Goal: Answer question/provide support: Share knowledge or assist other users

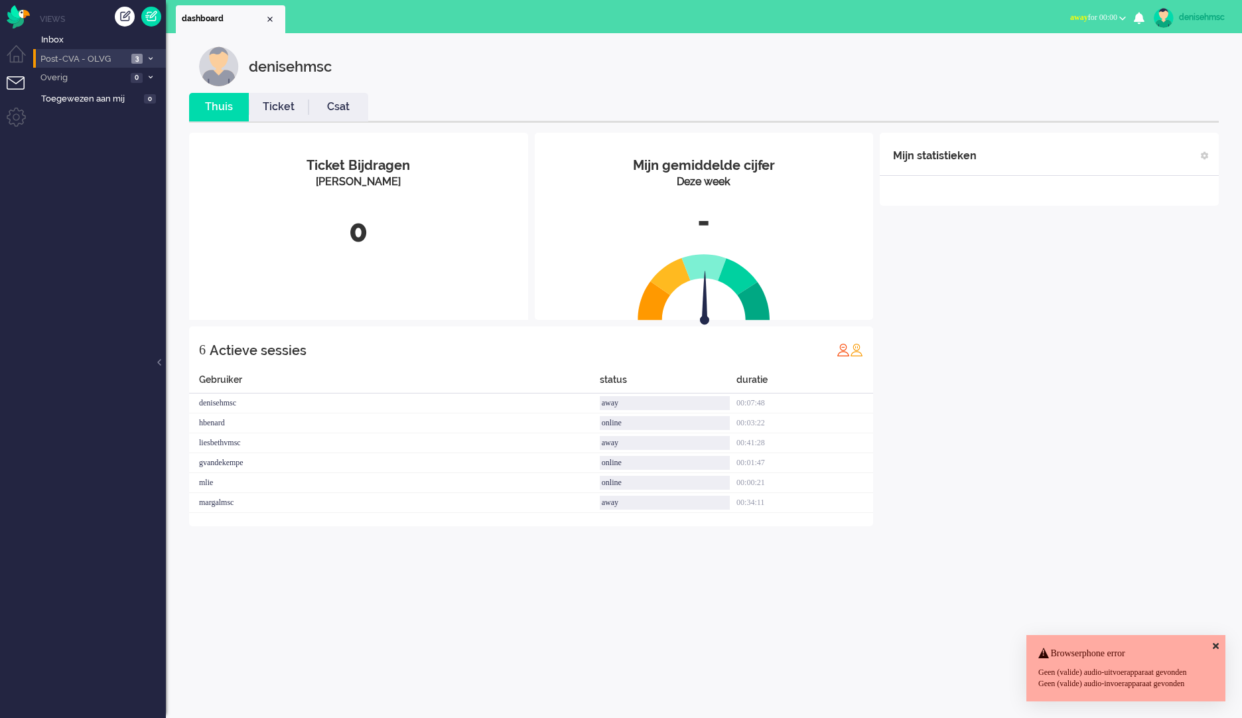
click at [85, 56] on span "Post-CVA - OLVG" at bounding box center [82, 59] width 89 height 13
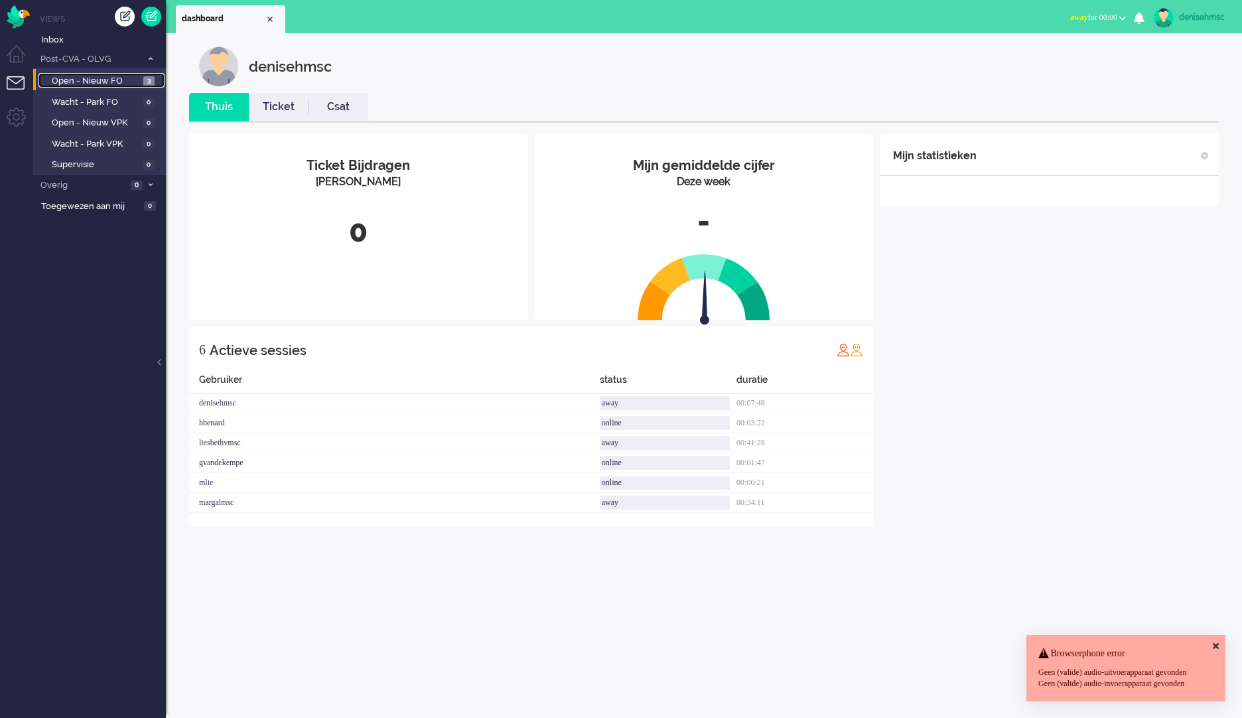
click at [106, 79] on span "Open - Nieuw FO" at bounding box center [96, 81] width 88 height 13
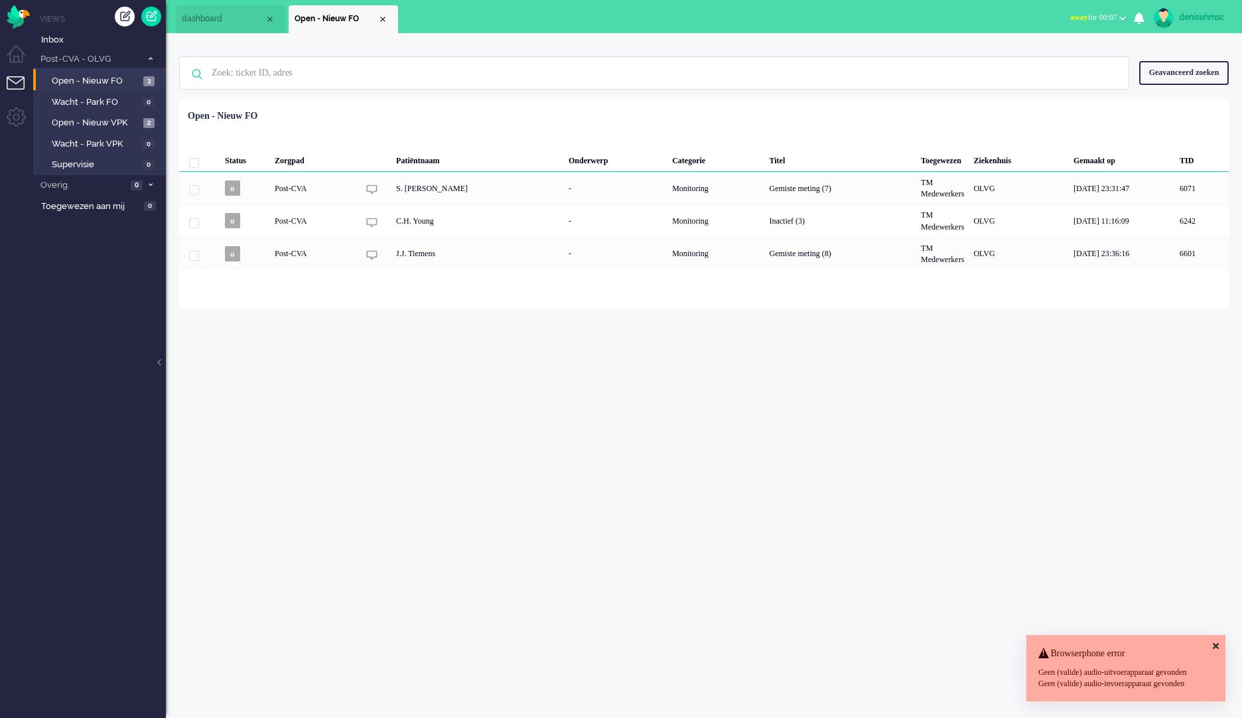
click at [1213, 642] on icon at bounding box center [1216, 646] width 6 height 9
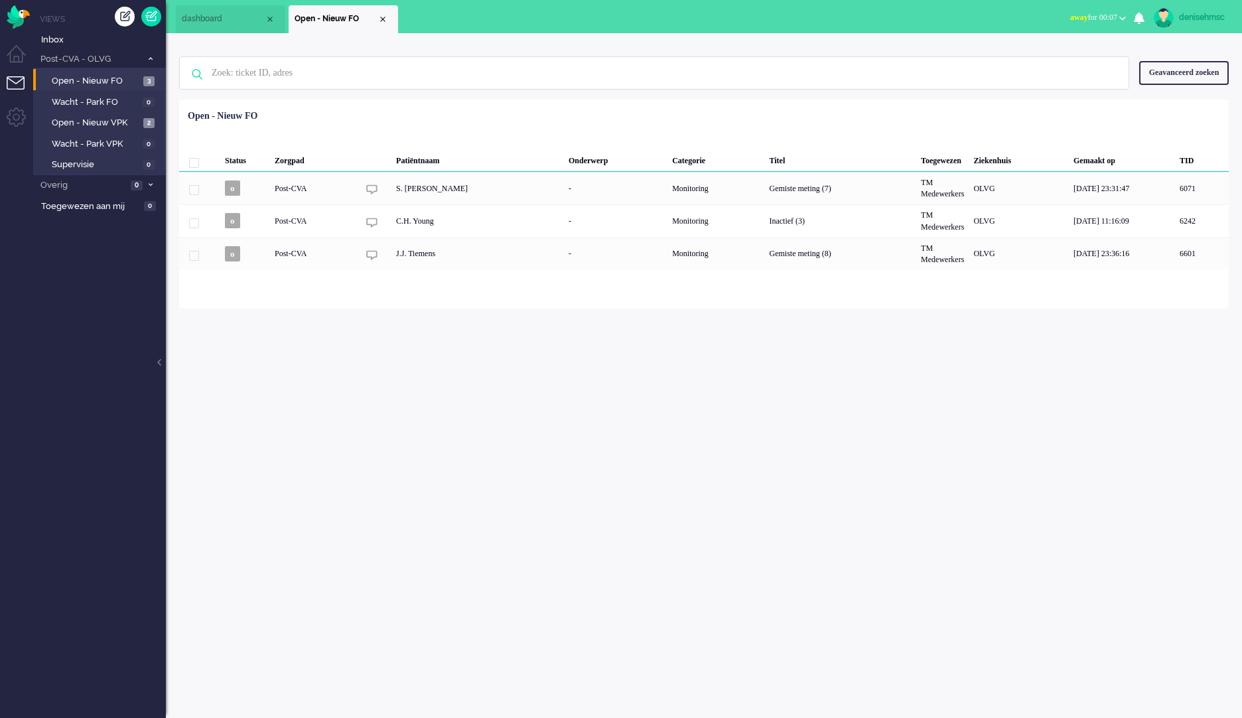
click at [716, 497] on div "denisehmsc Thuis Ticket Csat Mijn gemiddelde cijfer Deze week - Ticket Bijdrage…" at bounding box center [704, 375] width 1076 height 685
click at [137, 122] on span "Open - Nieuw VPK" at bounding box center [96, 123] width 88 height 13
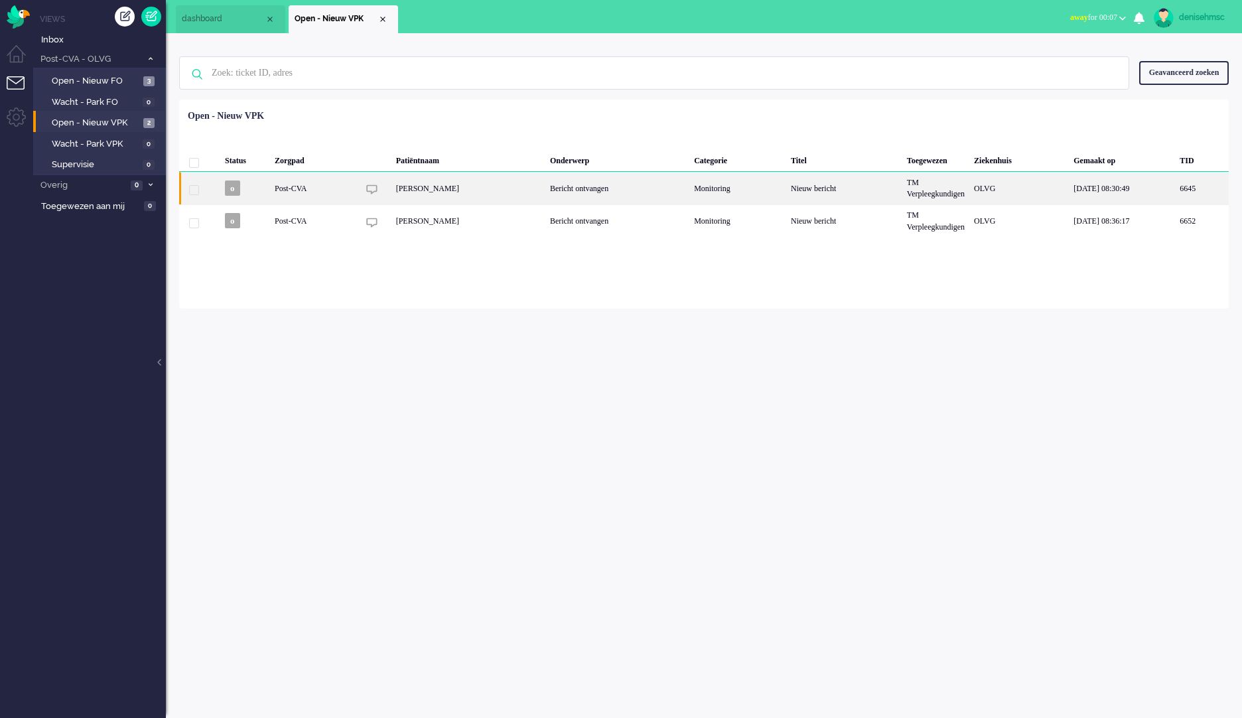
click at [477, 188] on div "G.A.C. van Ieperen" at bounding box center [469, 188] width 154 height 33
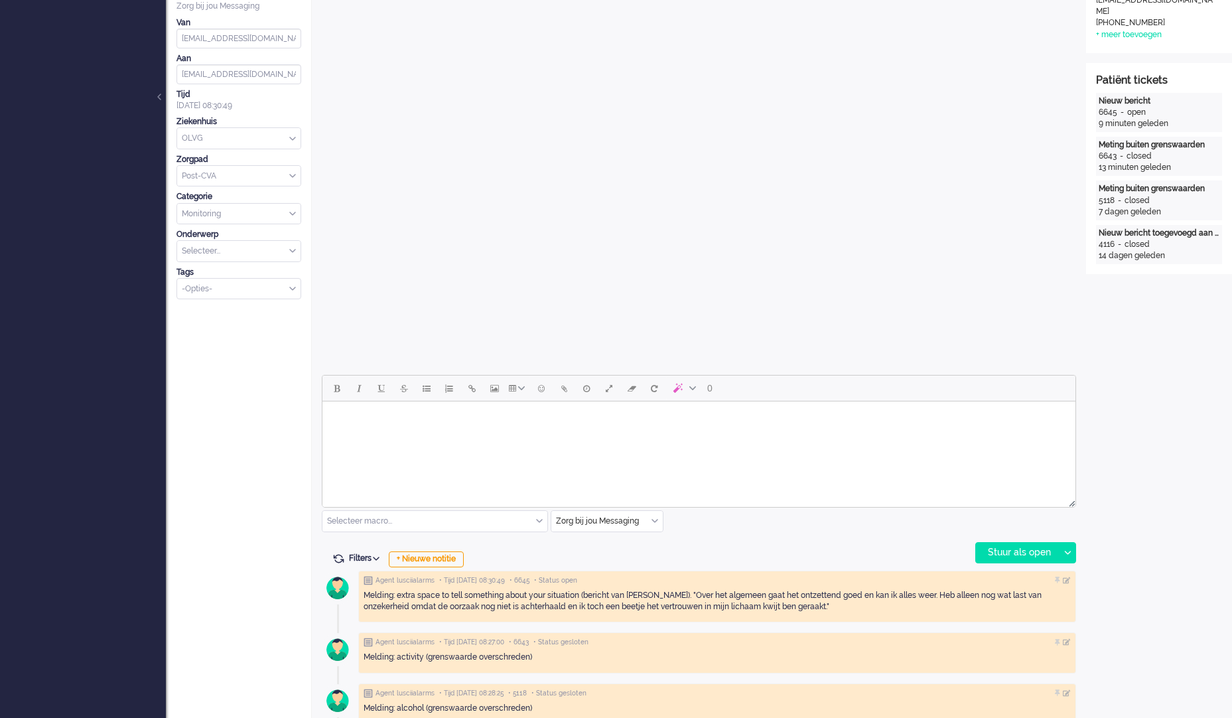
scroll to position [548, 0]
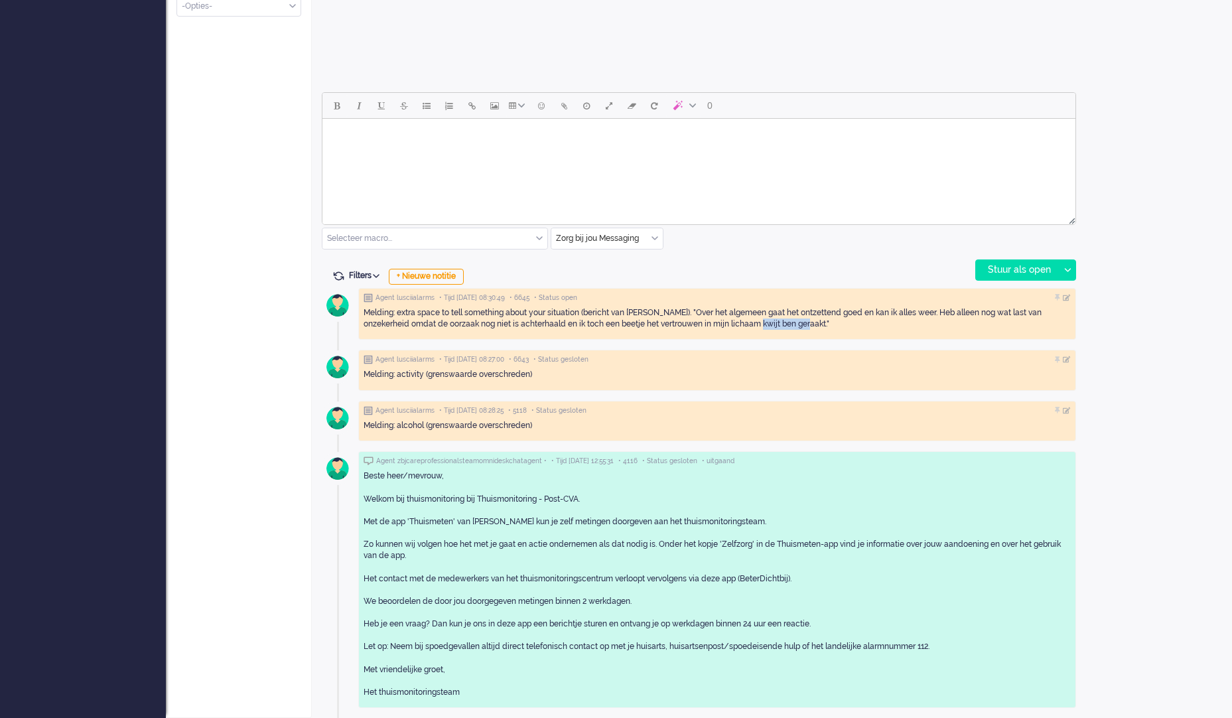
drag, startPoint x: 791, startPoint y: 323, endPoint x: 737, endPoint y: 323, distance: 54.4
click at [737, 323] on div "Melding: extra space to tell something about your situation (bericht van patiën…" at bounding box center [717, 318] width 707 height 23
drag, startPoint x: 737, startPoint y: 323, endPoint x: 655, endPoint y: 309, distance: 82.8
click at [655, 309] on div "Melding: extra space to tell something about your situation (bericht van patiën…" at bounding box center [717, 318] width 707 height 23
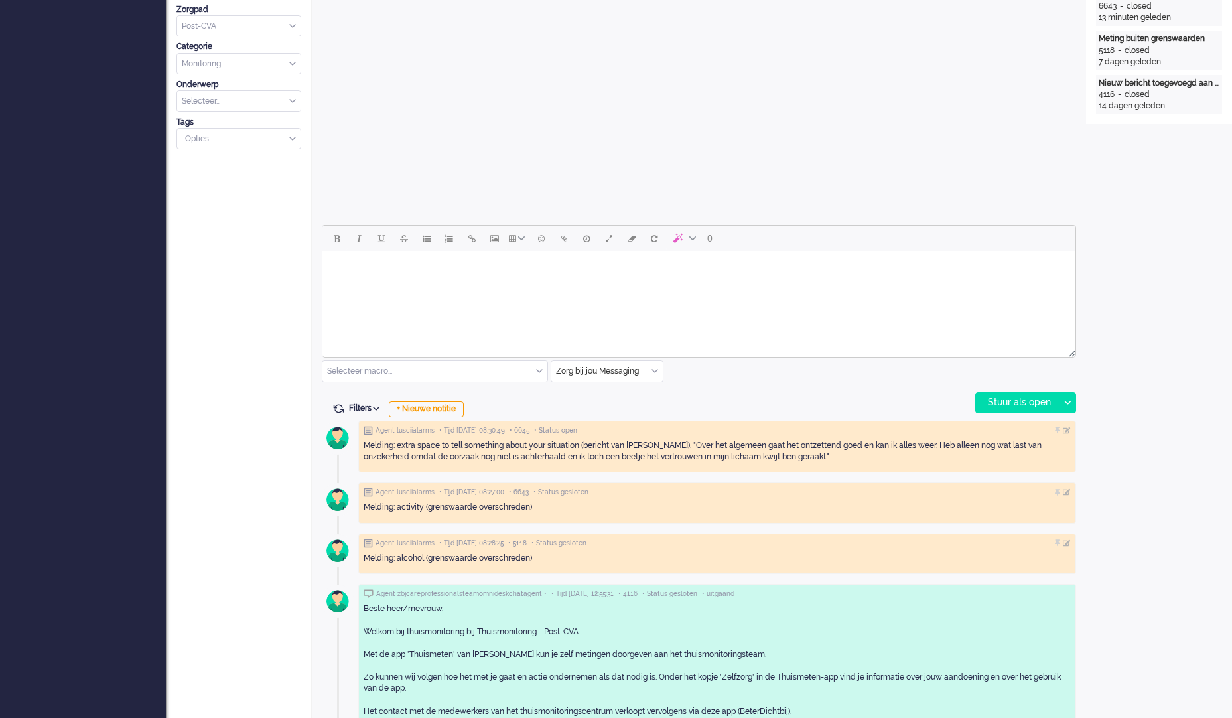
scroll to position [0, 0]
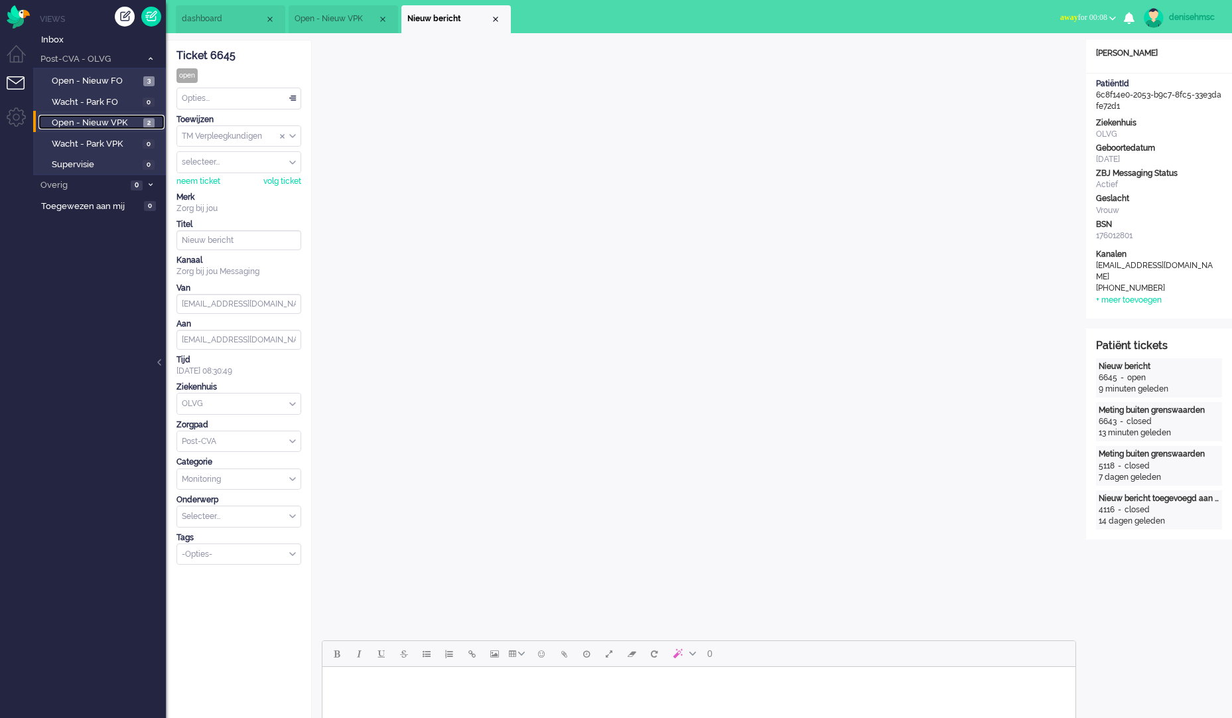
click at [137, 123] on span "Open - Nieuw VPK" at bounding box center [96, 123] width 88 height 13
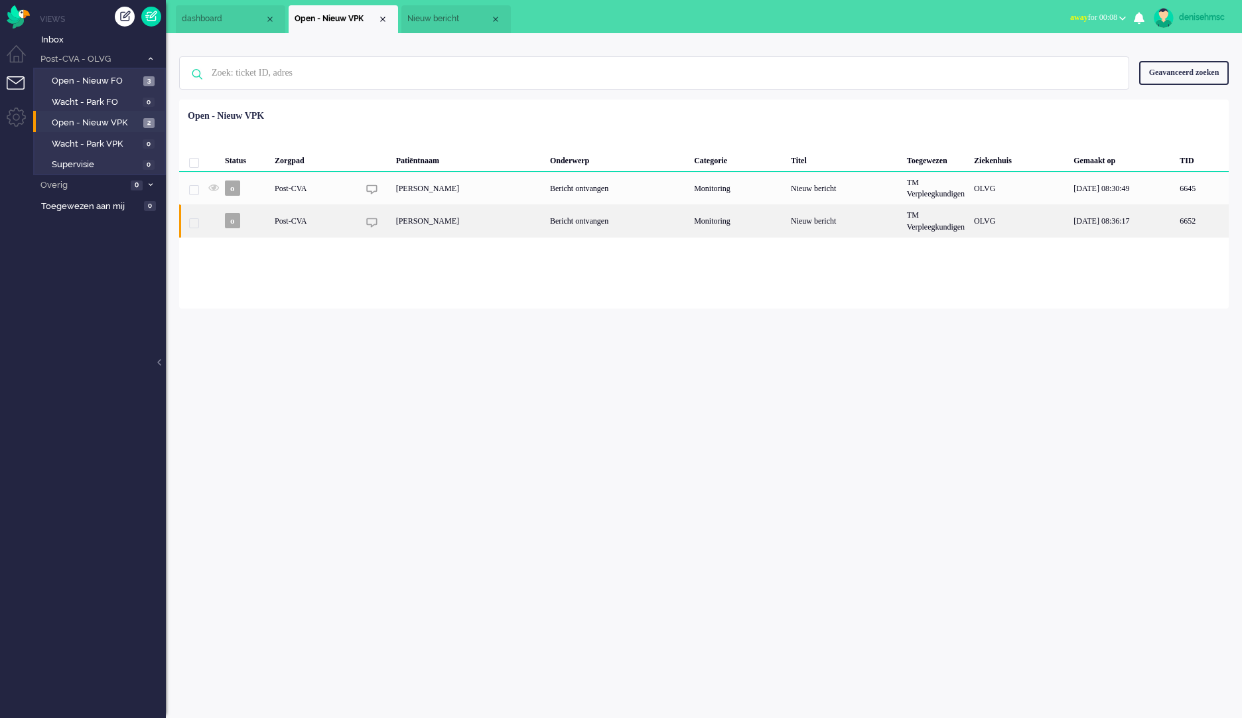
click at [690, 223] on div "Post-CVA" at bounding box center [738, 220] width 97 height 33
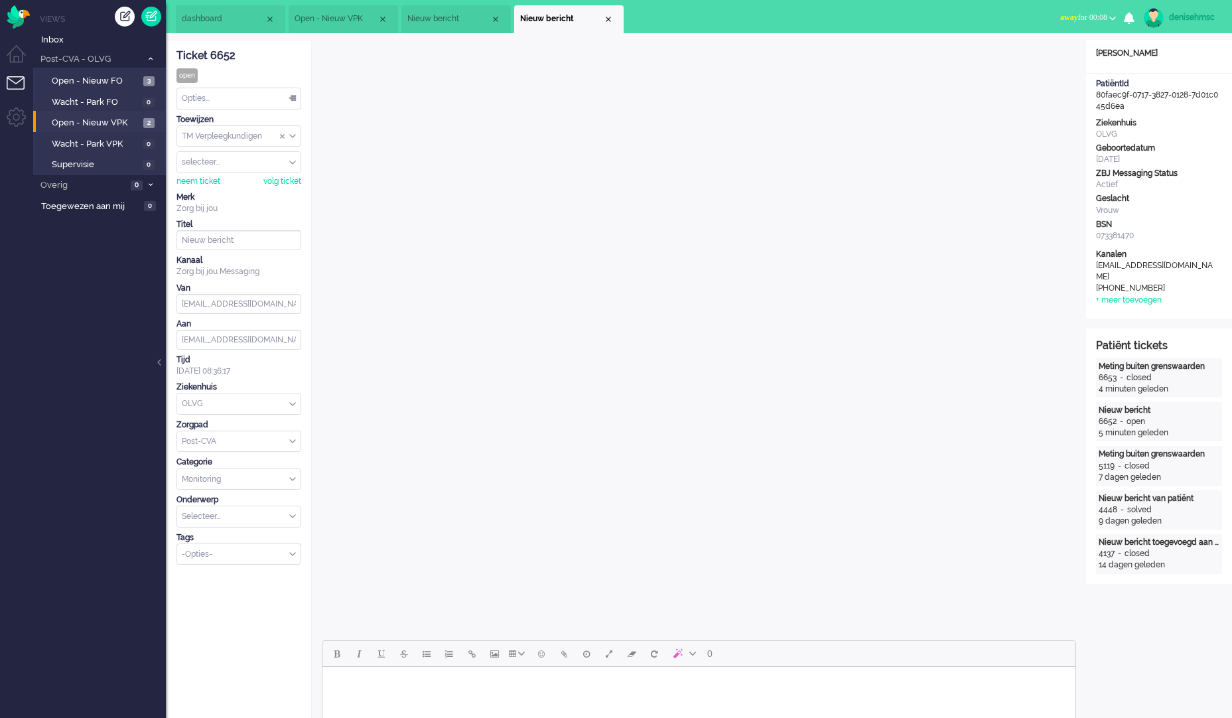
click at [435, 21] on span "Nieuw bericht" at bounding box center [448, 18] width 83 height 11
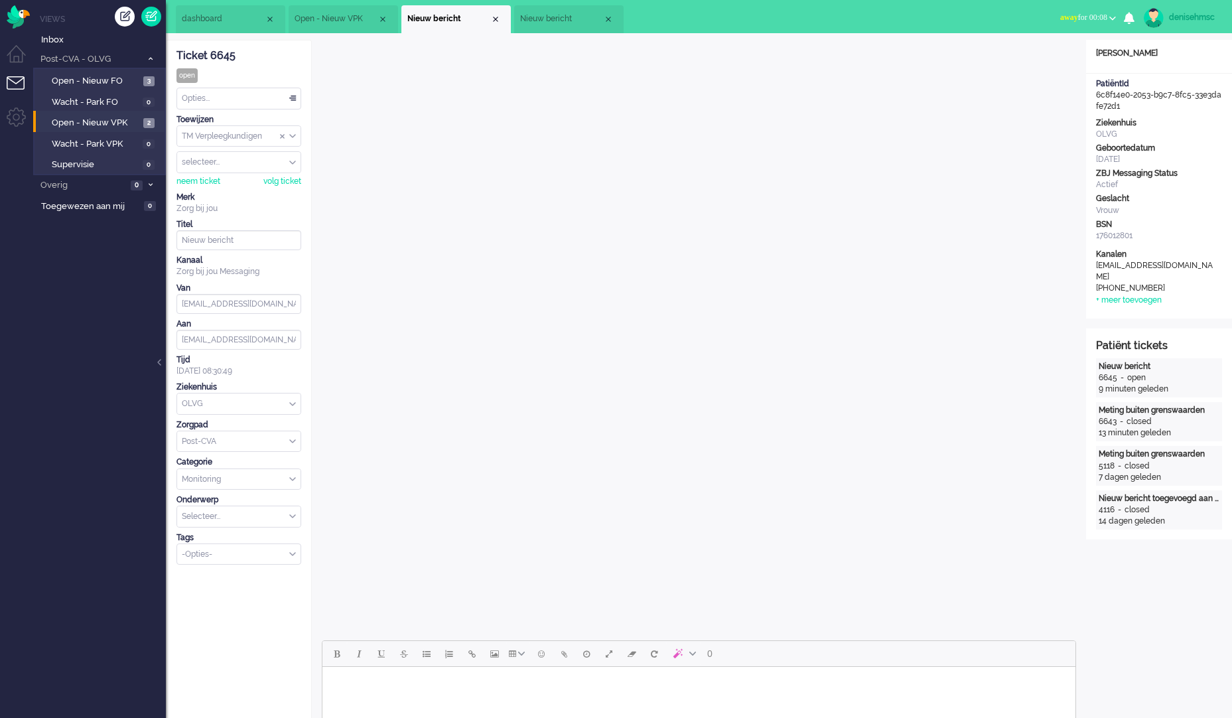
click at [363, 7] on li "Open - Nieuw VPK" at bounding box center [344, 19] width 110 height 28
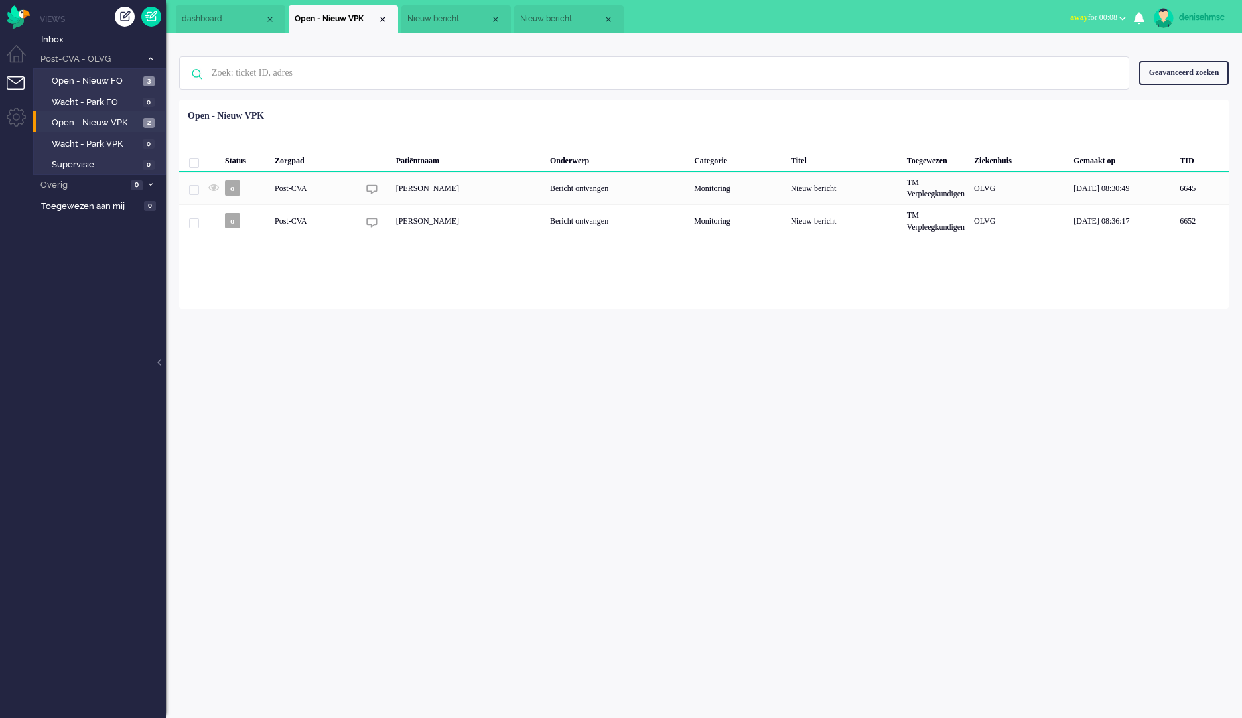
click at [453, 13] on span "Nieuw bericht" at bounding box center [448, 18] width 83 height 11
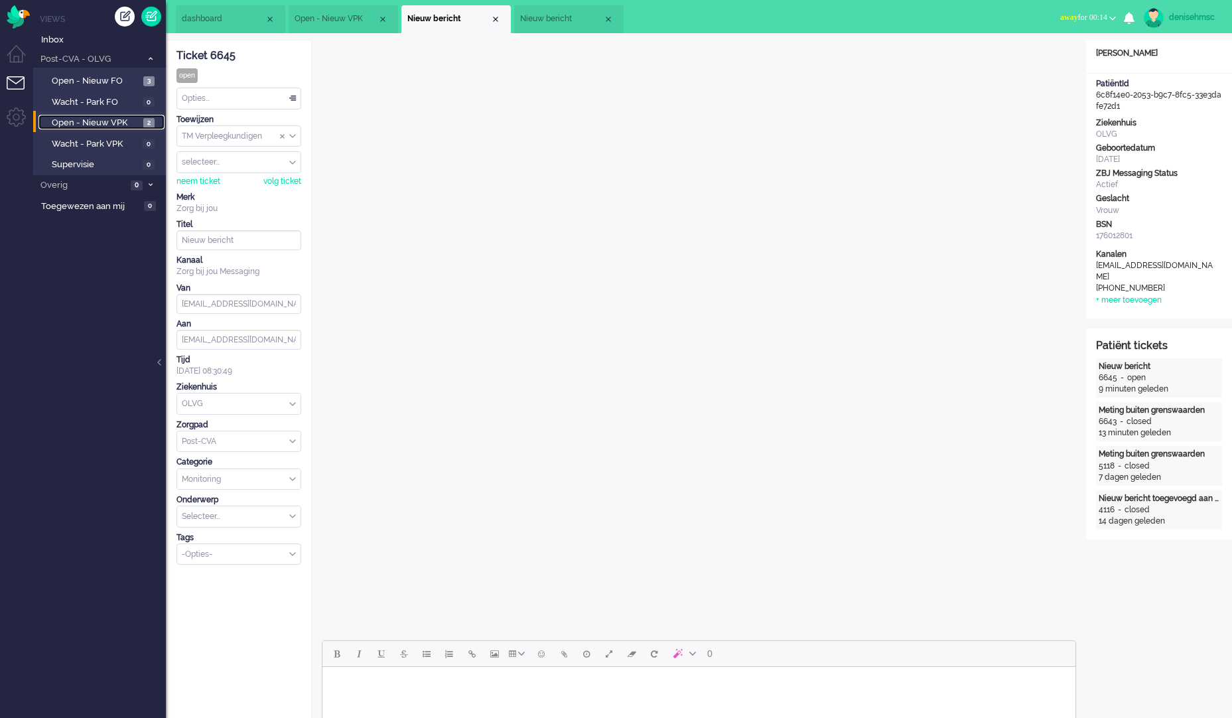
click at [139, 121] on span "Open - Nieuw VPK" at bounding box center [96, 123] width 88 height 13
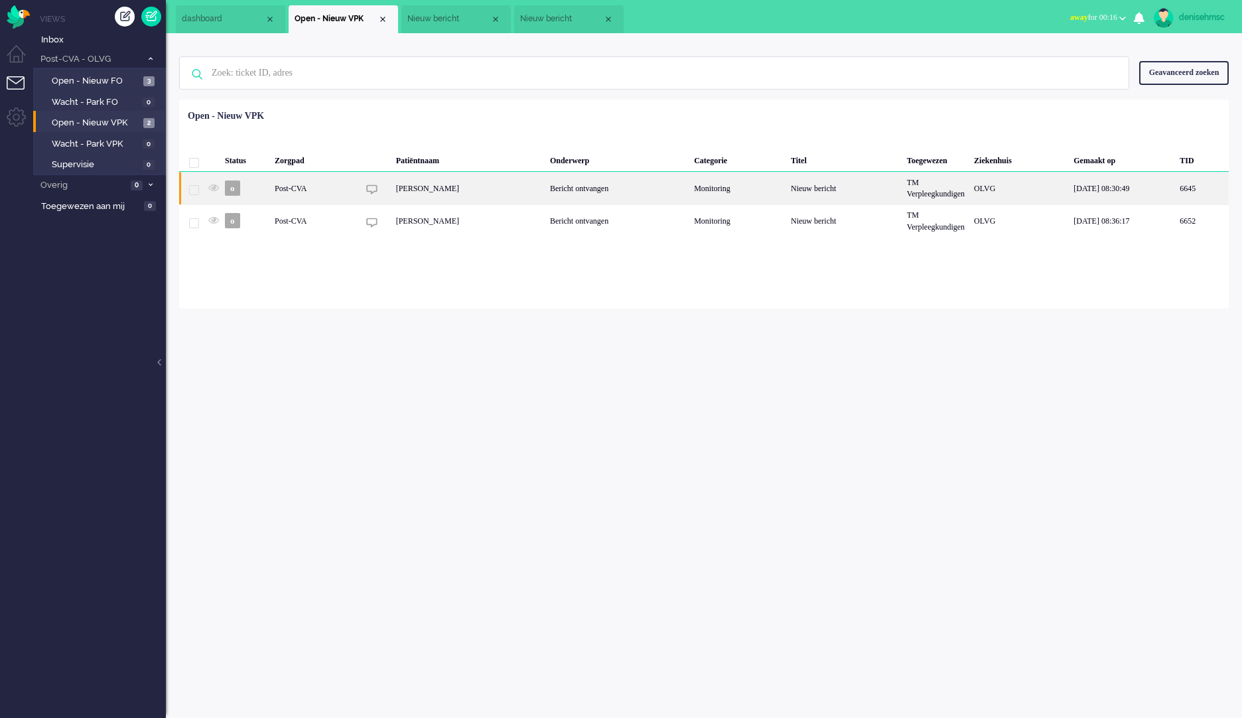
click at [458, 195] on div "[PERSON_NAME]" at bounding box center [469, 188] width 154 height 33
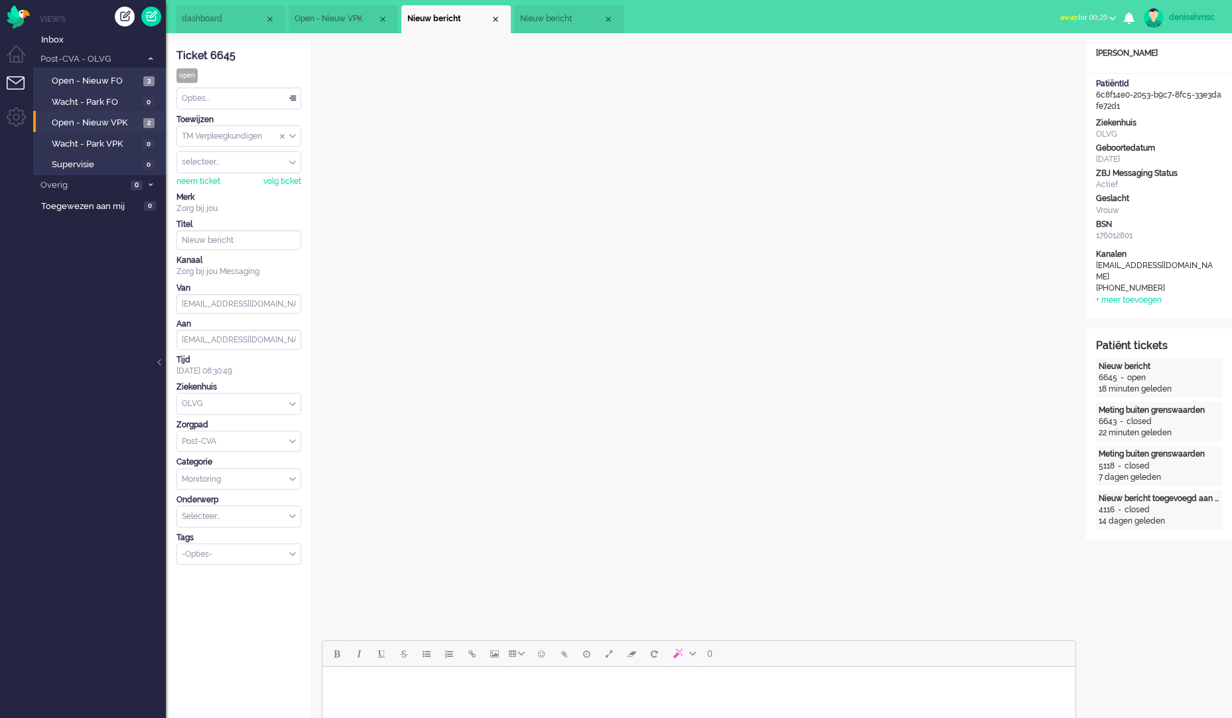
scroll to position [398, 0]
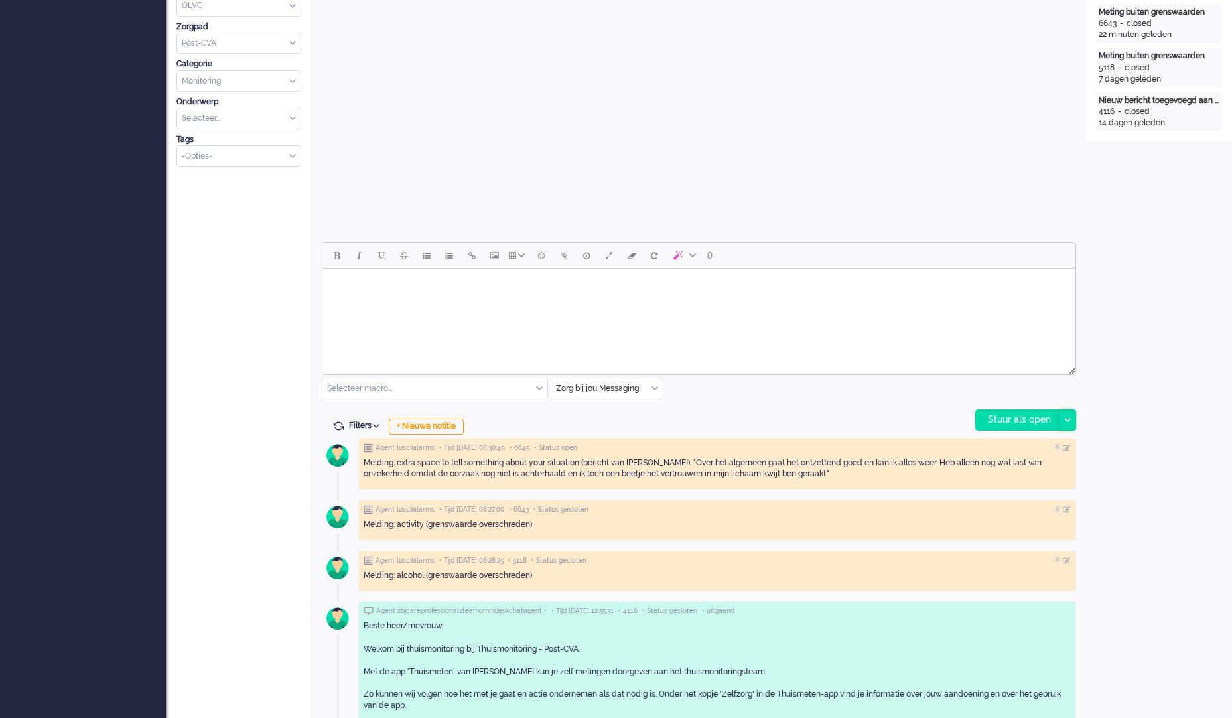
click at [1069, 423] on div at bounding box center [1067, 420] width 17 height 20
click at [823, 298] on html at bounding box center [699, 286] width 753 height 34
click at [950, 303] on html at bounding box center [699, 286] width 753 height 34
click at [902, 303] on html at bounding box center [699, 286] width 753 height 34
click at [789, 263] on div "0" at bounding box center [699, 256] width 753 height 26
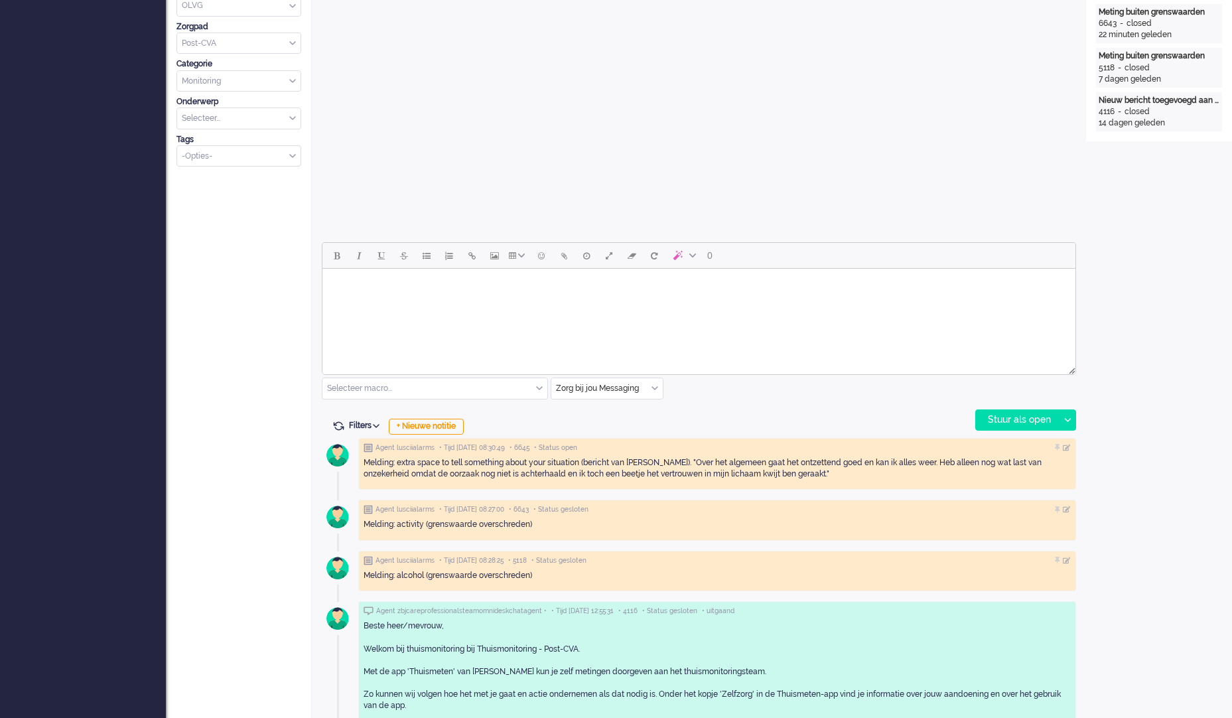
click at [764, 303] on html at bounding box center [699, 286] width 753 height 34
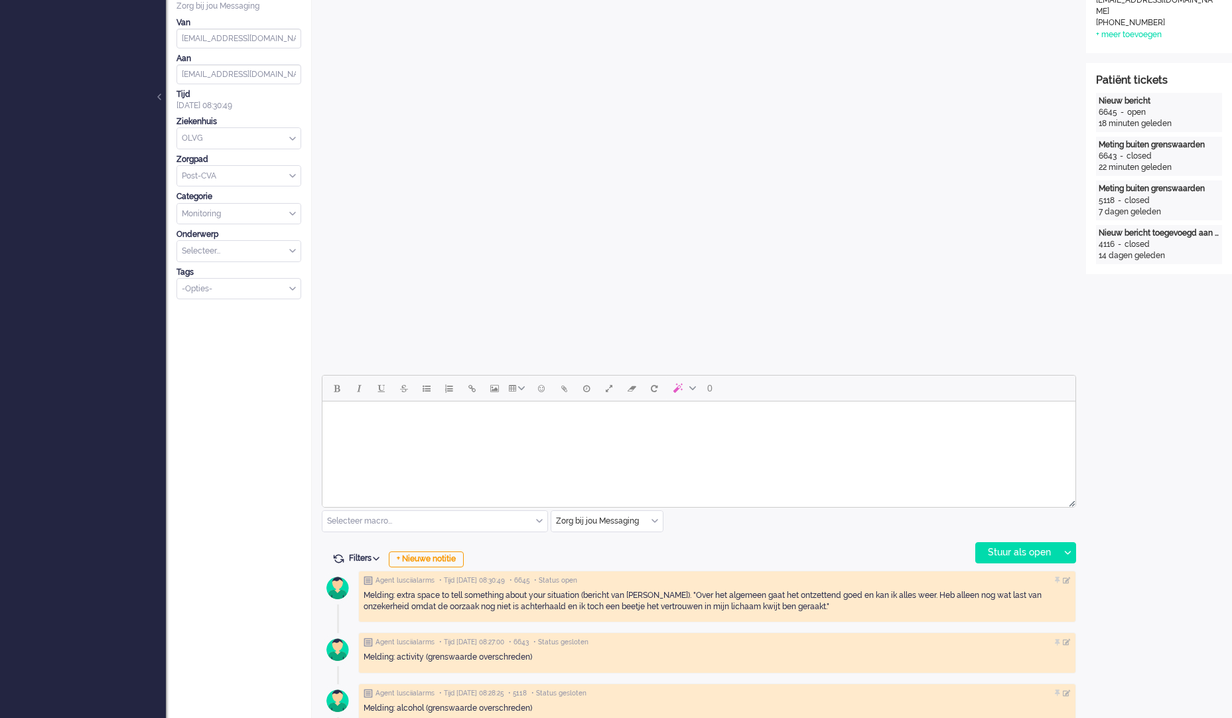
scroll to position [0, 0]
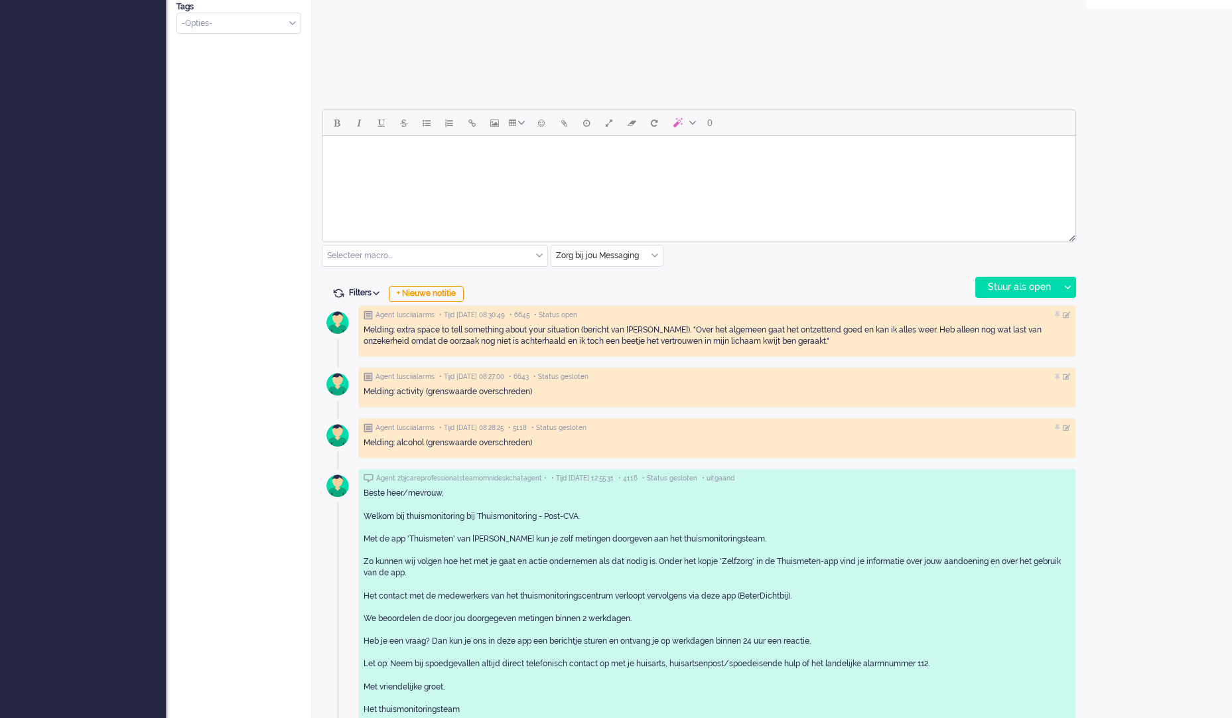
click at [526, 331] on div "Melding: extra space to tell something about your situation (bericht van patiën…" at bounding box center [717, 336] width 707 height 23
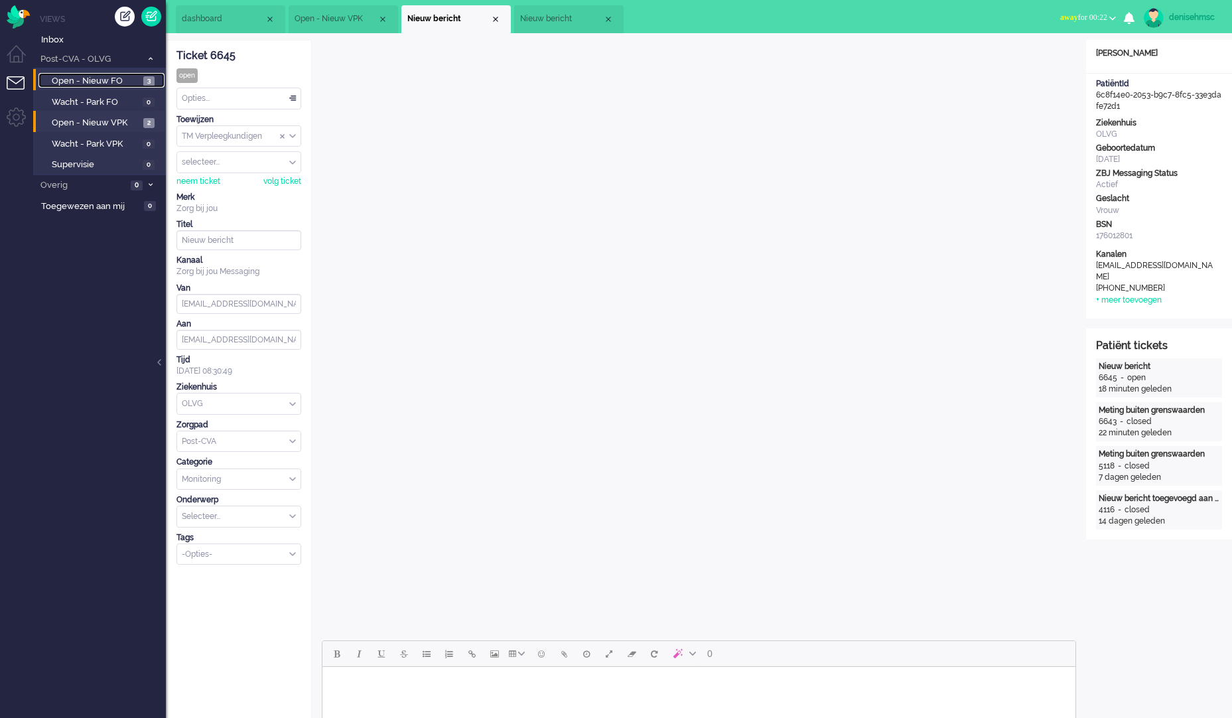
click at [121, 88] on li "Open - Nieuw FO 3" at bounding box center [98, 79] width 131 height 21
click at [129, 115] on link "Open - Nieuw VPK 2" at bounding box center [101, 122] width 126 height 15
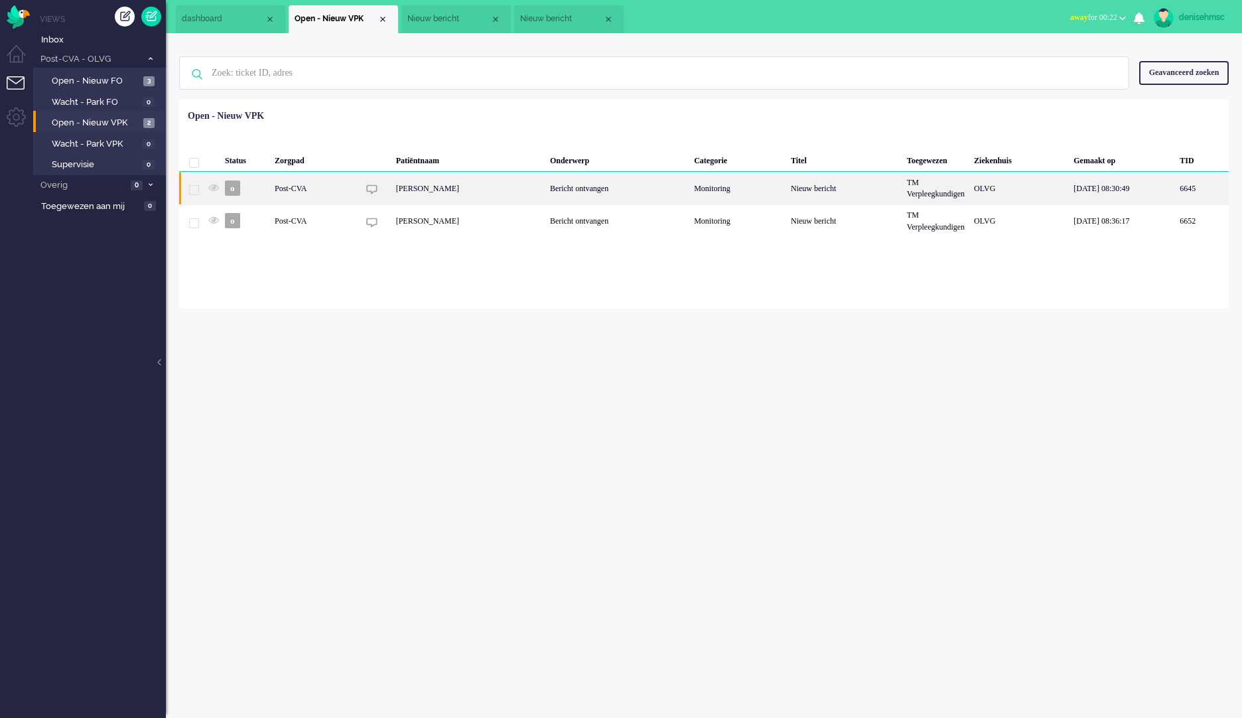
click at [445, 183] on div "G.A.C. van Ieperen" at bounding box center [469, 188] width 154 height 33
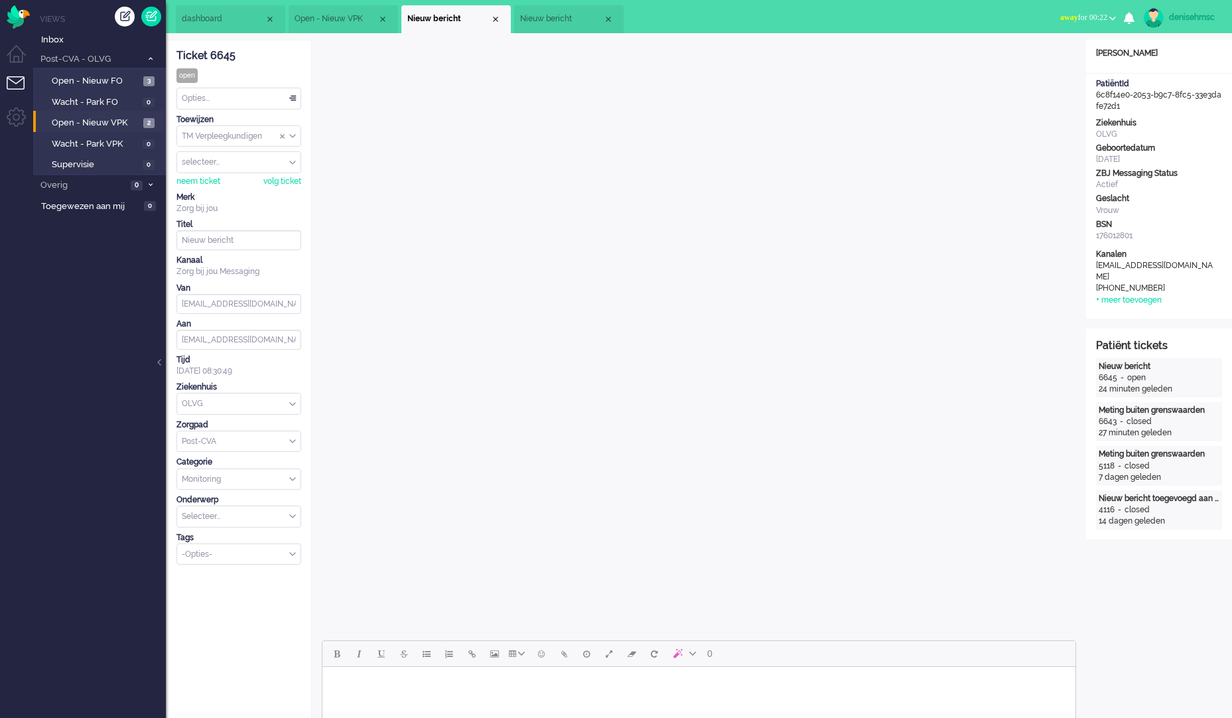
click at [498, 18] on div "Close tab" at bounding box center [495, 19] width 11 height 11
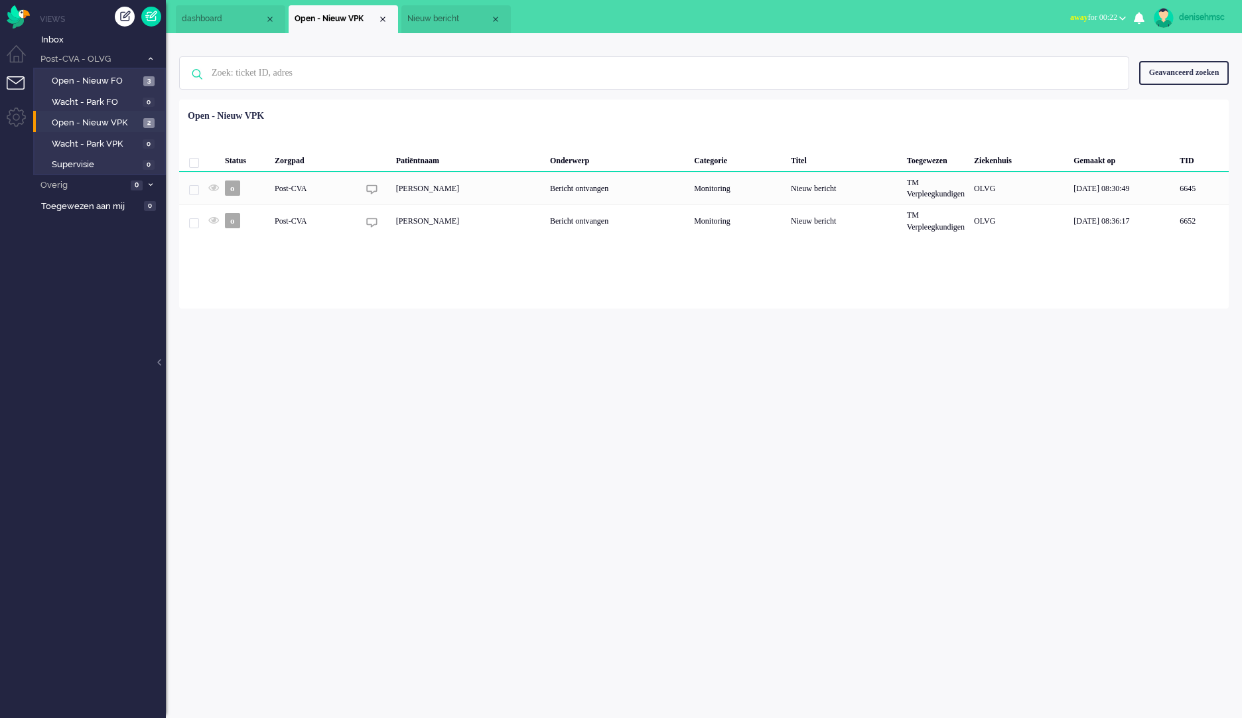
click at [445, 14] on span "Nieuw bericht" at bounding box center [448, 18] width 83 height 11
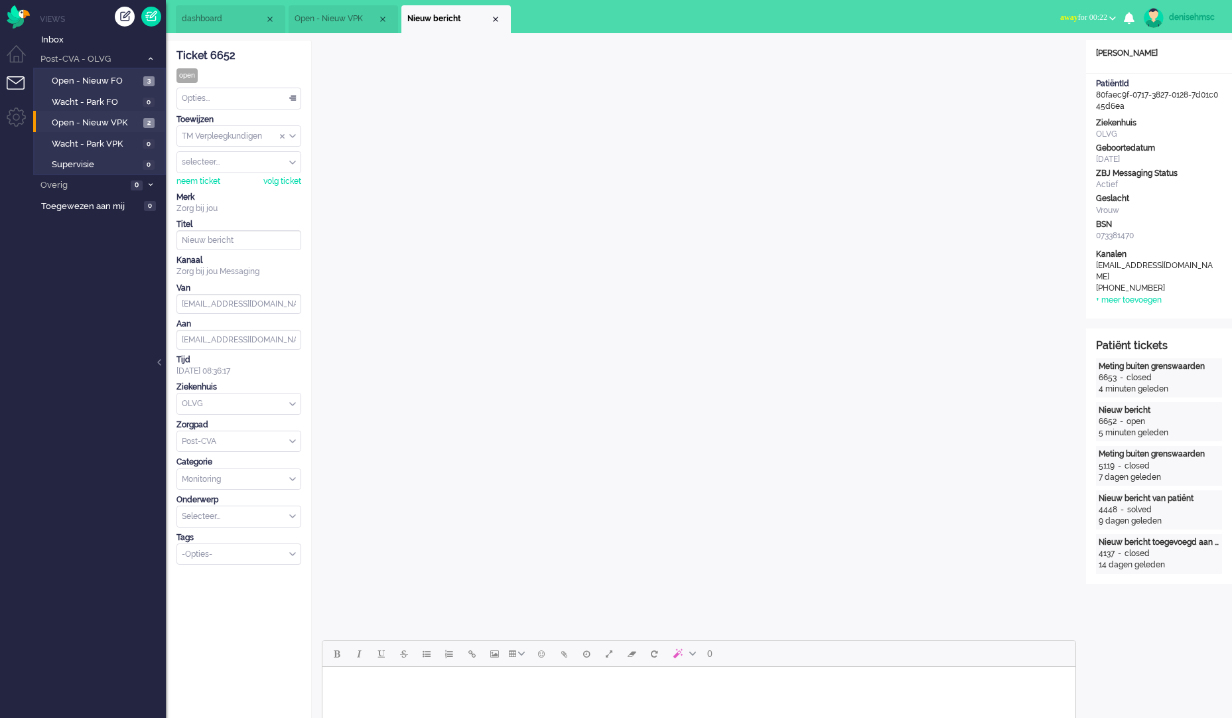
click at [370, 15] on span "Open - Nieuw VPK" at bounding box center [336, 18] width 83 height 11
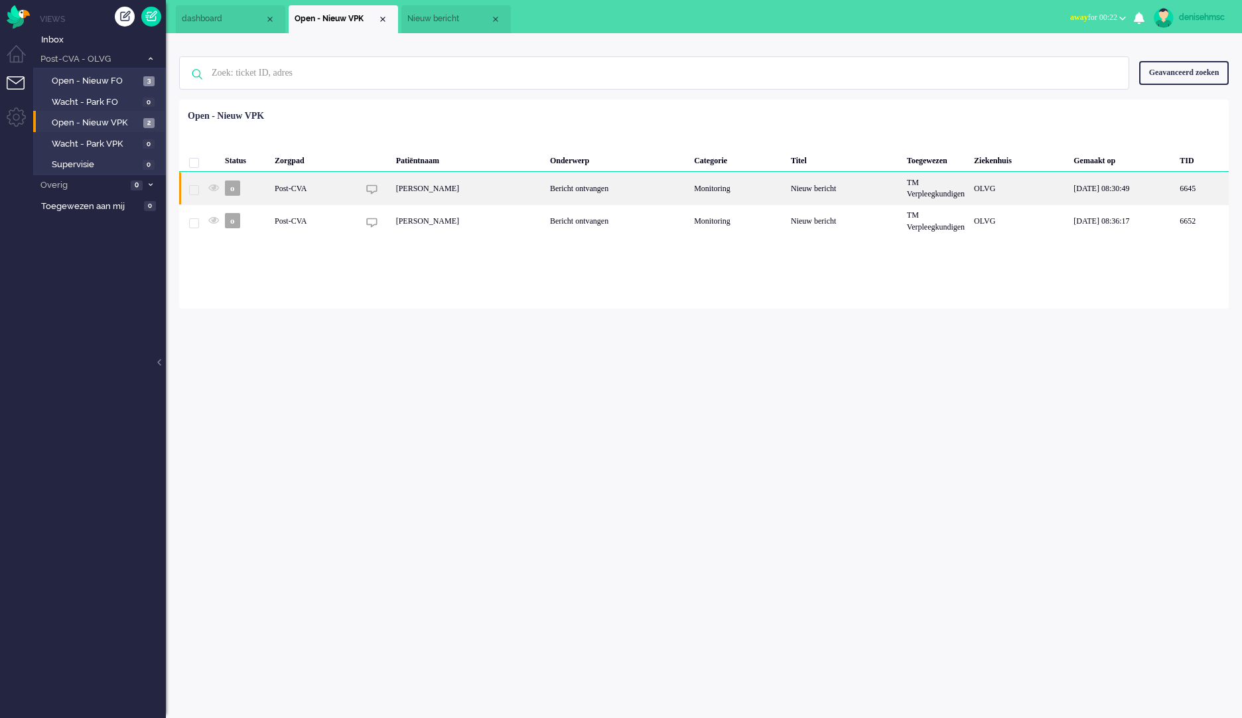
click at [440, 185] on div "G.A.C. van Ieperen" at bounding box center [469, 188] width 154 height 33
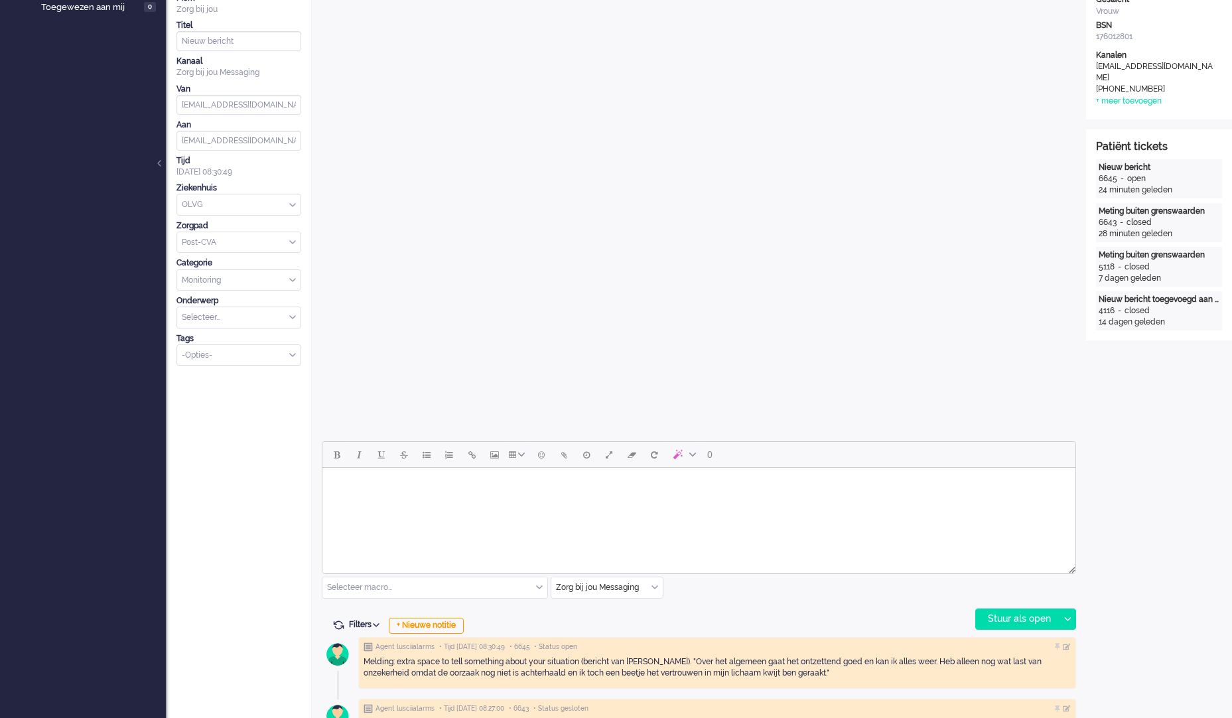
scroll to position [265, 0]
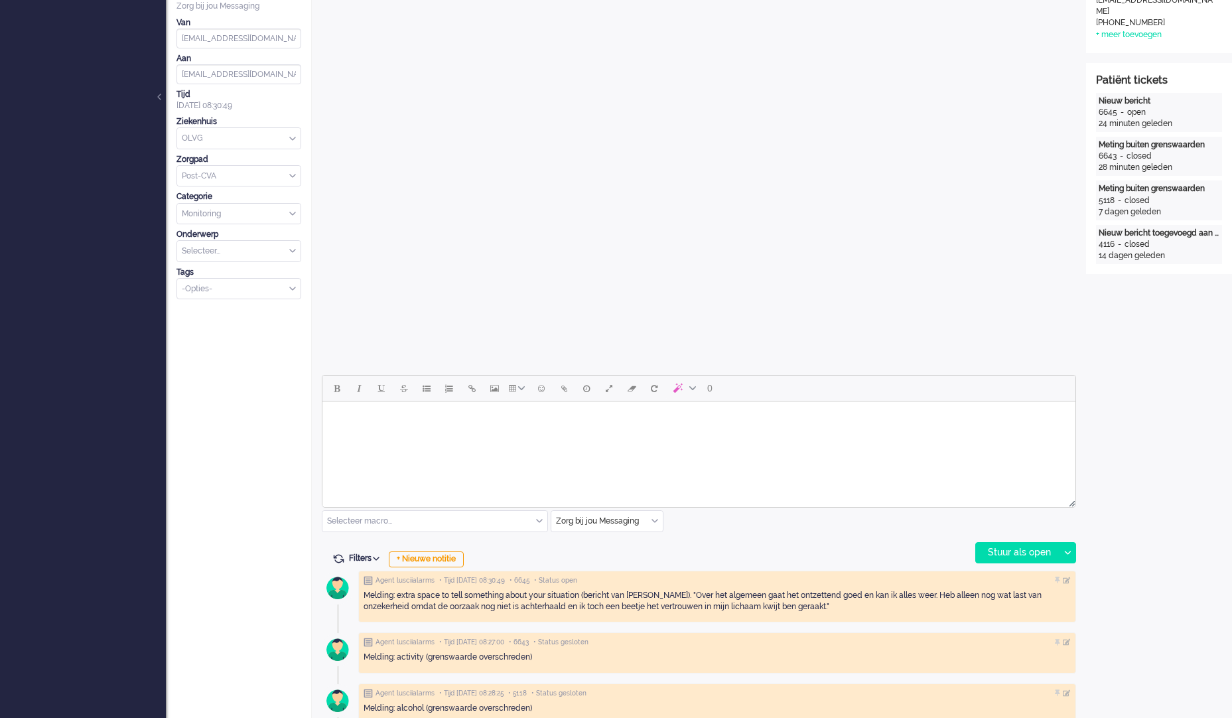
click at [873, 435] on html at bounding box center [699, 419] width 753 height 34
click at [713, 430] on html at bounding box center [699, 419] width 753 height 34
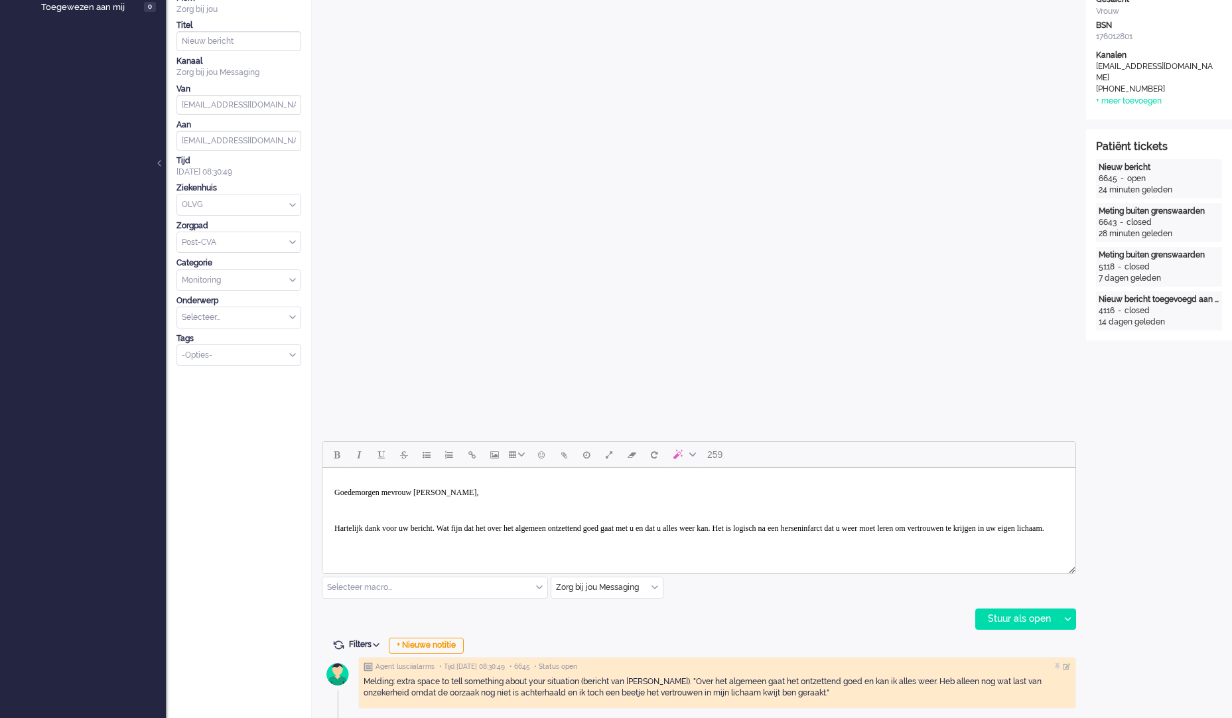
scroll to position [0, 0]
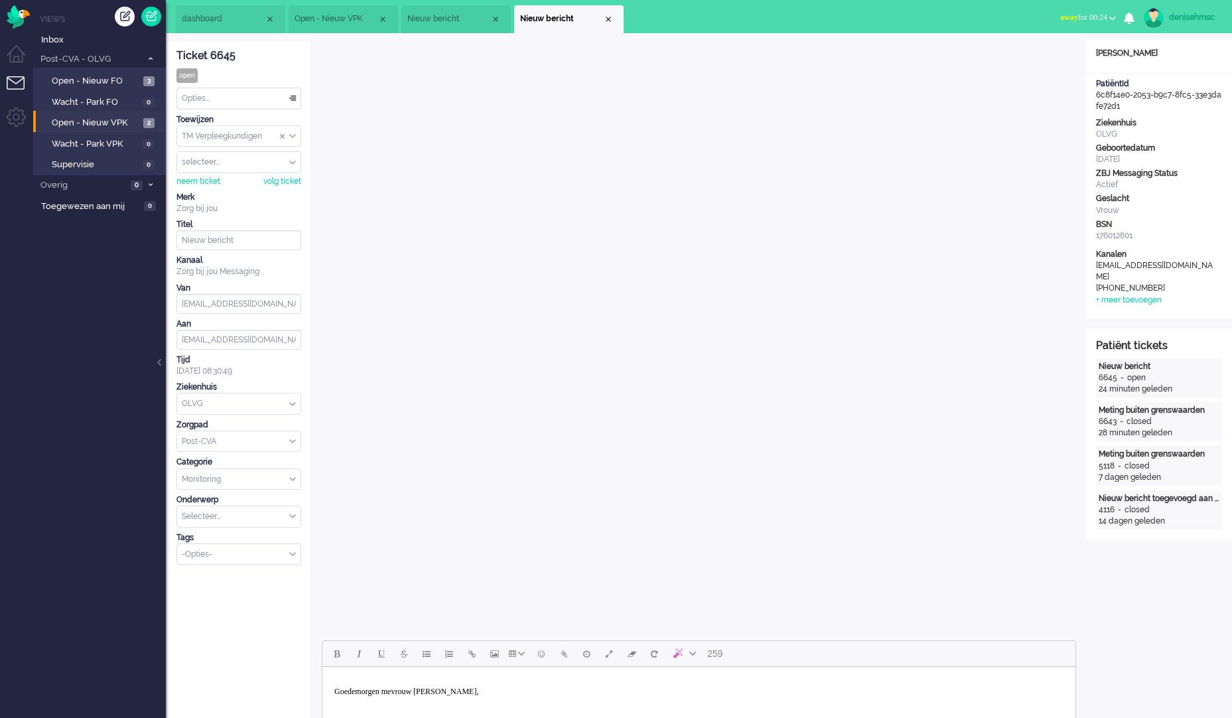
click at [534, 694] on p "Goedemorgen mevrouw van Ieperen," at bounding box center [698, 692] width 729 height 10
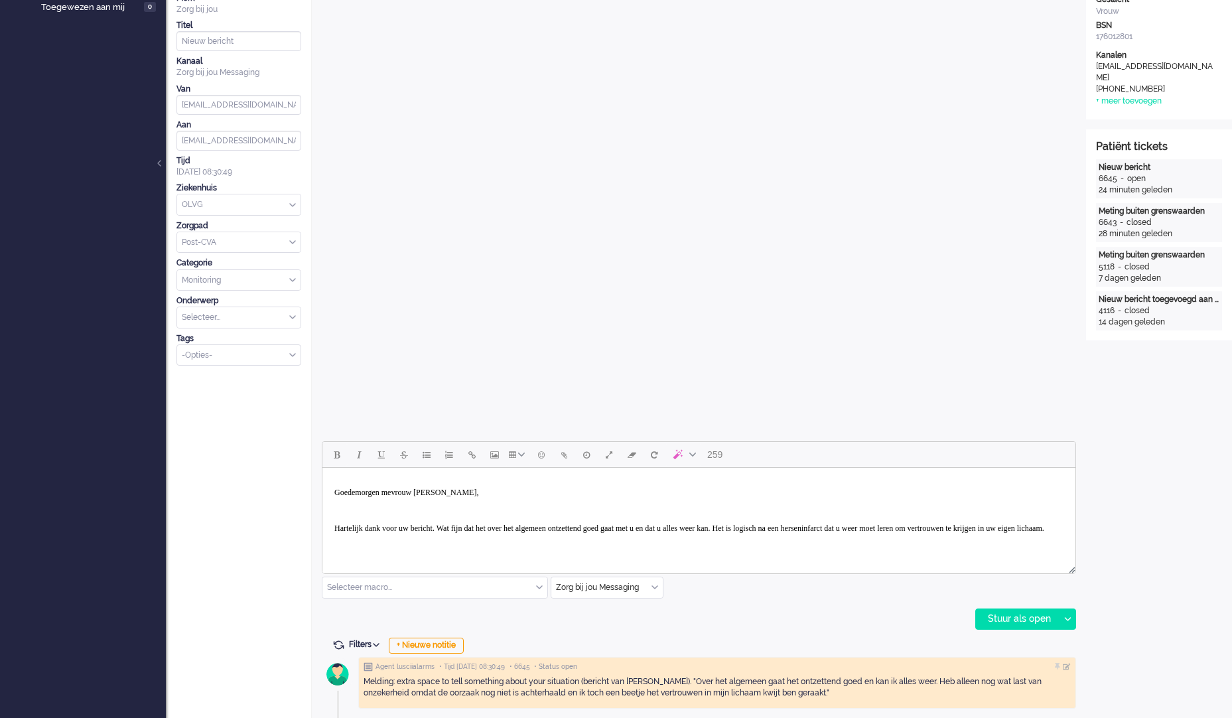
click at [595, 531] on p "Hartelijk dank voor uw bericht. Wat fijn dat het over het algemeen ontzettend g…" at bounding box center [698, 529] width 729 height 10
click at [597, 534] on p "Hartelijk dank voor uw bericht. Wat fijn dat het over het algemeen ontzettend g…" at bounding box center [698, 529] width 729 height 10
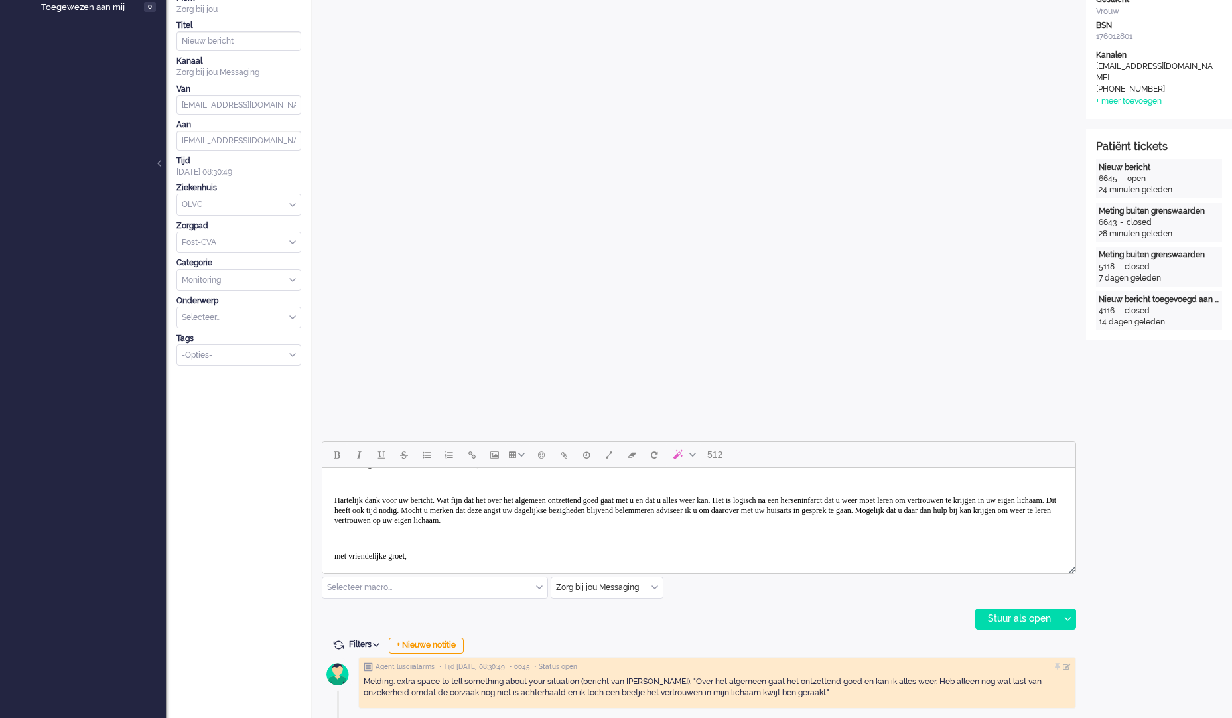
scroll to position [46, 0]
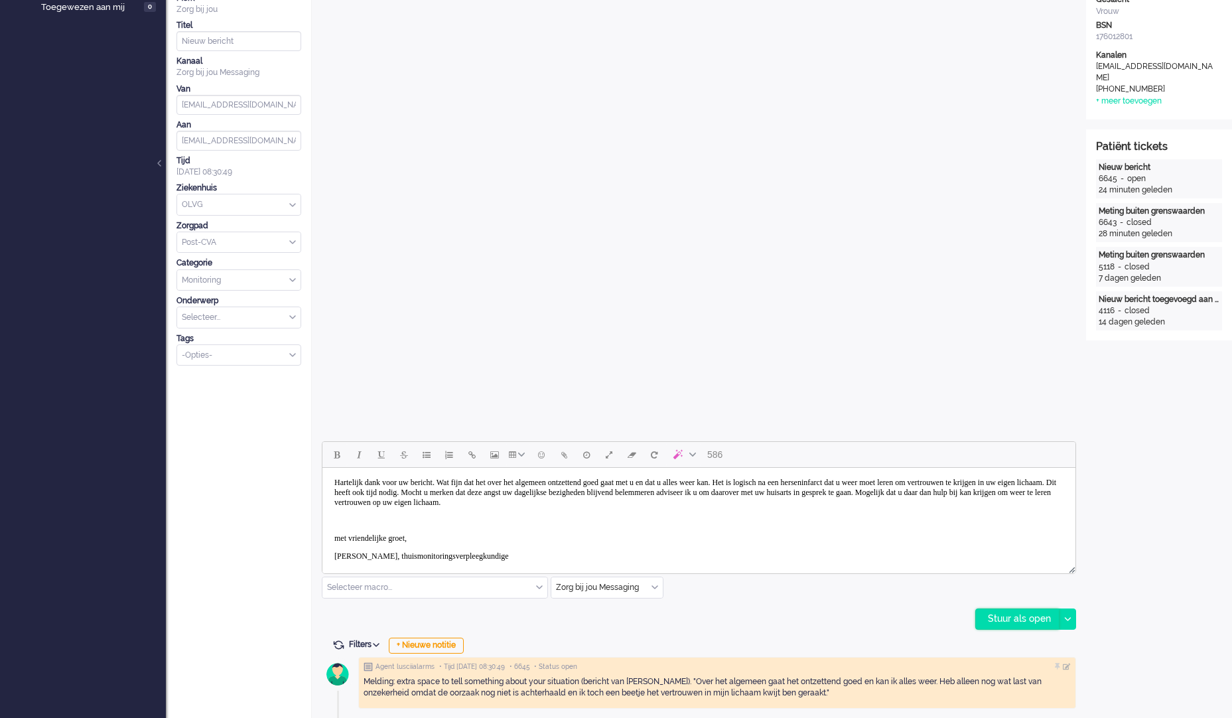
click at [1053, 615] on div "Stuur als open" at bounding box center [1017, 619] width 83 height 20
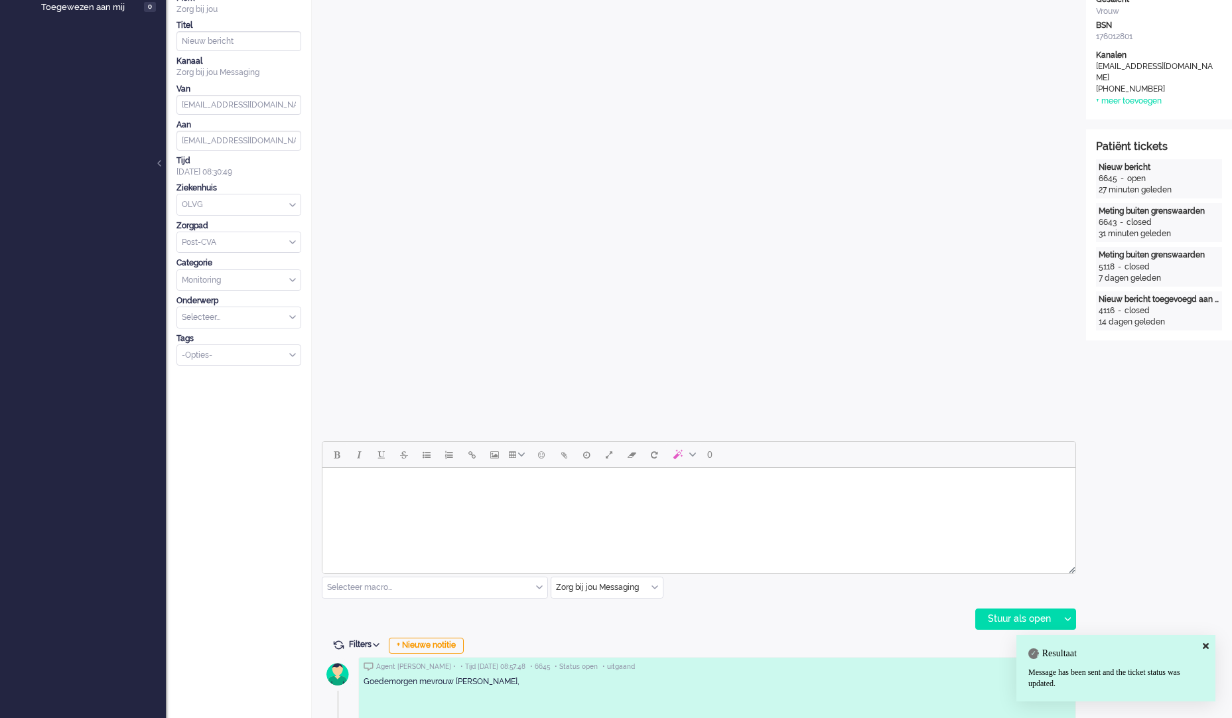
scroll to position [0, 0]
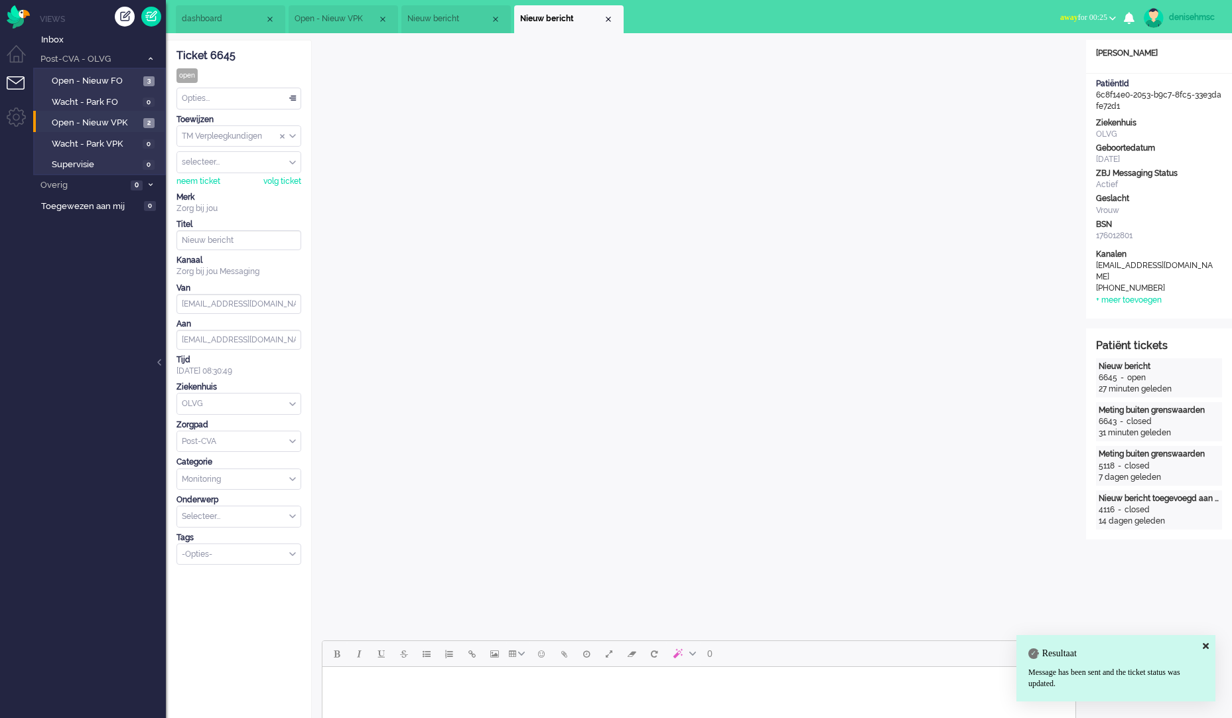
click at [259, 90] on div "Opties..." at bounding box center [238, 98] width 123 height 21
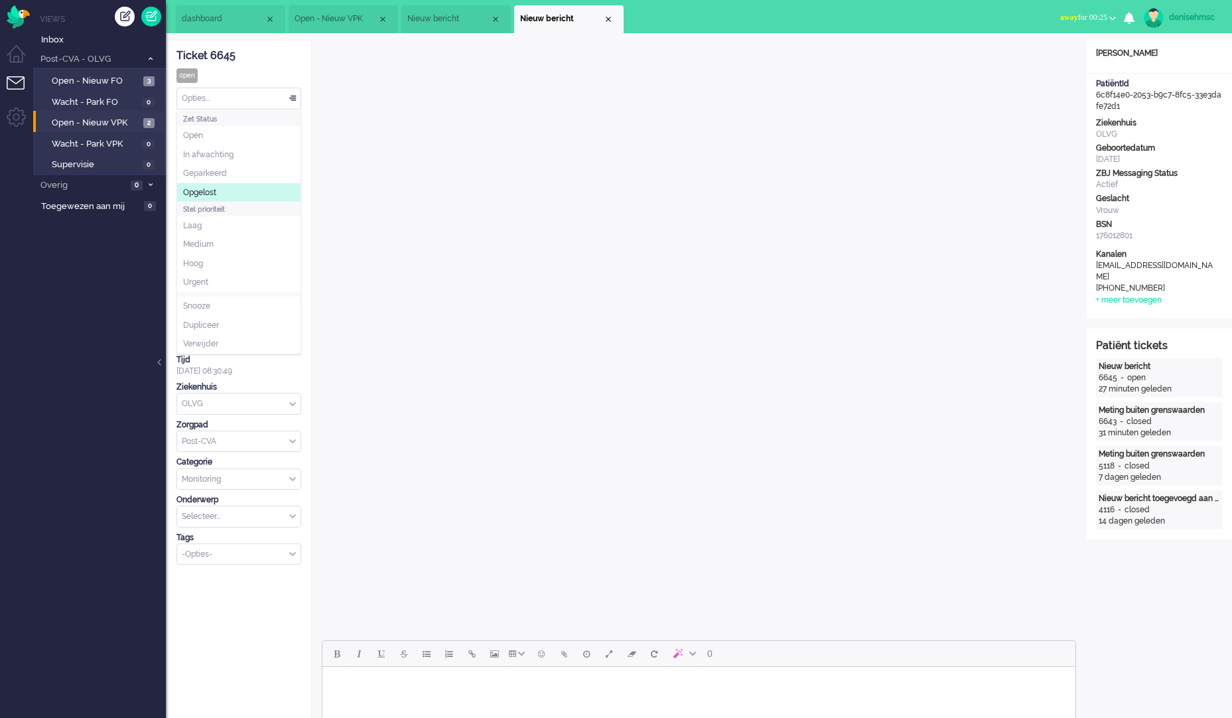
click at [231, 189] on li "Opgelost" at bounding box center [238, 192] width 123 height 19
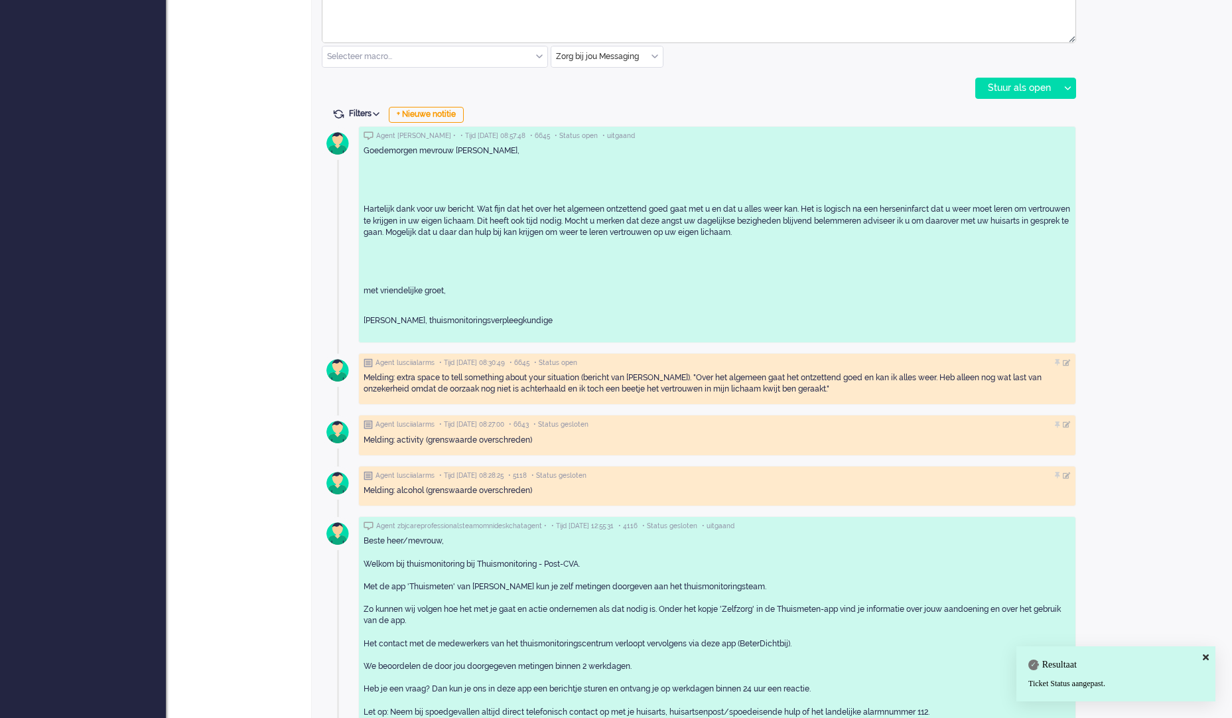
scroll to position [265, 0]
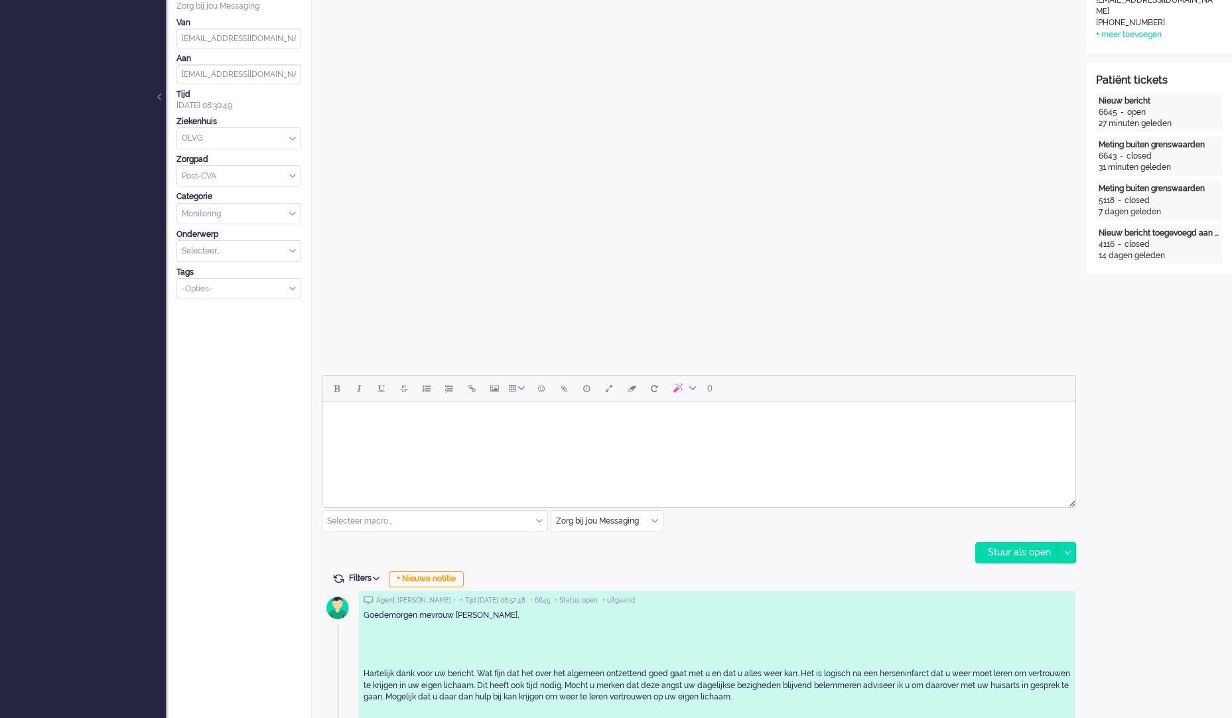
click at [1071, 557] on div at bounding box center [1067, 553] width 17 height 20
click at [1101, 528] on div "Open custom software Patiëntnaam G.A.C. van Ieperen PatiëntId 6c8f14e0-2053-b9c…" at bounding box center [1159, 510] width 146 height 1473
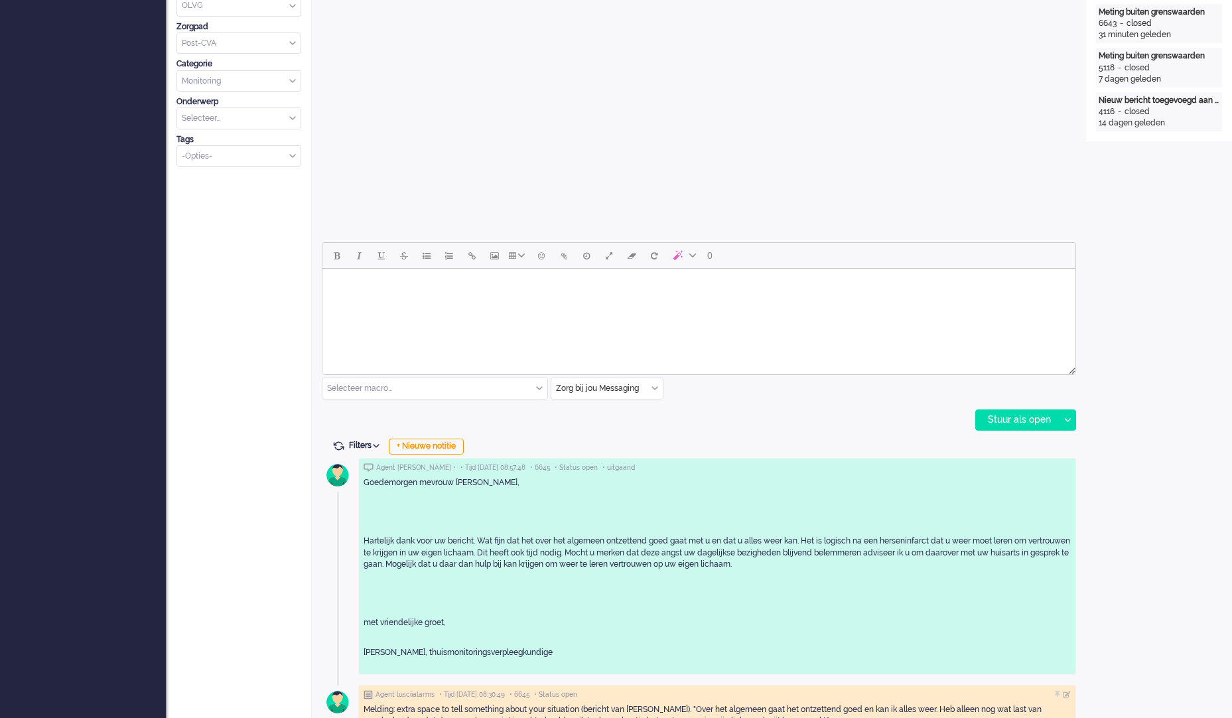
scroll to position [0, 0]
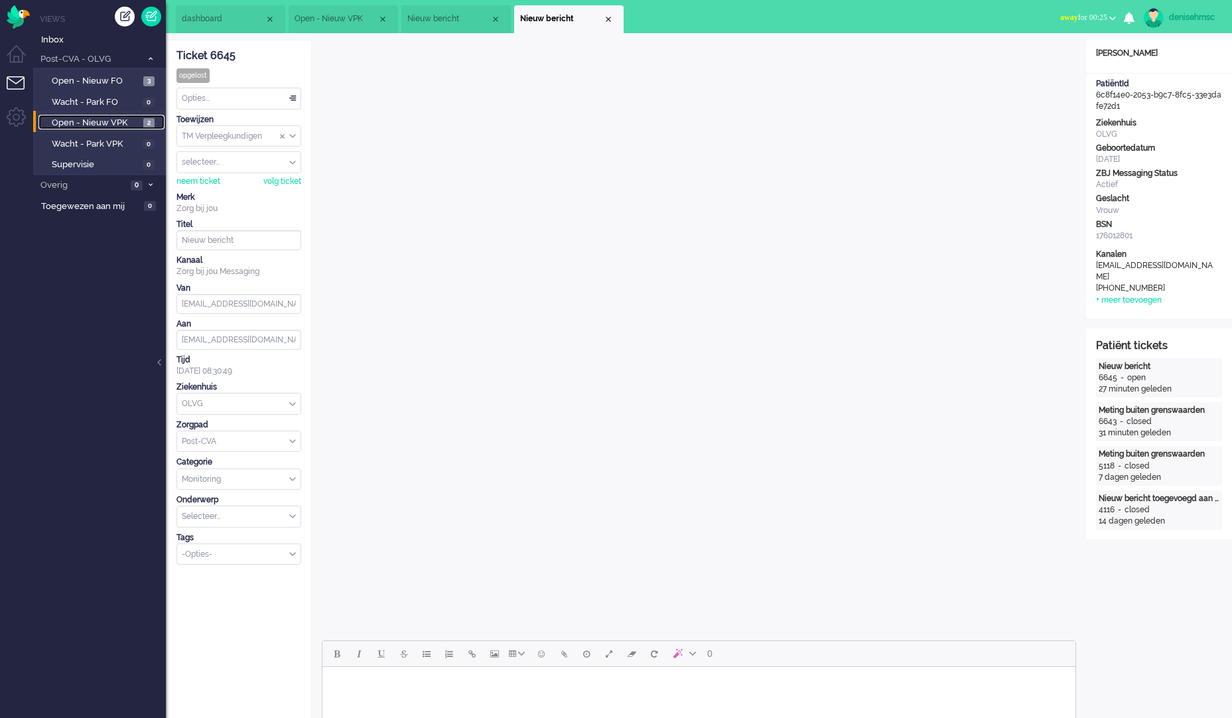
click at [128, 127] on span "Open - Nieuw VPK" at bounding box center [96, 123] width 88 height 13
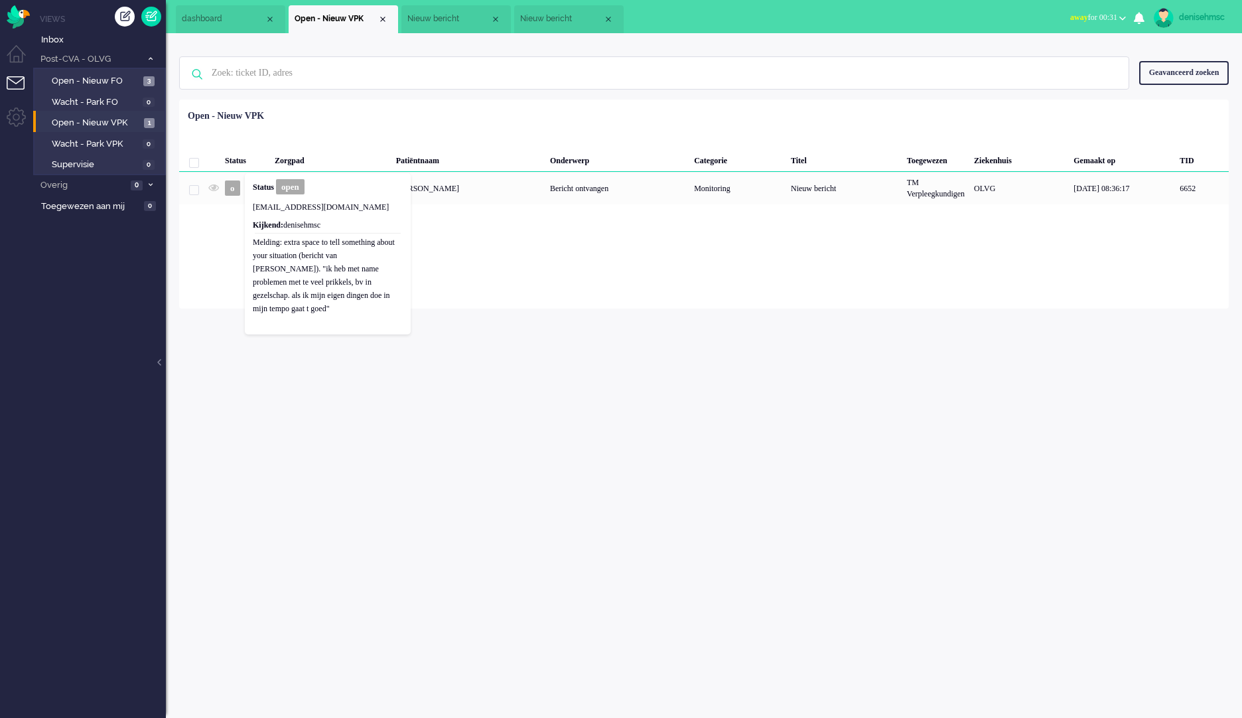
click at [638, 305] on div "Loading... Status Zorgpad Patiëntnaam Onderwerp Categorie Titel Toegewezen Ziek…" at bounding box center [704, 204] width 1050 height 209
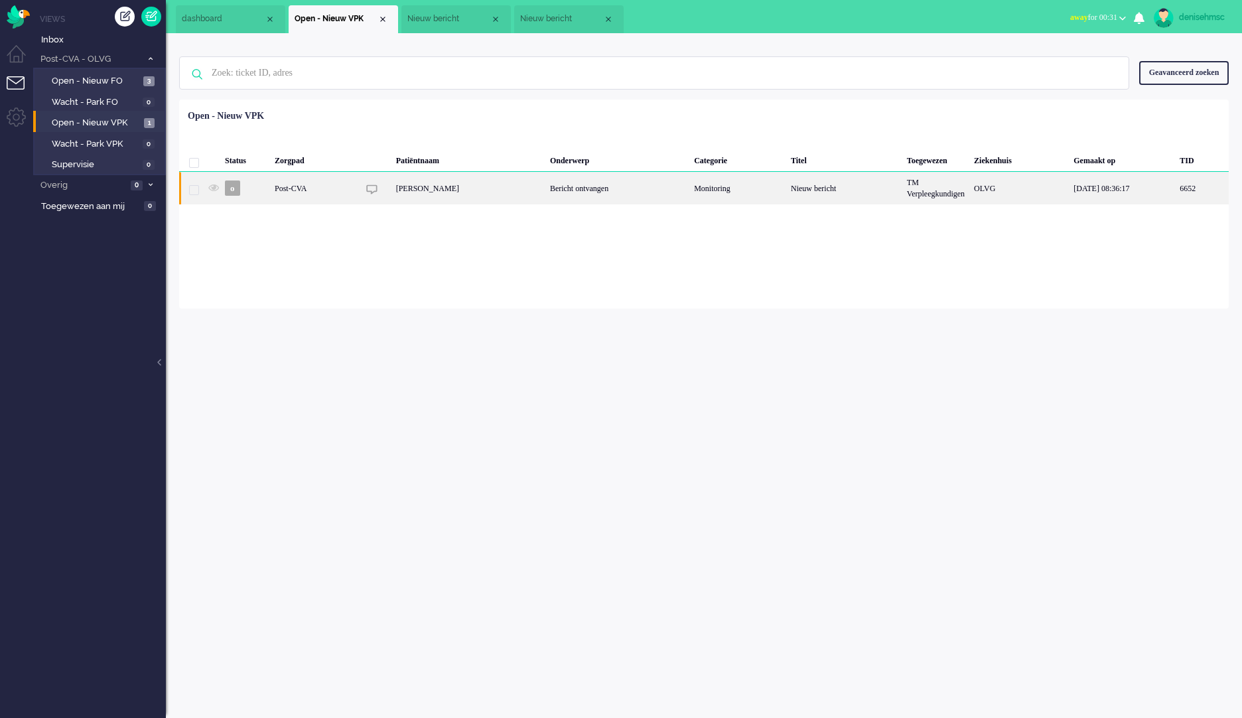
click at [690, 189] on div "Post-CVA" at bounding box center [738, 188] width 97 height 33
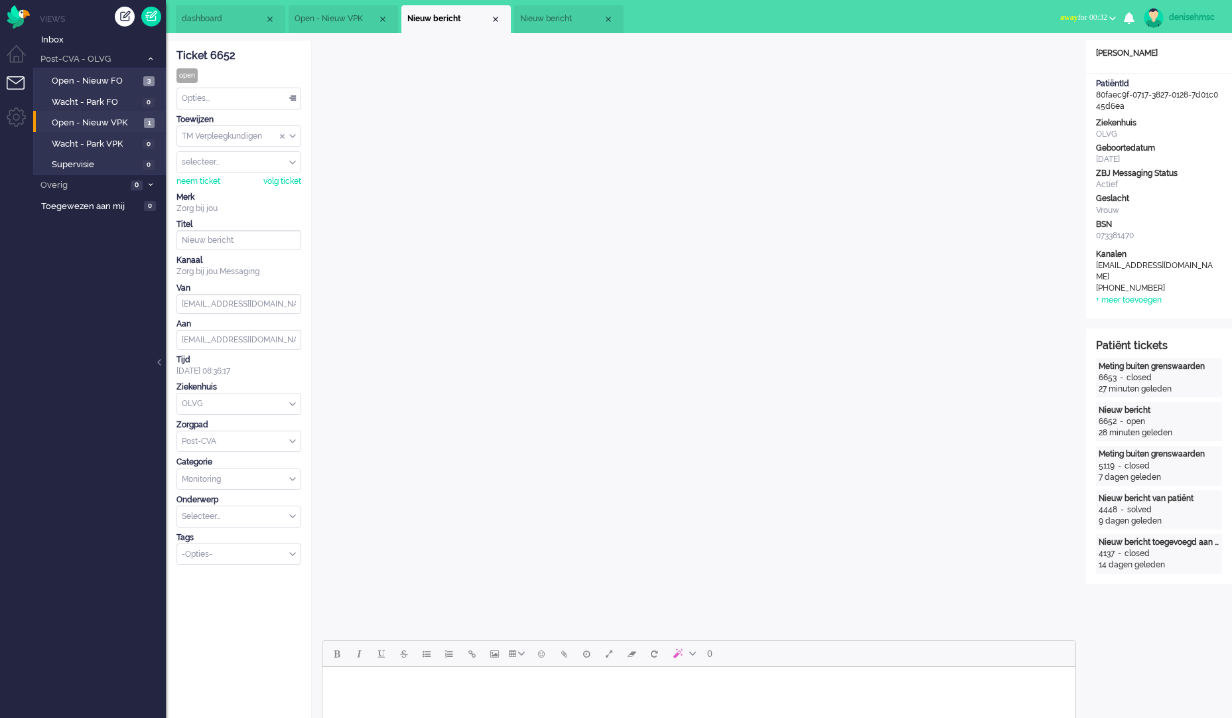
scroll to position [199, 0]
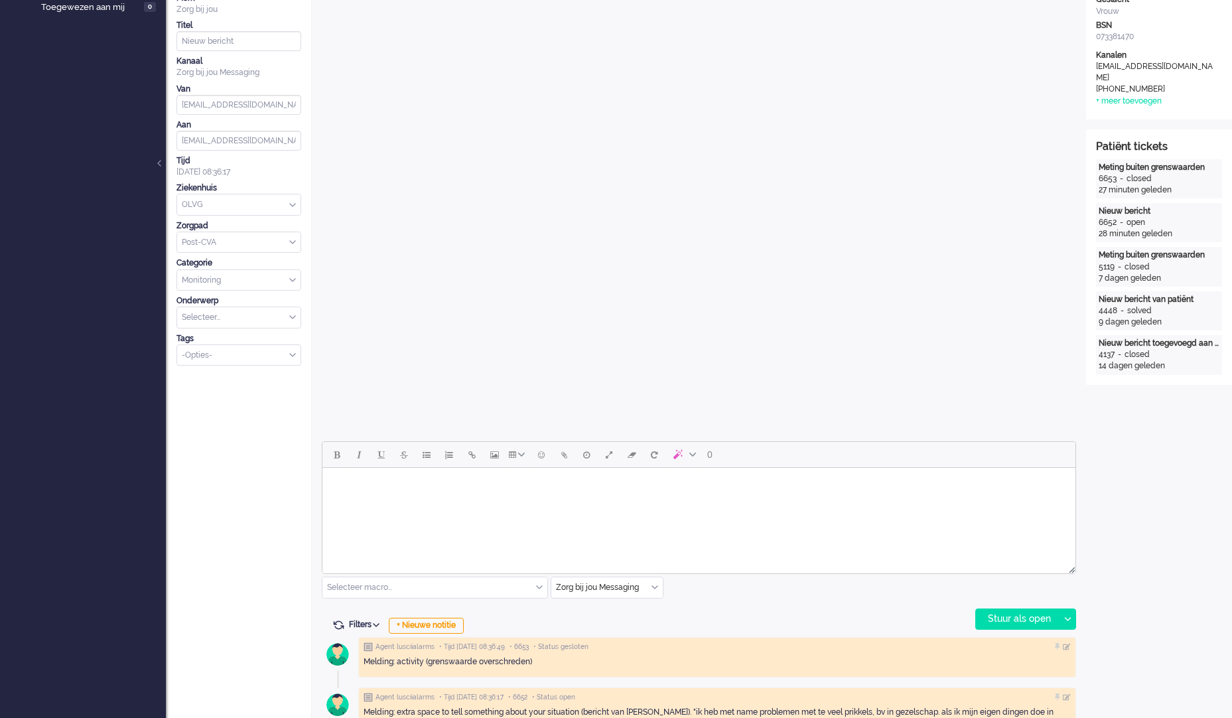
click at [727, 502] on html at bounding box center [699, 485] width 753 height 34
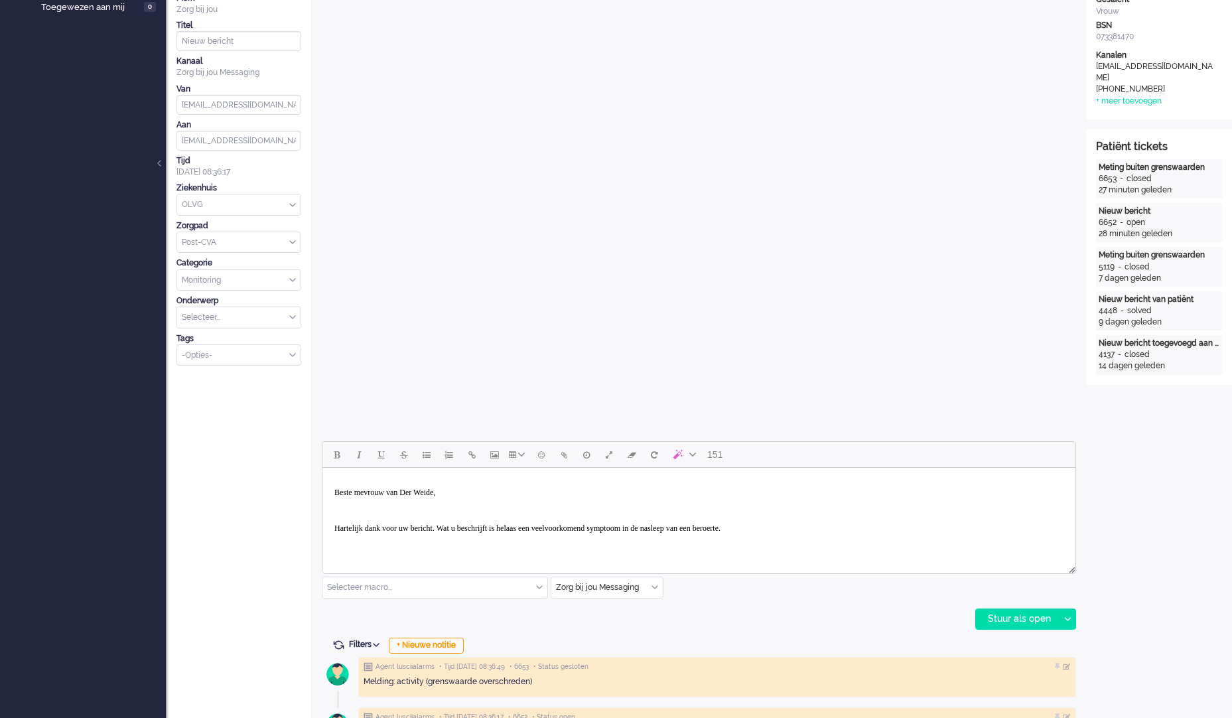
click at [872, 534] on body "Beste mevrouw van Der Weide, Hartelijk dank voor uw bericht. Wat u beschrijft i…" at bounding box center [699, 519] width 743 height 93
click at [826, 540] on body "Beste mevrouw van Der Weide, Hartelijk dank voor uw bericht. Wat u beschrijft i…" at bounding box center [699, 519] width 743 height 93
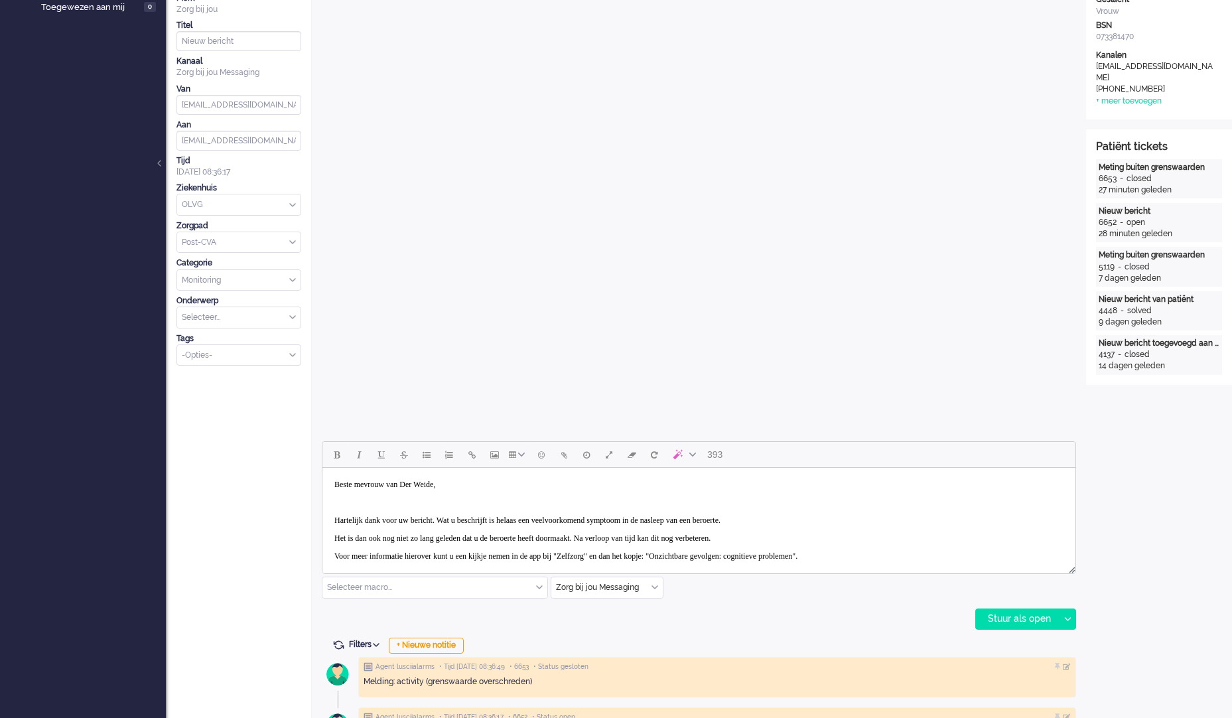
scroll to position [26, 0]
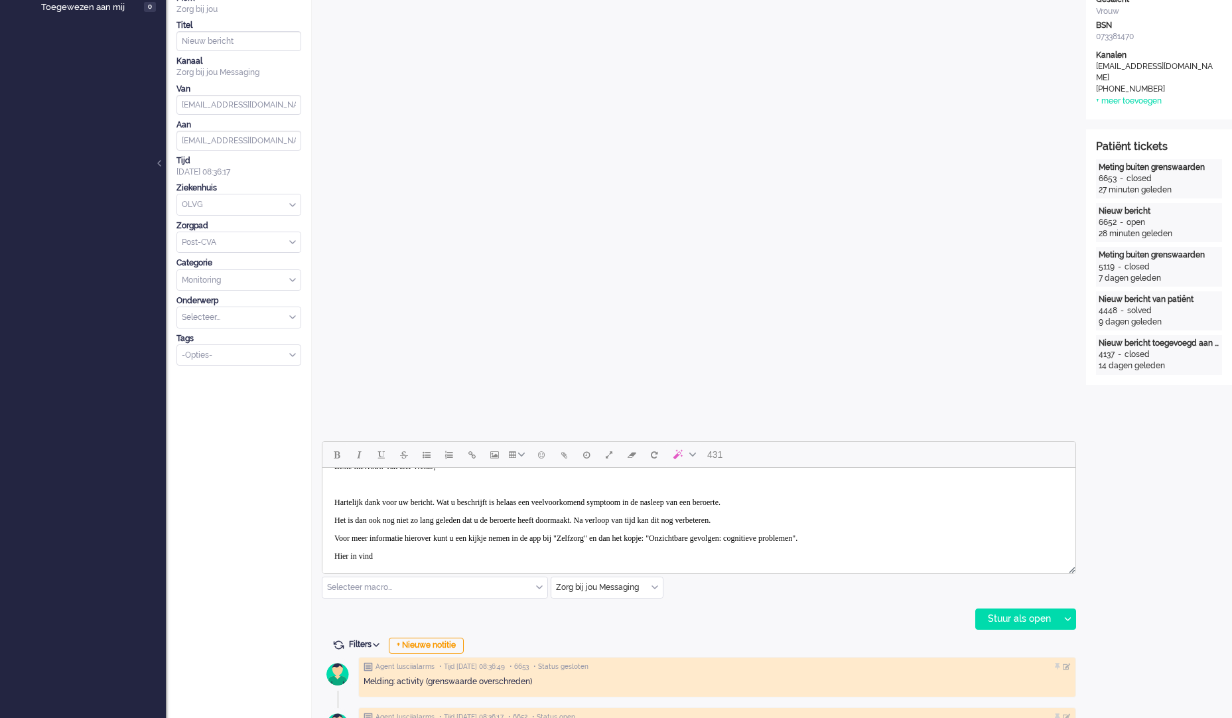
click at [427, 553] on p "Hier in vind" at bounding box center [698, 557] width 729 height 10
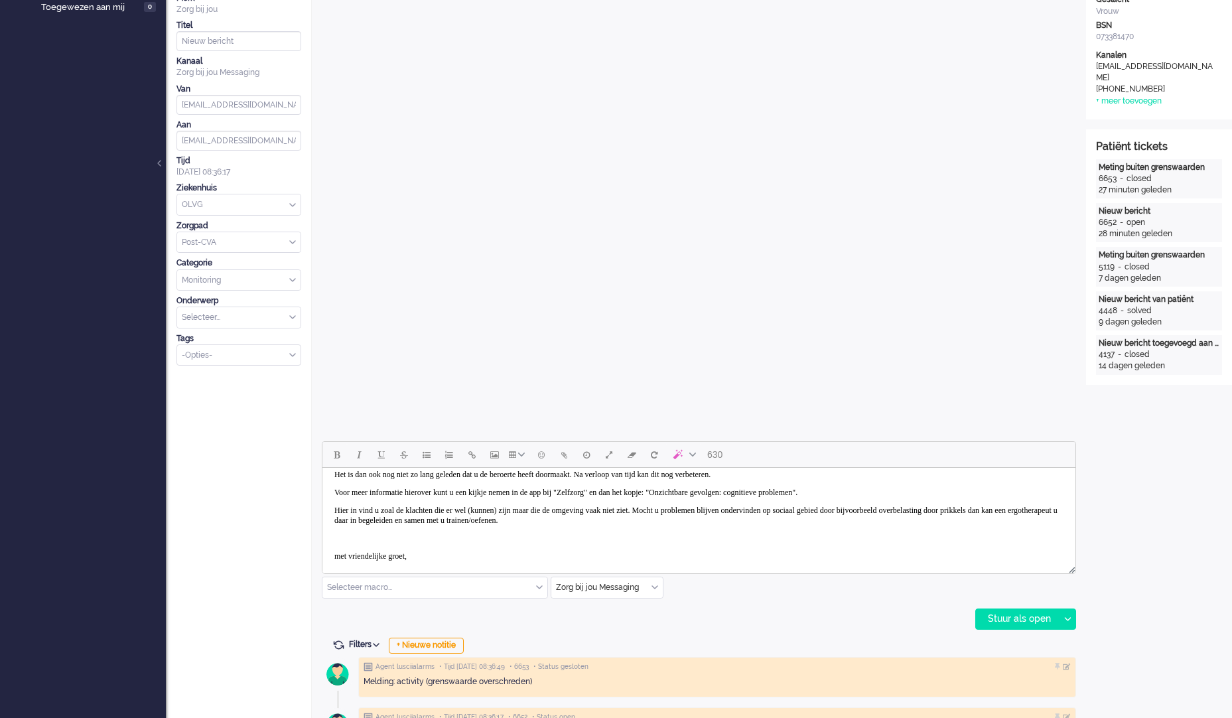
scroll to position [90, 0]
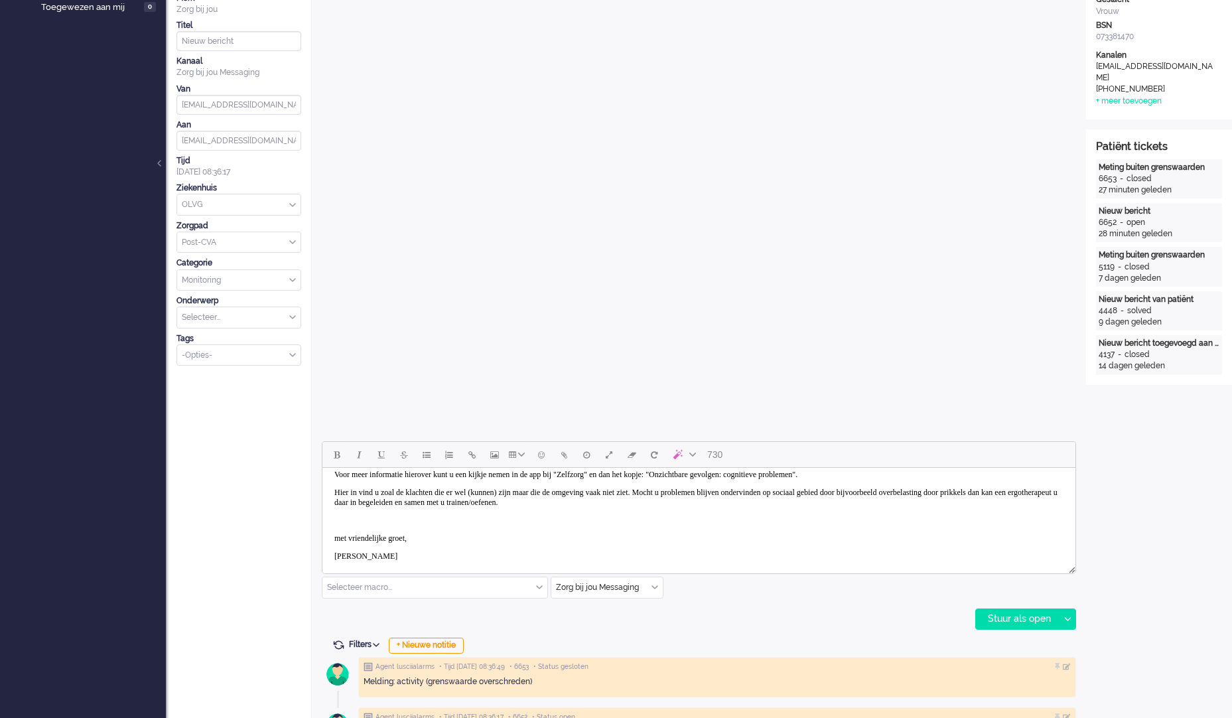
click at [368, 559] on p "Denise" at bounding box center [698, 557] width 729 height 10
click at [371, 526] on body "Beste mevrouw van Der Weide, Hartelijk dank voor uw bericht. Wat u beschrijft i…" at bounding box center [699, 480] width 743 height 192
click at [404, 517] on p "Rich Text Area. Press ALT-0 for help." at bounding box center [698, 521] width 729 height 10
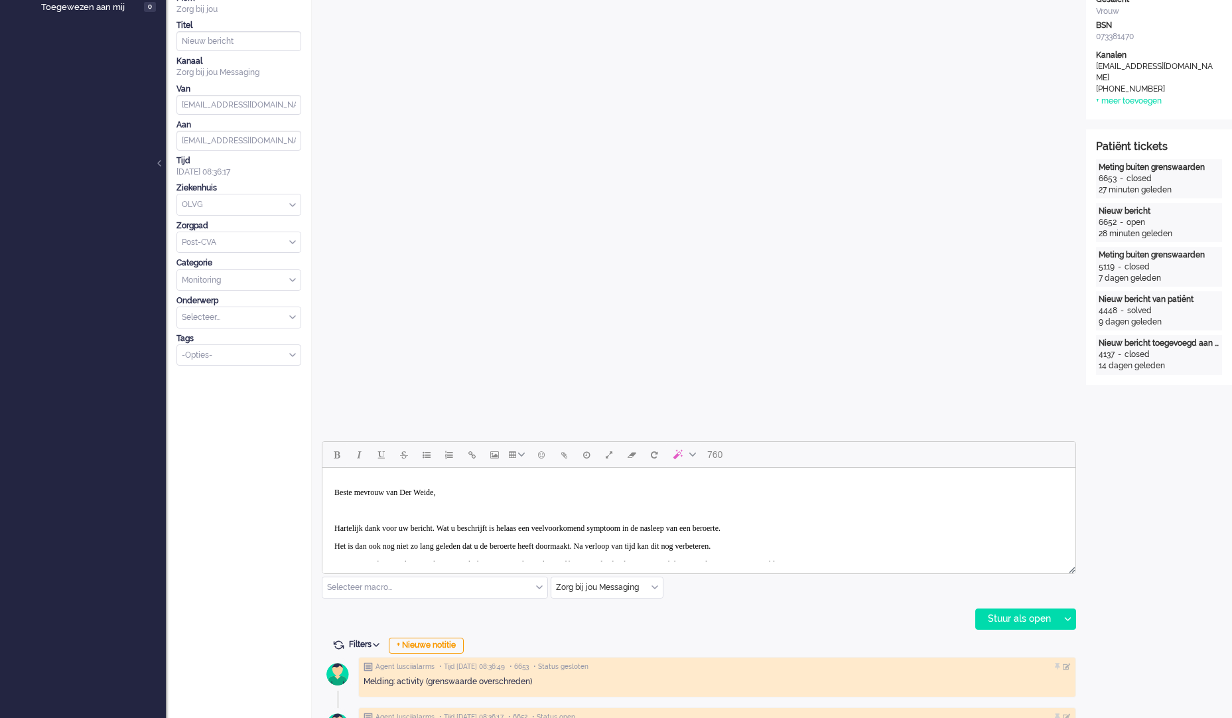
click at [430, 526] on p "Hartelijk dank voor uw bericht. Wat u beschrijft is helaas een veelvoorkomend s…" at bounding box center [698, 529] width 729 height 10
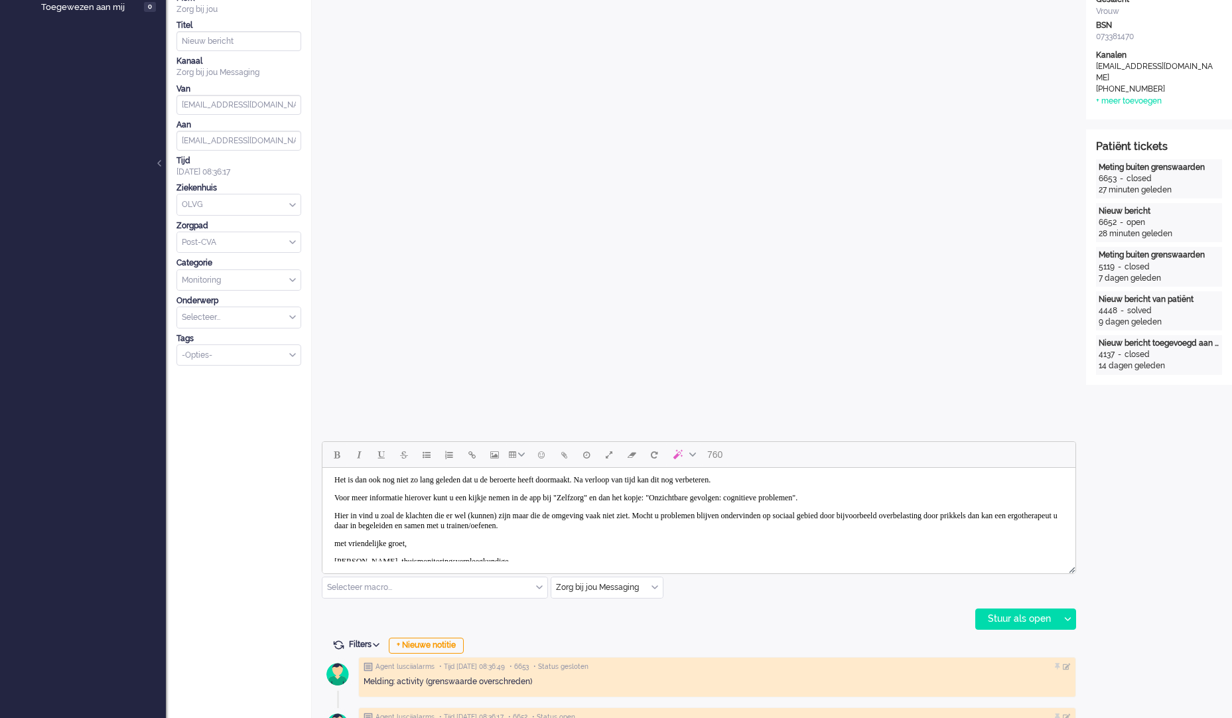
click at [372, 508] on body "Beste mevrouw van Der Weide, Hartelijk dank voor uw bericht. Wat u beschrijft i…" at bounding box center [699, 494] width 743 height 175
click at [335, 516] on p "Hier in vind u zoal de klachten die er wel (kunnen) zijn maar die de omgeving v…" at bounding box center [698, 521] width 729 height 20
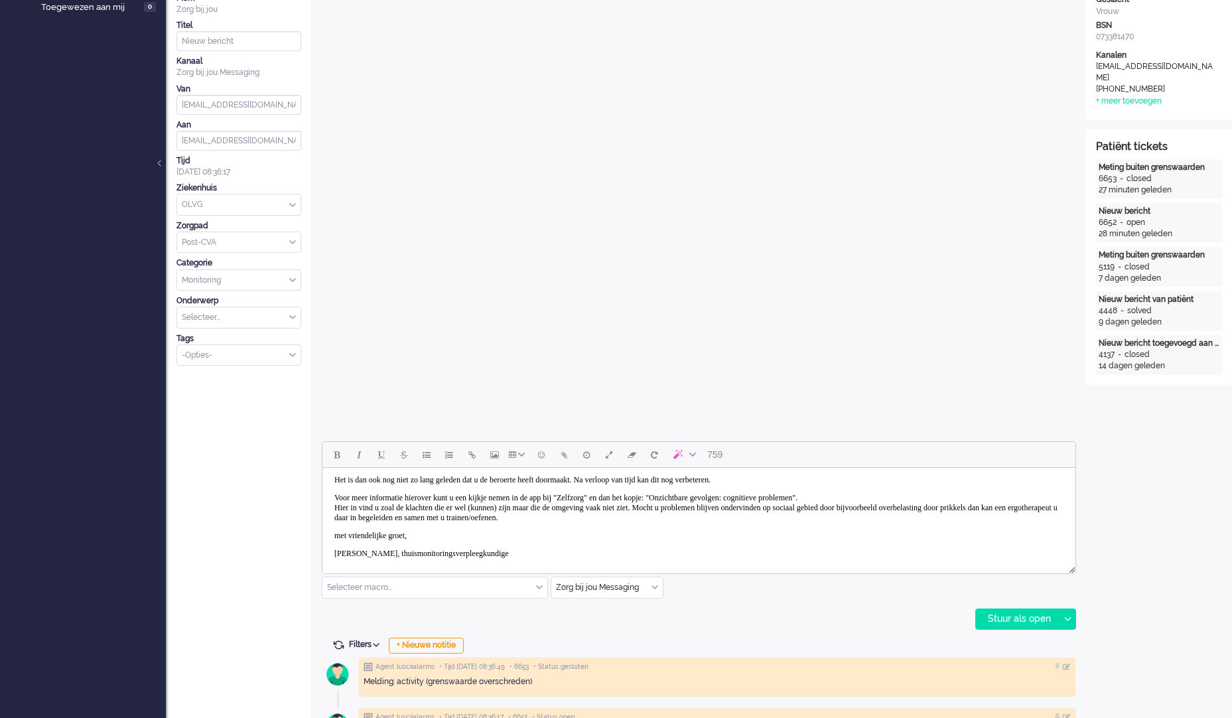
drag, startPoint x: 335, startPoint y: 497, endPoint x: 619, endPoint y: 956, distance: 539.7
click at [335, 497] on p "Voor meer informatie hierover kunt u een kijkje nemen in de app bij "Zelfzorg" …" at bounding box center [698, 508] width 729 height 30
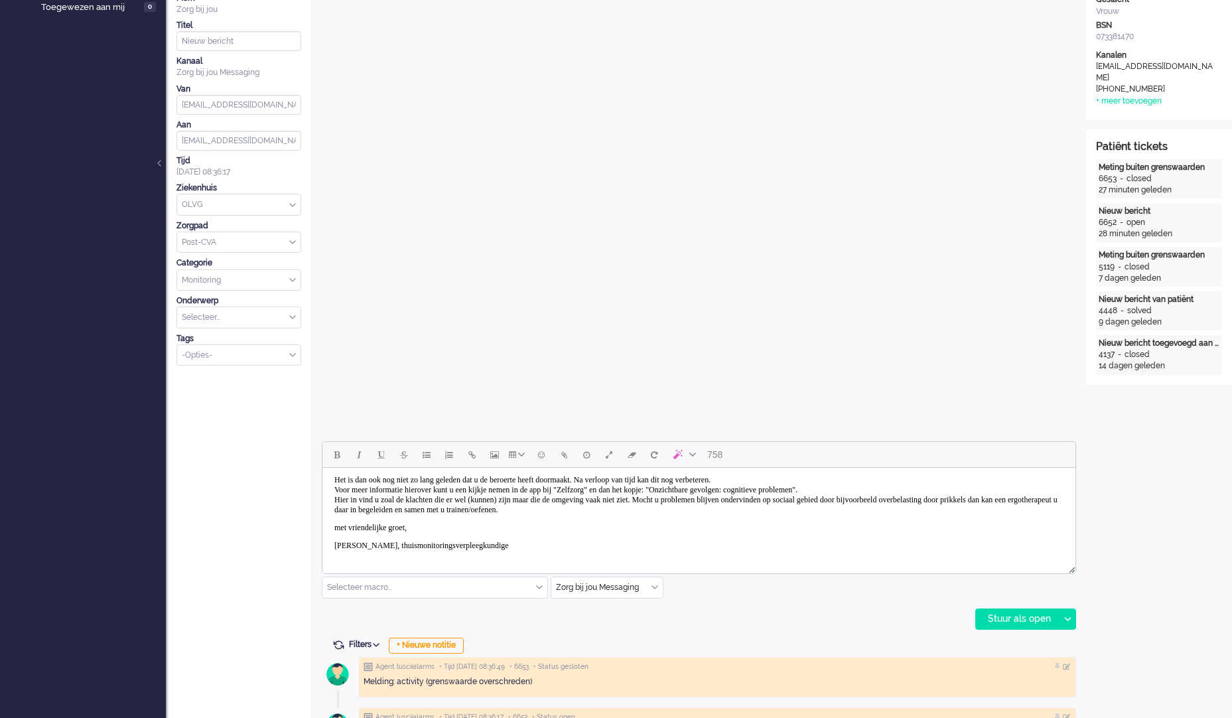
click at [794, 508] on p "Het is dan ook nog niet zo lang geleden dat u de beroerte heeft doormaakt. Na v…" at bounding box center [698, 495] width 729 height 40
click at [1069, 625] on div at bounding box center [1067, 619] width 17 height 20
click at [1056, 675] on div "Stuur als opgelost" at bounding box center [1032, 678] width 110 height 13
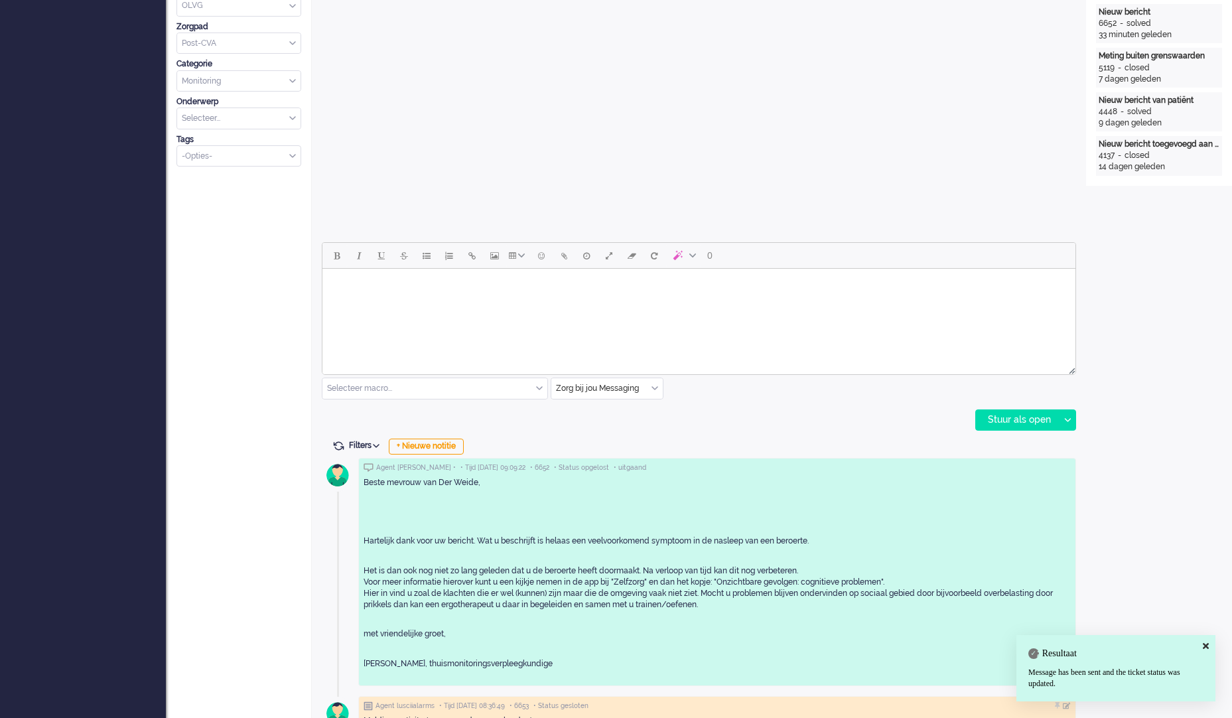
scroll to position [465, 0]
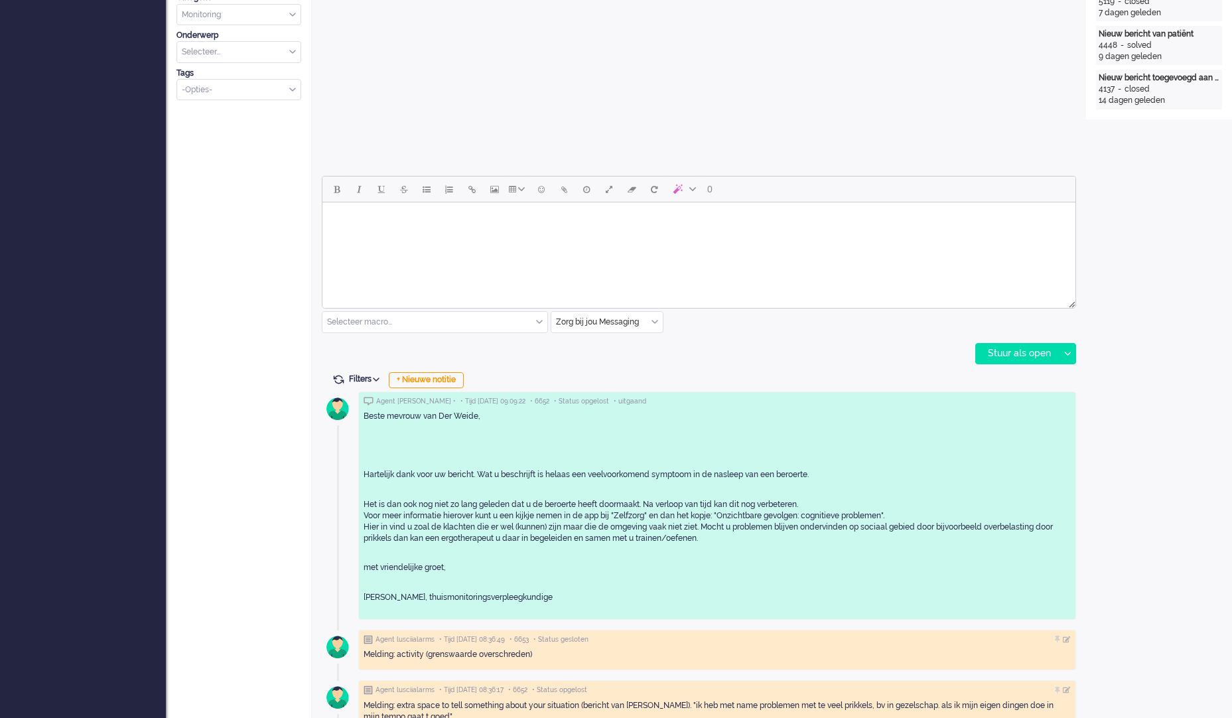
click at [1128, 469] on div "Open custom software Patiëntnaam L. van der Weide PatiëntId 80faec9f-0717-3827-…" at bounding box center [1159, 479] width 146 height 1808
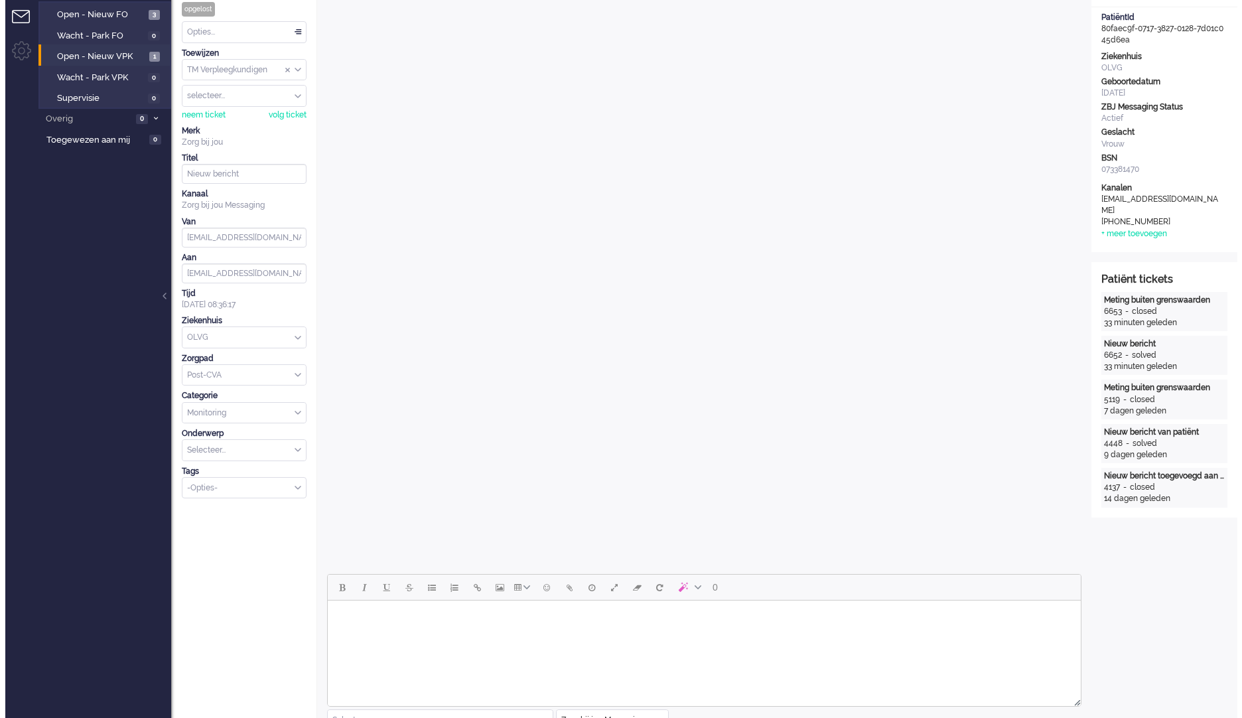
scroll to position [0, 0]
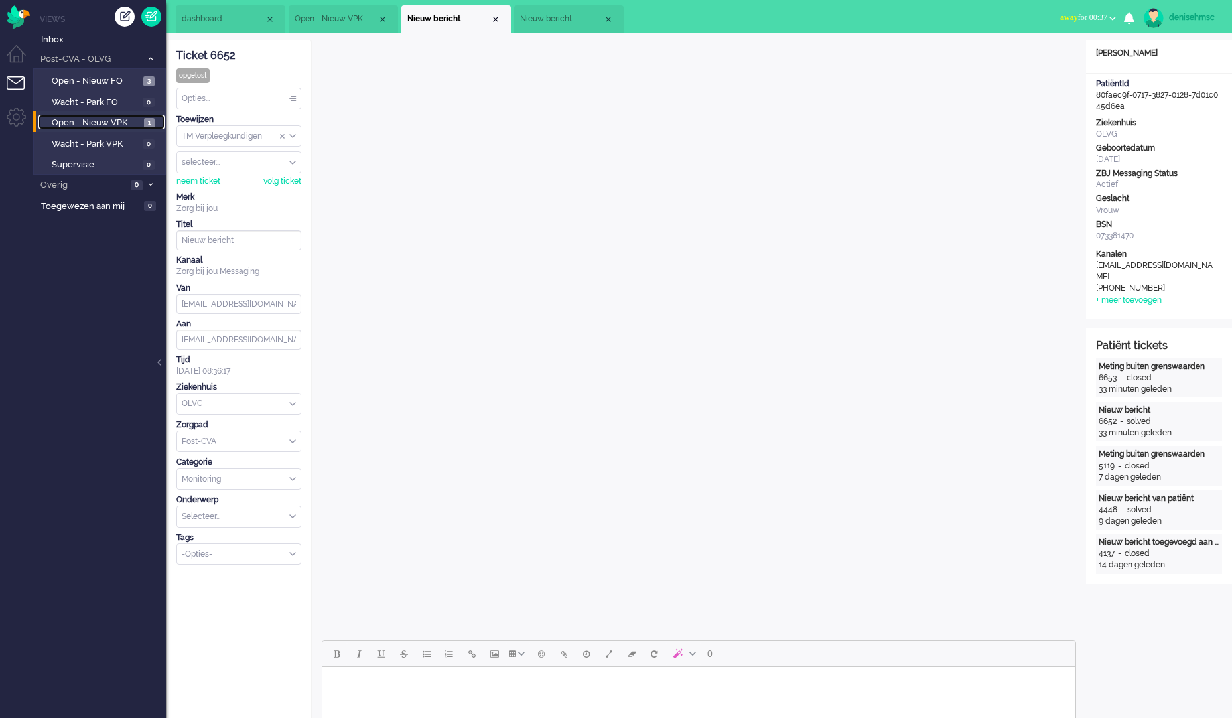
click at [138, 117] on span "Open - Nieuw VPK" at bounding box center [96, 123] width 89 height 13
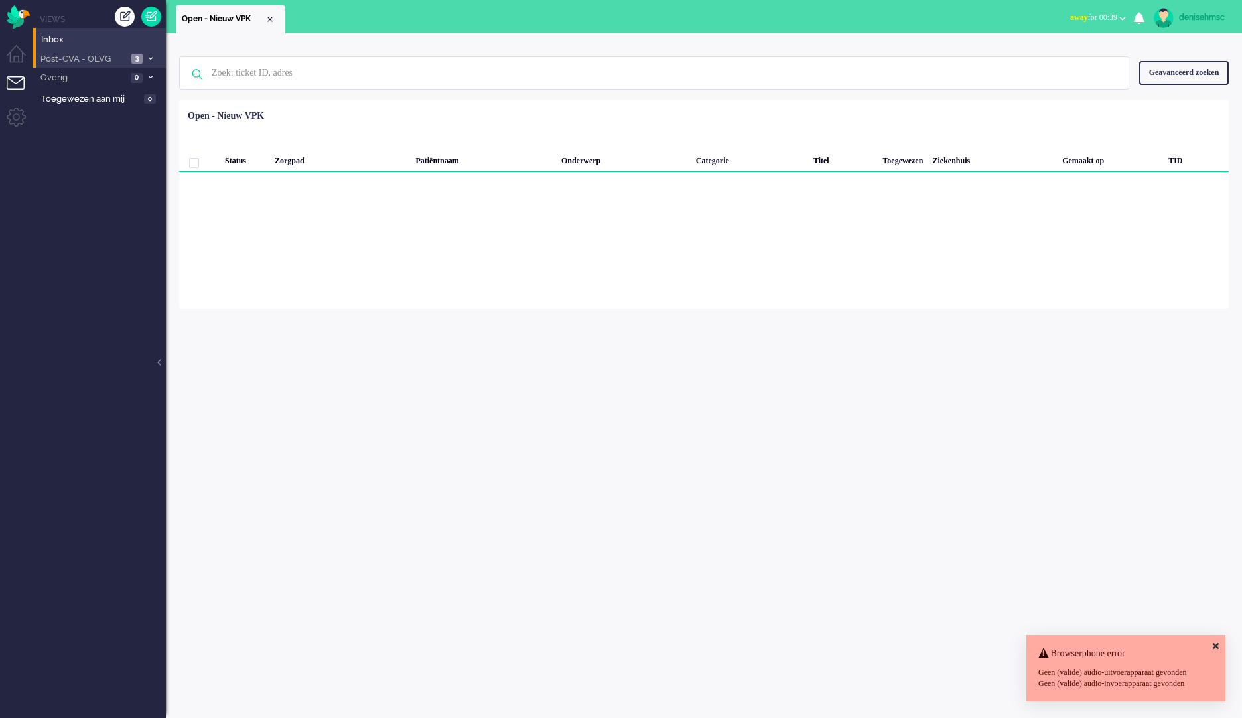
click at [134, 58] on span "3" at bounding box center [136, 59] width 11 height 10
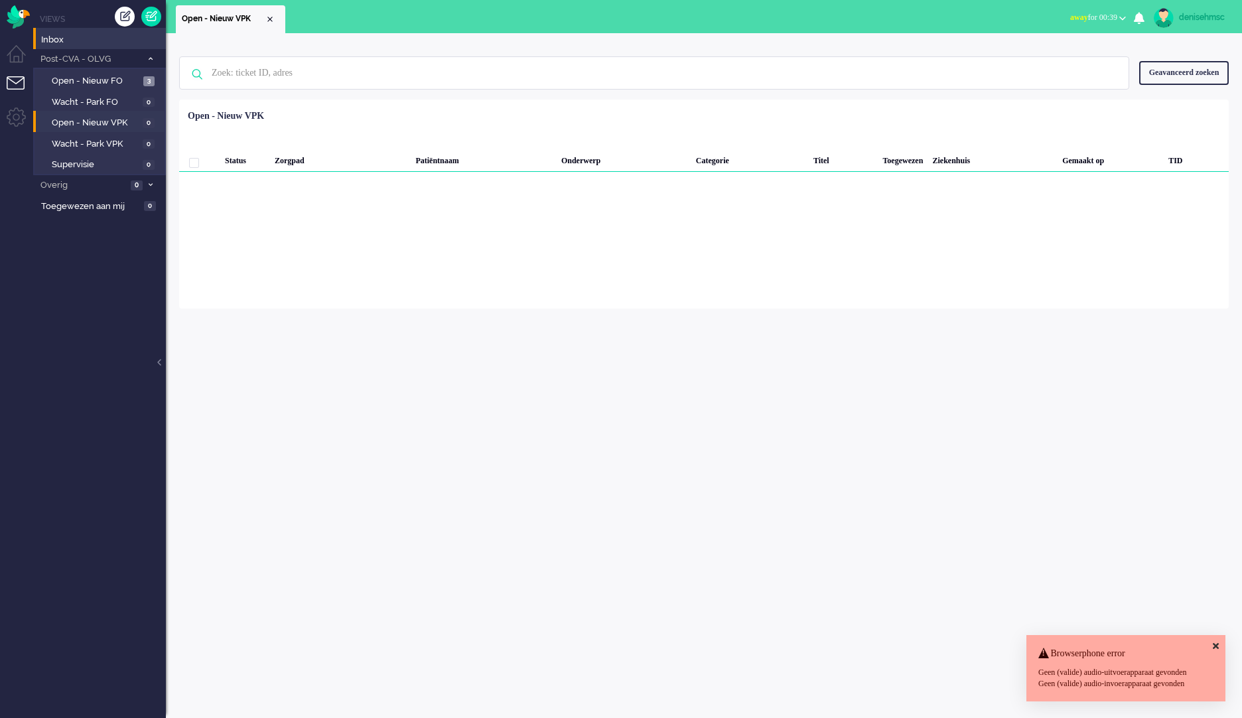
click at [32, 17] on div "Menu" at bounding box center [16, 14] width 33 height 29
click at [22, 16] on img "Omnidesk" at bounding box center [18, 16] width 23 height 23
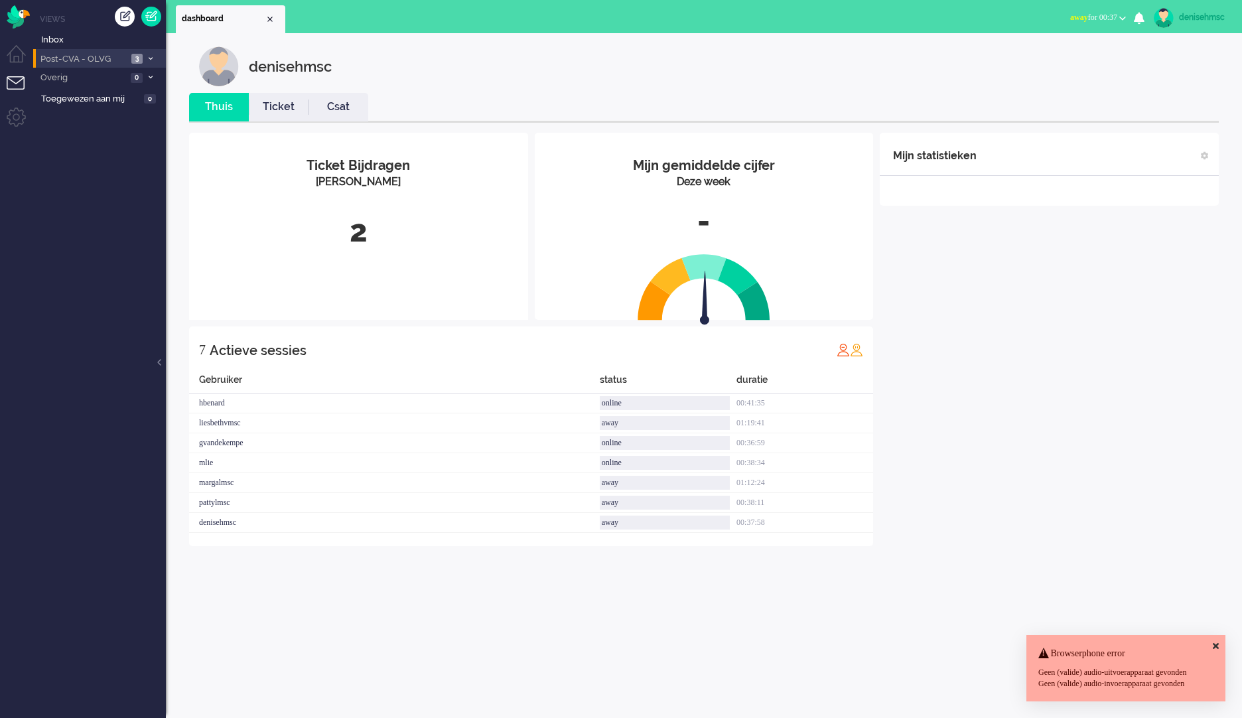
click at [136, 56] on span "3" at bounding box center [136, 59] width 11 height 10
click at [1114, 17] on span "away for 00:39" at bounding box center [1094, 17] width 47 height 9
click at [1073, 63] on label "Online" at bounding box center [1071, 59] width 105 height 11
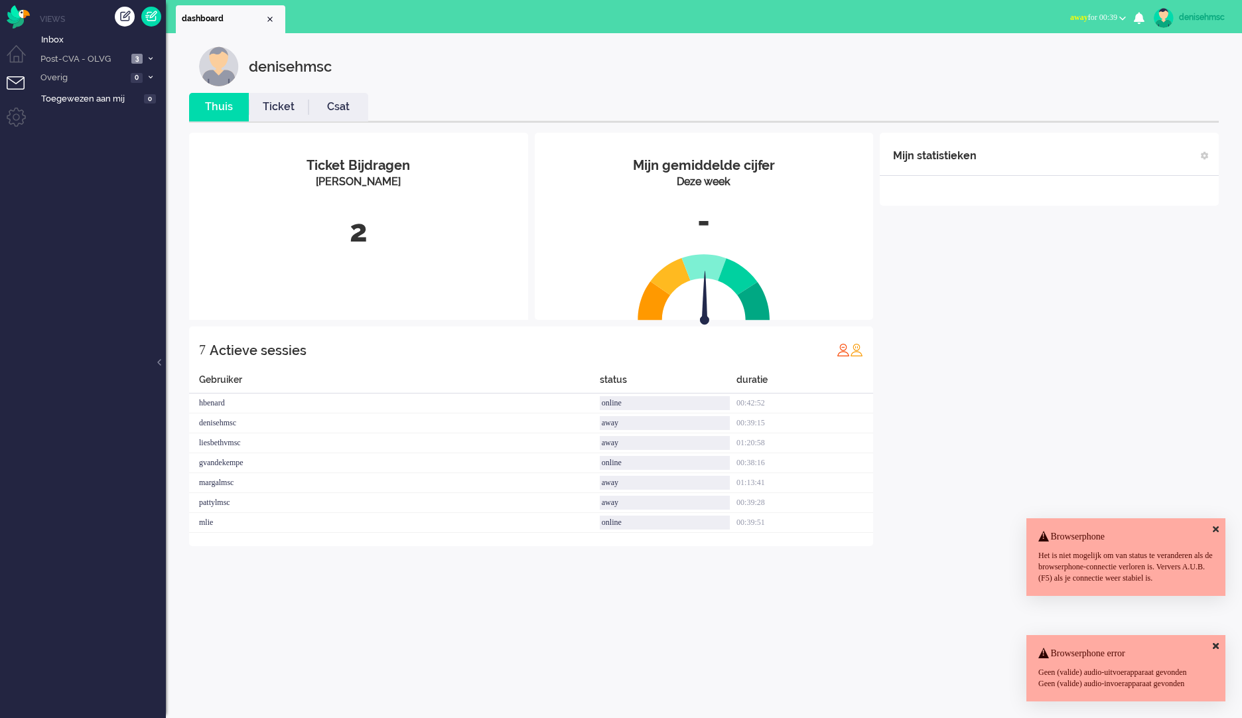
click at [952, 401] on div "Mijn statistieken + Statistieken toevoegen Bel tijd (gemiddelde dag) Wrapup tij…" at bounding box center [1049, 339] width 339 height 413
click at [986, 318] on div "Mijn statistieken + Statistieken toevoegen Bel tijd (gemiddelde dag) Wrapup tij…" at bounding box center [1049, 339] width 339 height 413
click at [1108, 17] on span "away for 00:40" at bounding box center [1094, 17] width 47 height 9
click at [1075, 61] on label "Online" at bounding box center [1071, 59] width 105 height 11
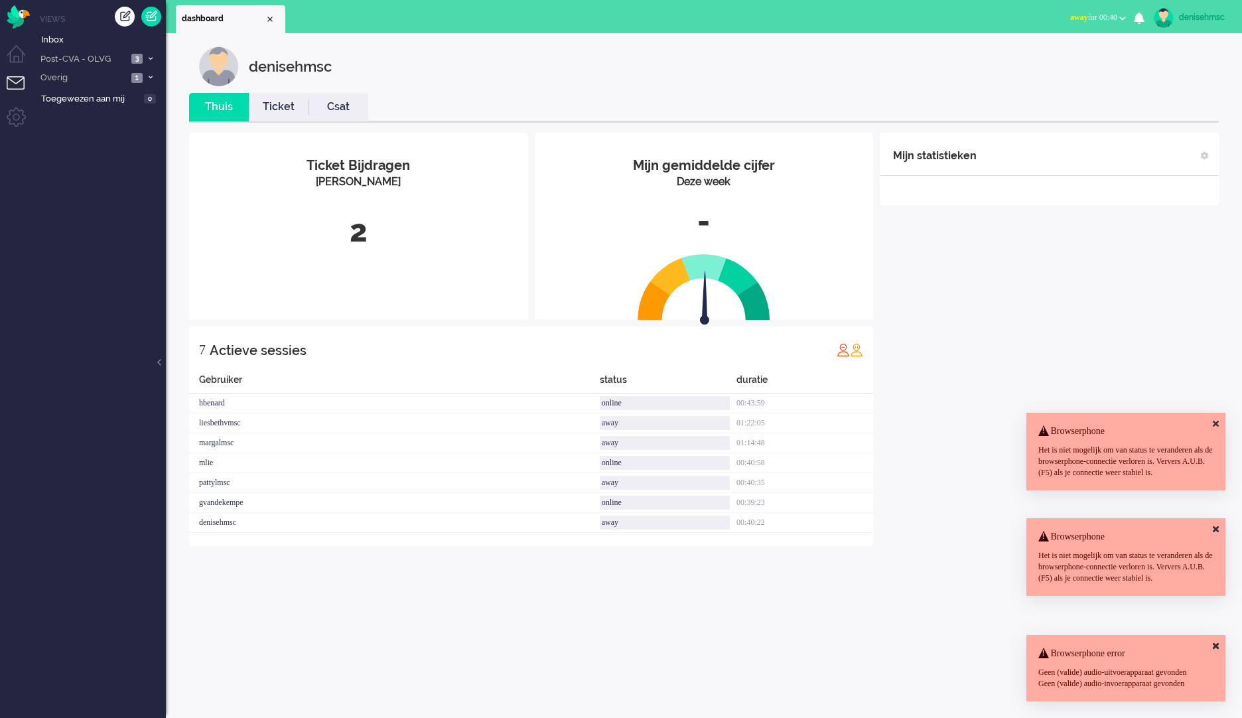
click at [1124, 323] on div "Mijn statistieken + Statistieken toevoegen Bel tijd (gemiddelde dag) Wrapup tij…" at bounding box center [1049, 339] width 339 height 413
click at [1215, 419] on icon at bounding box center [1216, 423] width 6 height 9
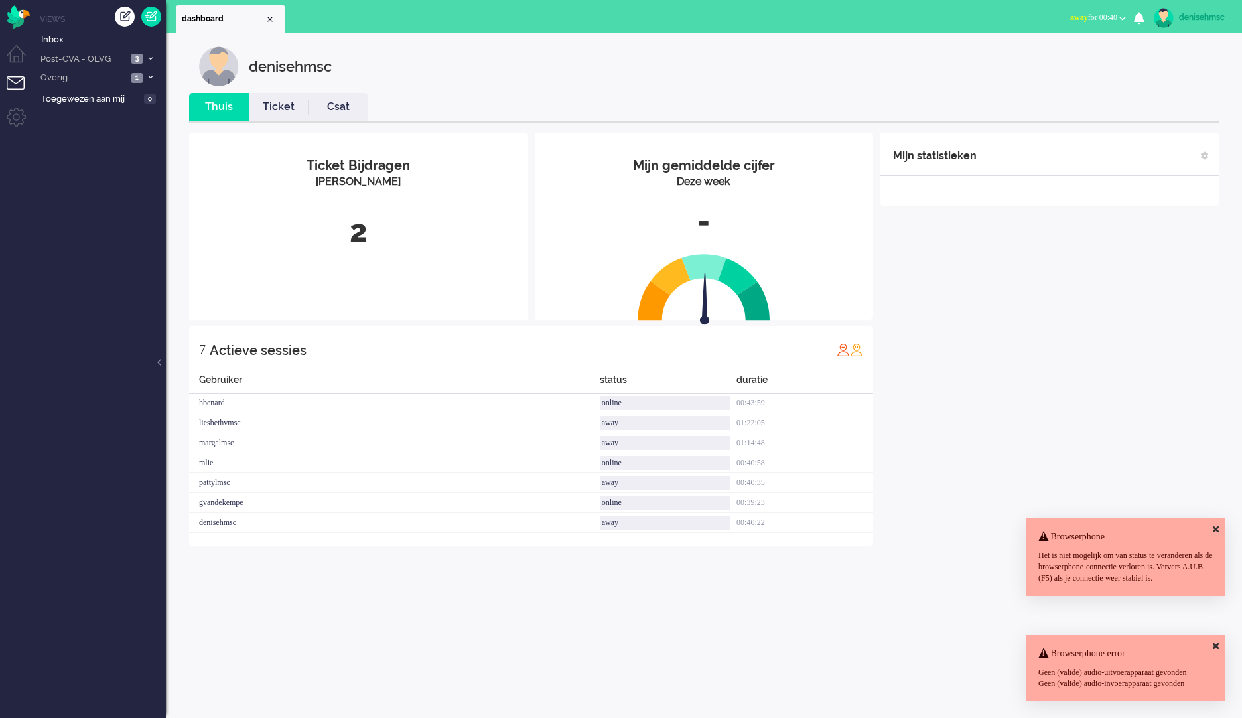
click at [1216, 525] on icon at bounding box center [1216, 529] width 6 height 9
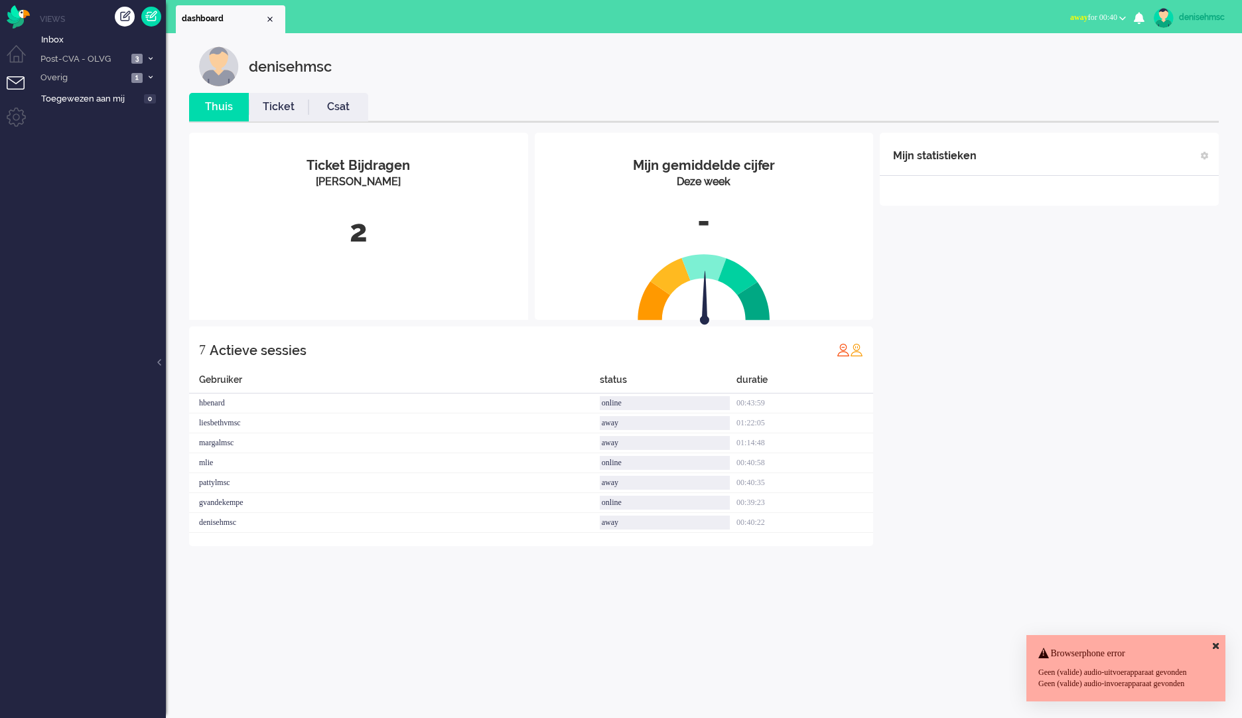
click at [1219, 642] on icon at bounding box center [1216, 646] width 6 height 9
click at [1116, 20] on span "away for 00:40" at bounding box center [1094, 17] width 47 height 9
click at [1092, 55] on label "Online" at bounding box center [1071, 59] width 105 height 11
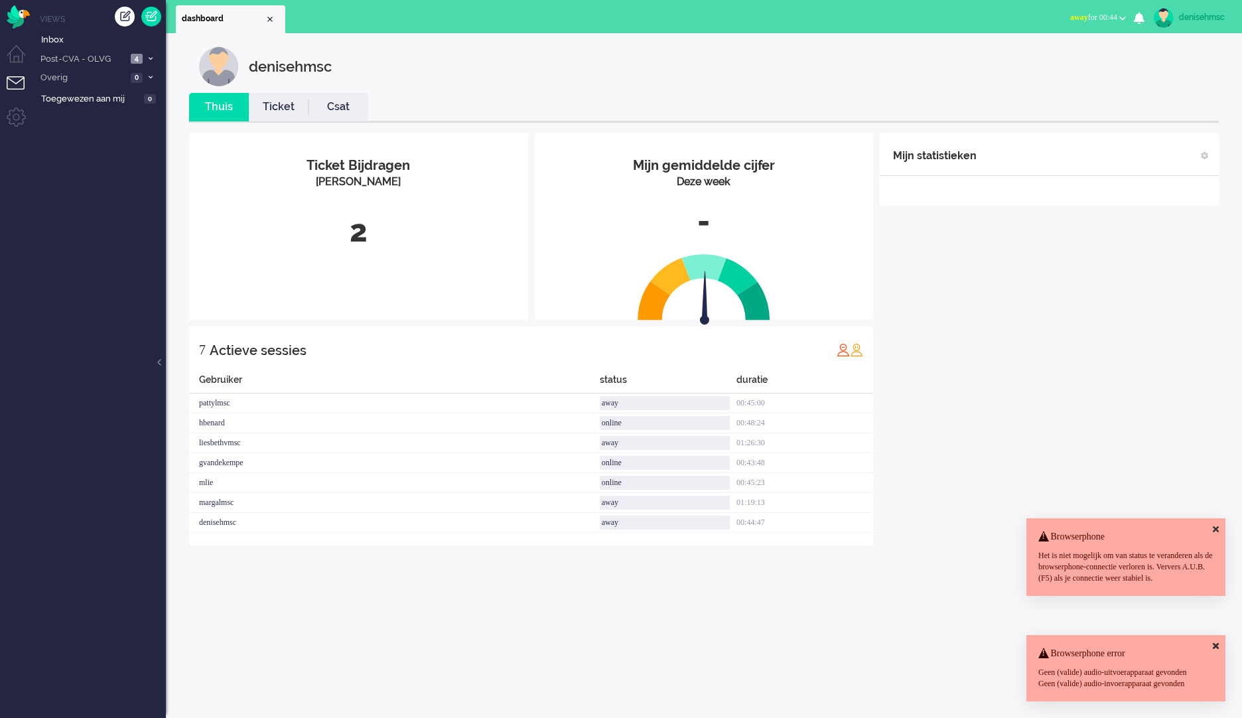
click at [1130, 13] on button "away for 00:44" at bounding box center [1099, 17] width 72 height 19
click at [1074, 65] on link "Online" at bounding box center [1071, 59] width 105 height 15
click at [1037, 59] on label "Online" at bounding box center [1071, 59] width 105 height 11
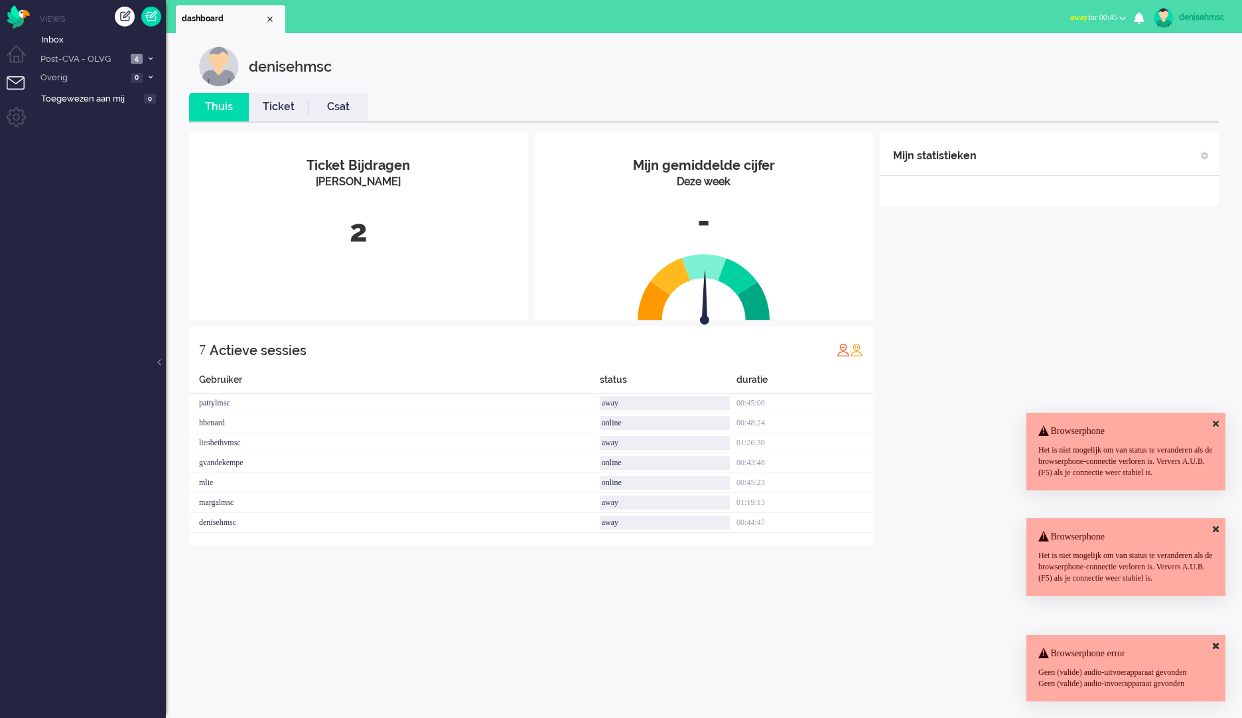
click at [1116, 19] on span "away for 00:45" at bounding box center [1094, 17] width 47 height 9
click at [1088, 56] on label "Online" at bounding box center [1071, 59] width 105 height 11
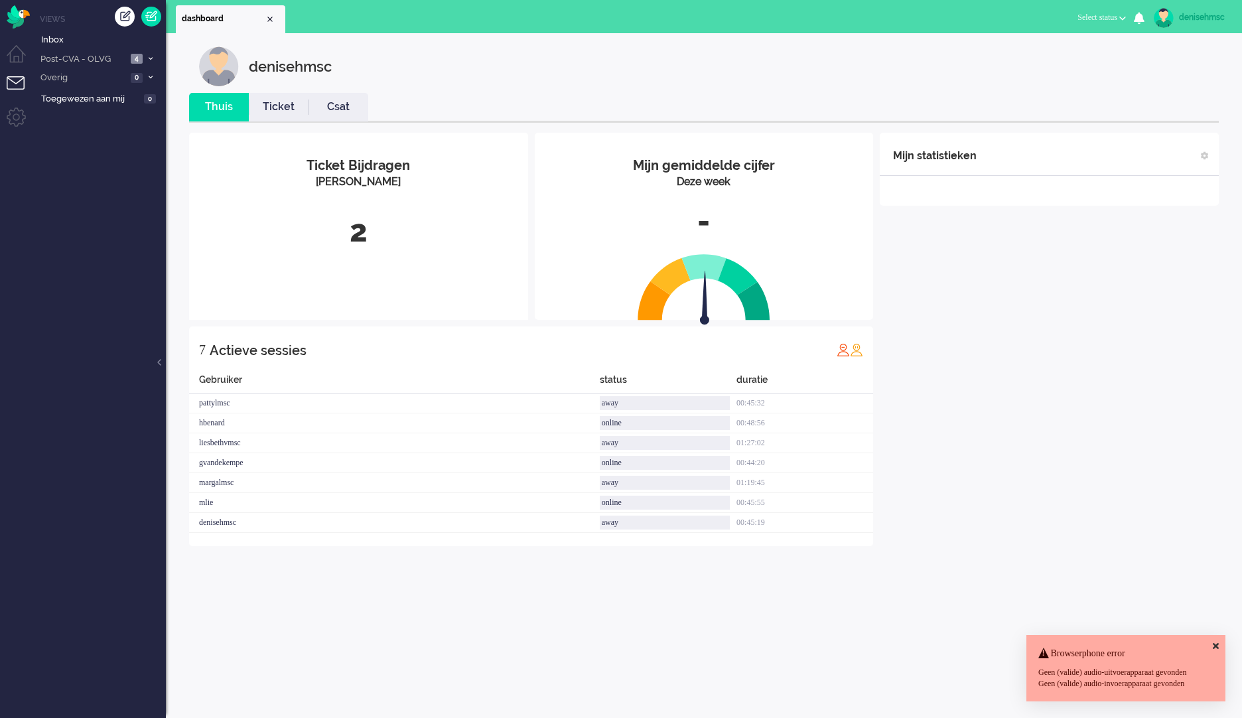
click at [1021, 300] on div "Mijn statistieken + Statistieken toevoegen Bel tijd (gemiddelde dag) Wrapup tij…" at bounding box center [1049, 339] width 339 height 413
click at [1114, 13] on span "away for 00:45" at bounding box center [1094, 17] width 47 height 9
click at [1089, 58] on label "Online" at bounding box center [1071, 59] width 105 height 11
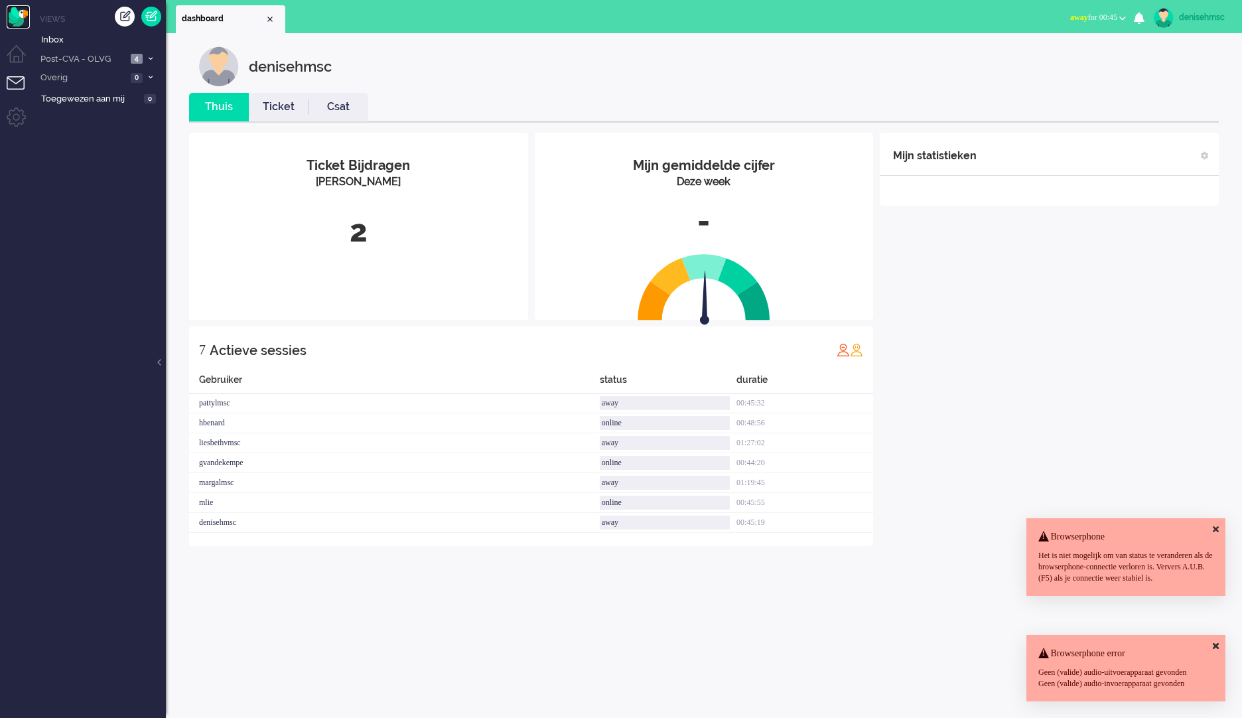
click at [15, 19] on img "Omnidesk" at bounding box center [18, 16] width 23 height 23
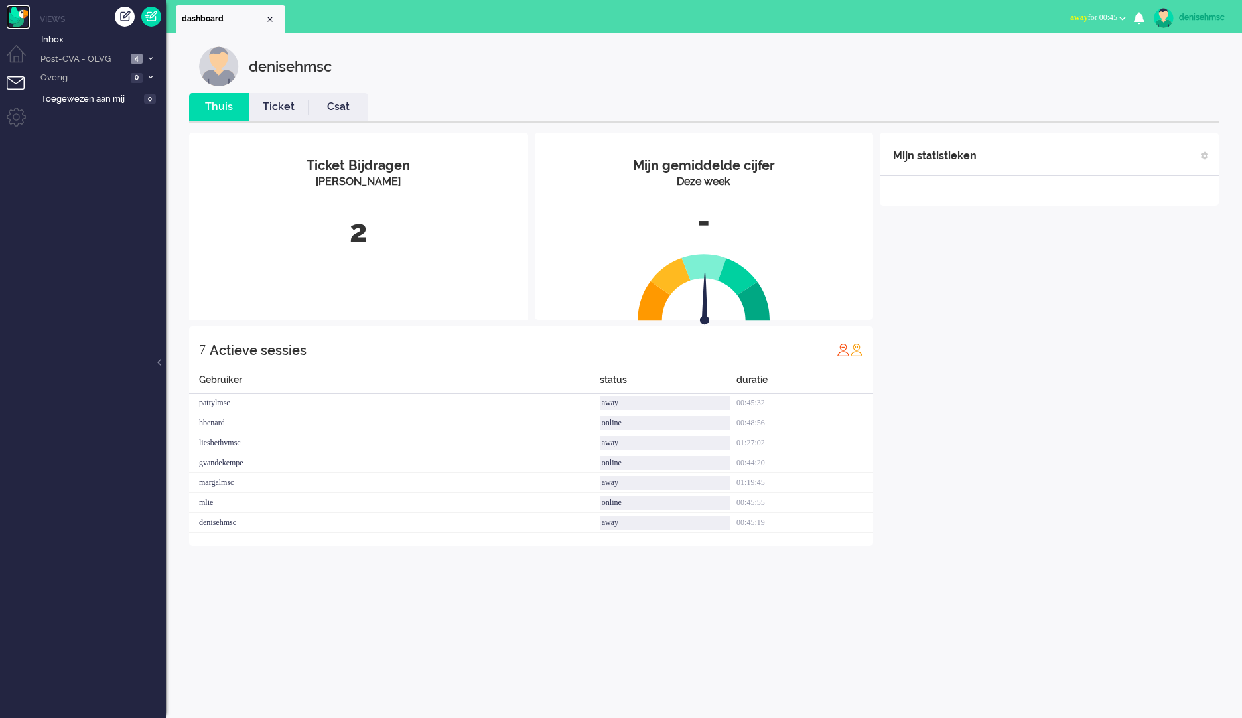
click at [15, 21] on img "Omnidesk" at bounding box center [18, 16] width 23 height 23
click at [1120, 15] on button "away for 00:45" at bounding box center [1099, 17] width 72 height 19
click at [1069, 63] on label "Online" at bounding box center [1071, 59] width 105 height 11
click at [1125, 7] on li "Away Online Outbound pending away for 00:45 Away Online Outbound pending" at bounding box center [1099, 18] width 72 height 29
click at [1112, 17] on span "away for 00:45" at bounding box center [1094, 17] width 47 height 9
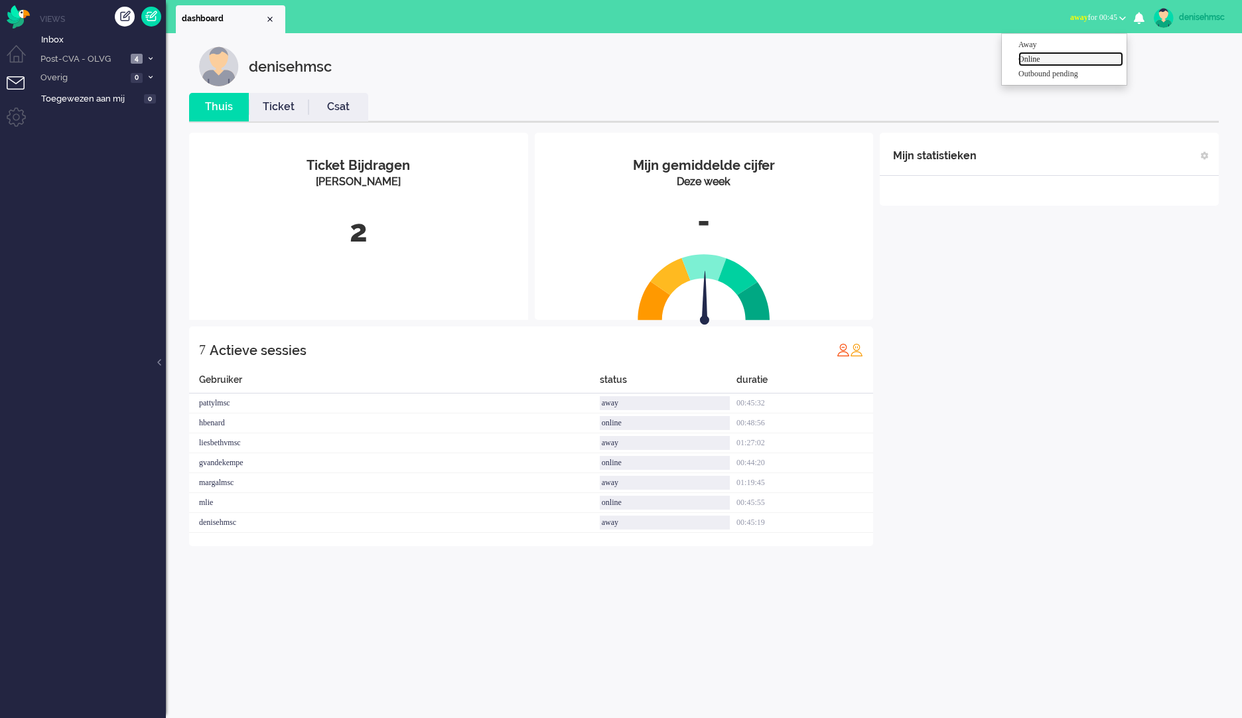
click at [1079, 60] on label "Online" at bounding box center [1071, 59] width 105 height 11
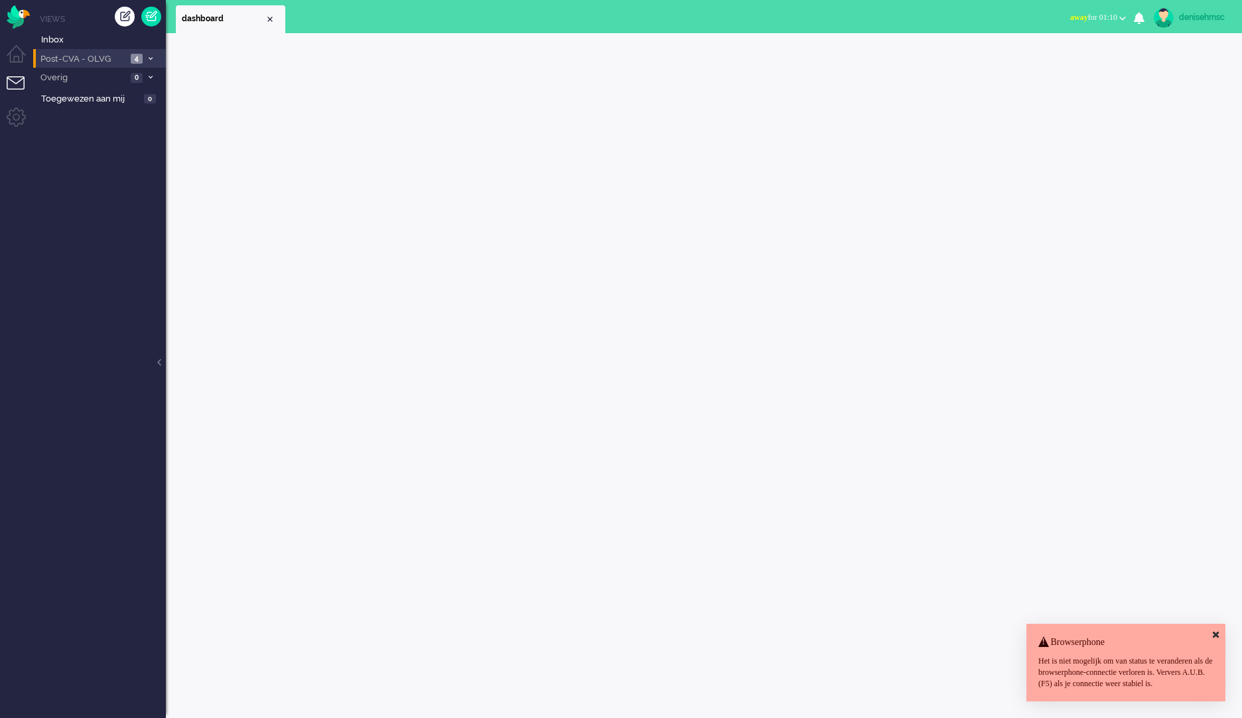
click at [139, 52] on li "Post-CVA - OLVG 4" at bounding box center [99, 58] width 133 height 19
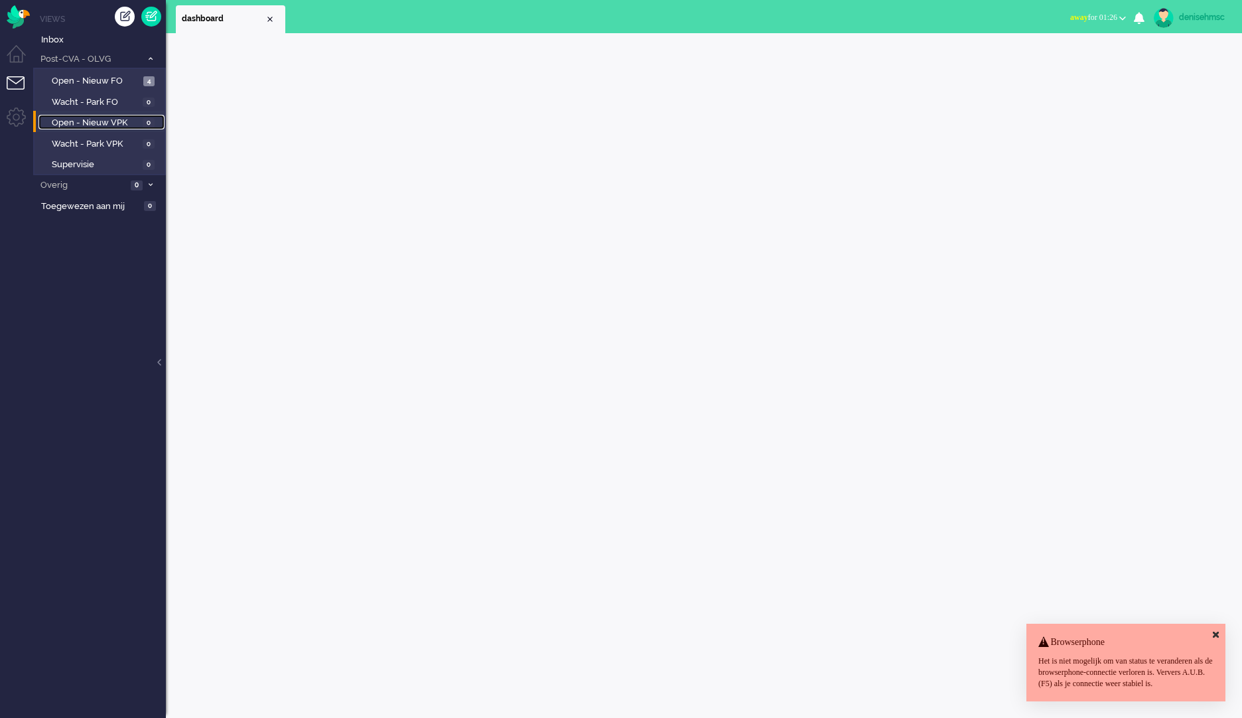
click at [133, 122] on span "Open - Nieuw VPK" at bounding box center [96, 123] width 88 height 13
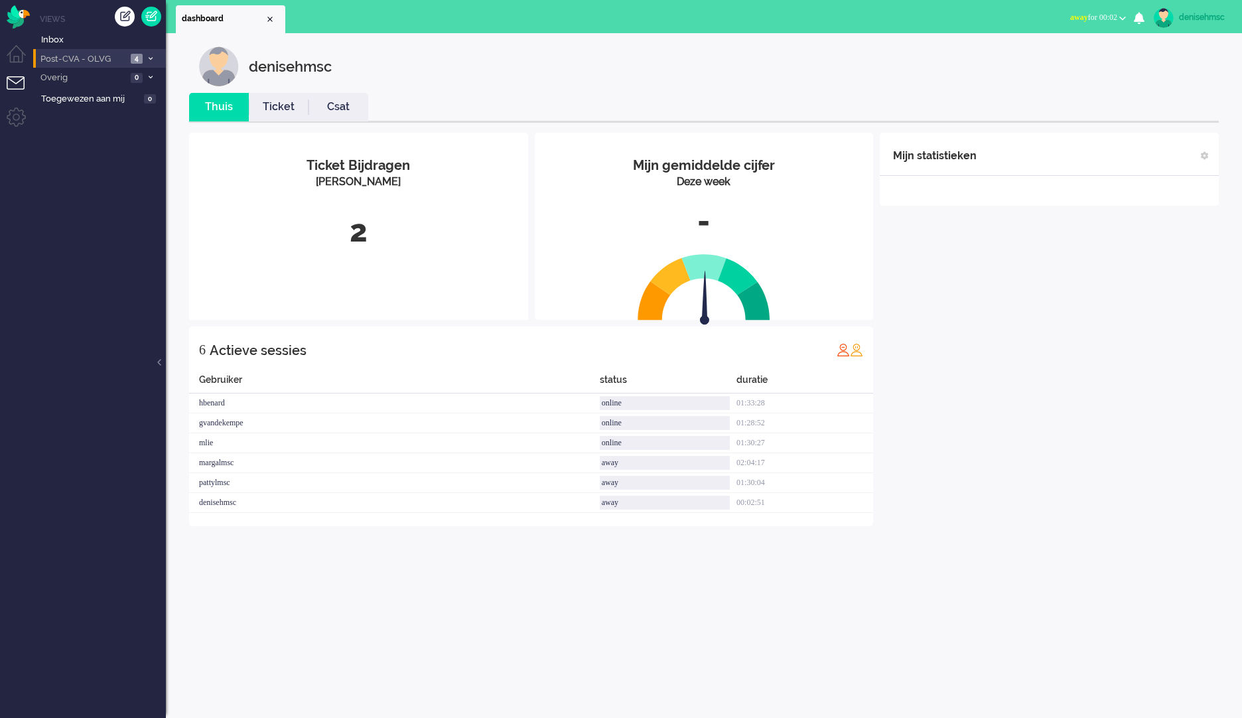
click at [137, 54] on span "4" at bounding box center [137, 59] width 12 height 10
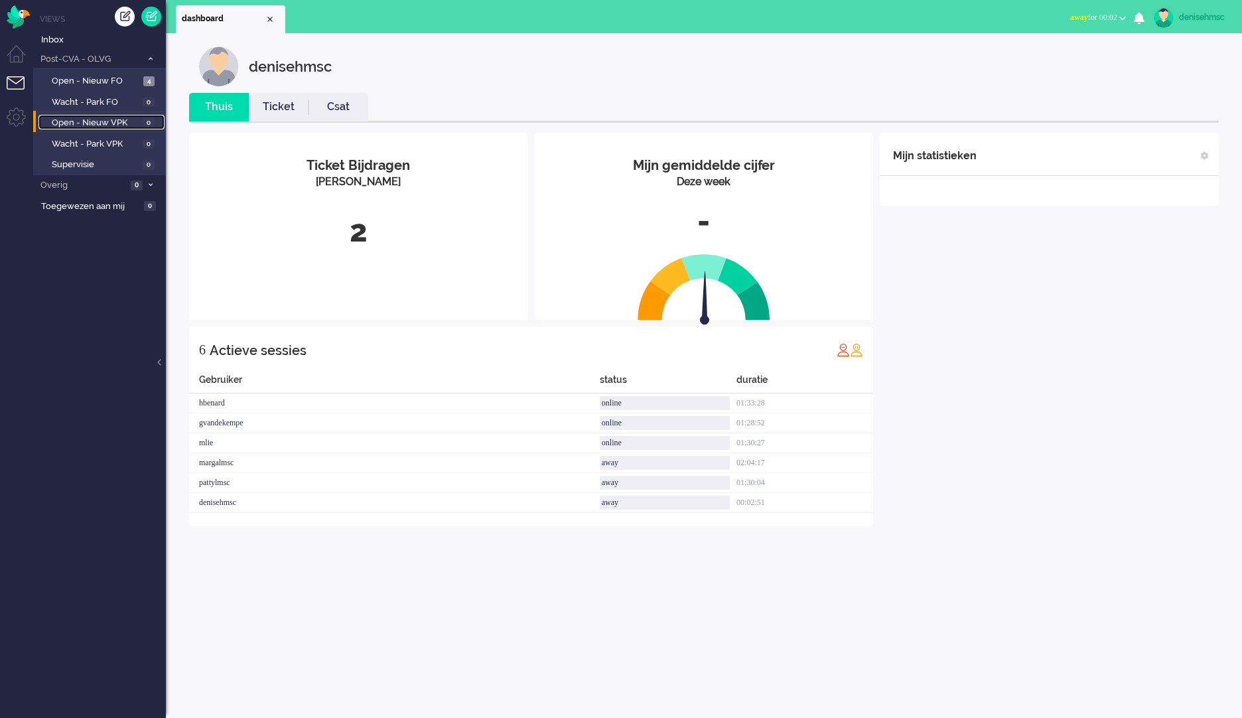
click at [140, 123] on link "Open - Nieuw VPK 0" at bounding box center [101, 122] width 126 height 15
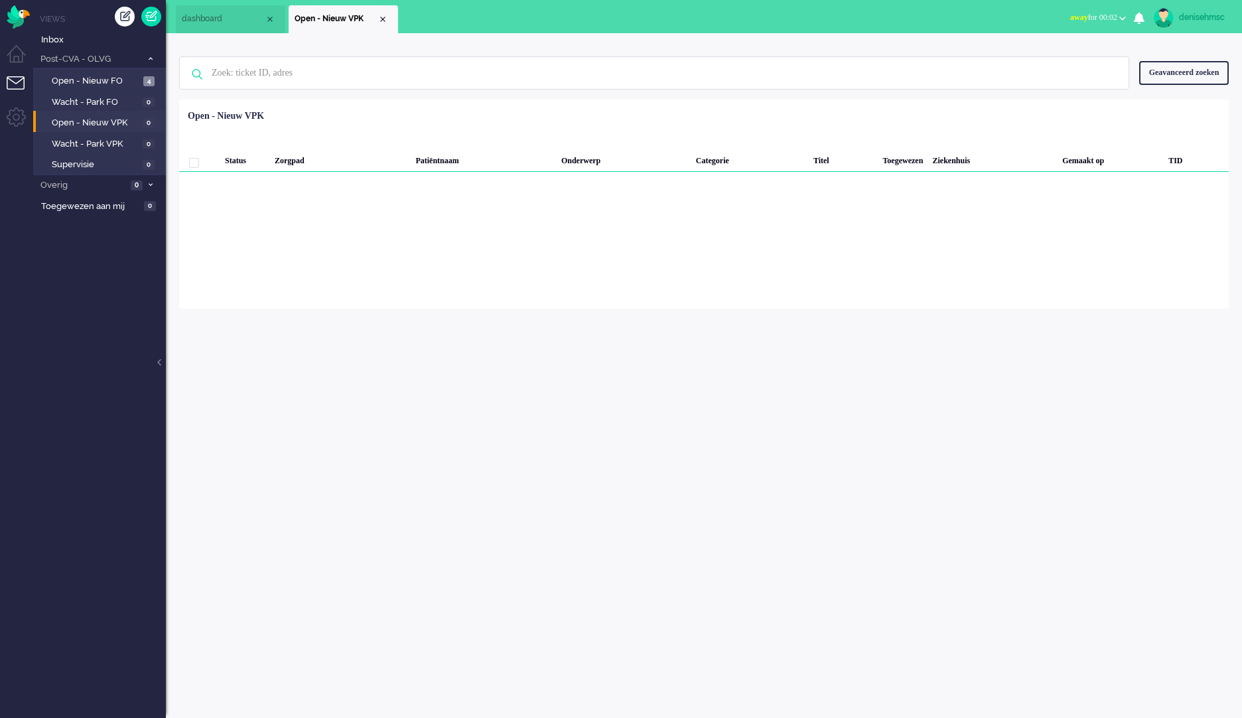
click at [1116, 17] on span "away for 00:02" at bounding box center [1094, 17] width 47 height 9
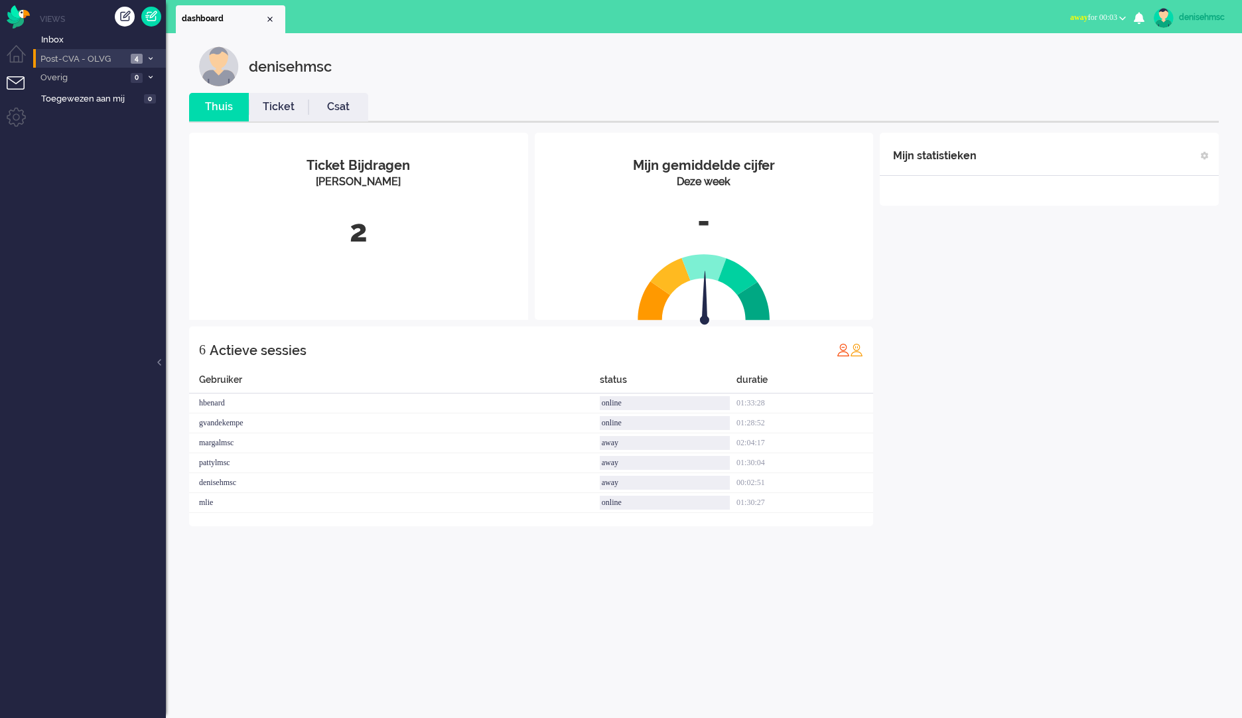
click at [124, 60] on span "Post-CVA - OLVG" at bounding box center [82, 59] width 88 height 13
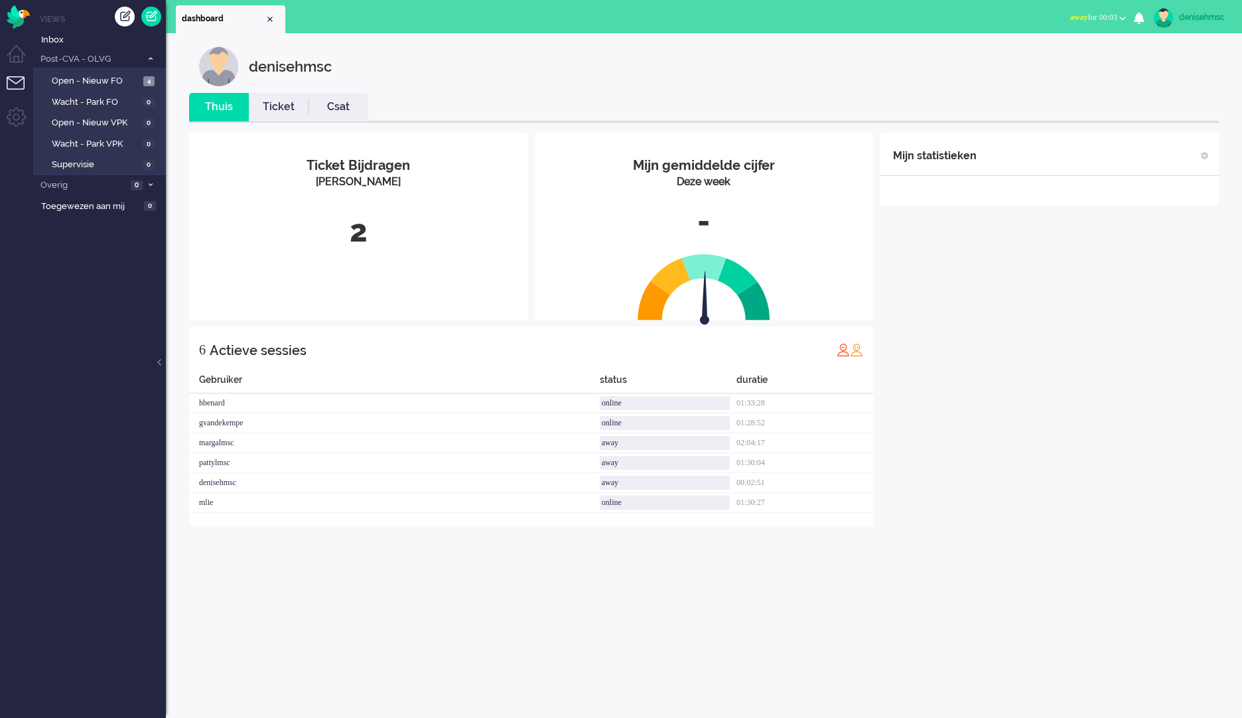
click at [1123, 14] on button "away for 00:03" at bounding box center [1099, 17] width 72 height 19
click at [1094, 56] on label "Online" at bounding box center [1071, 59] width 105 height 11
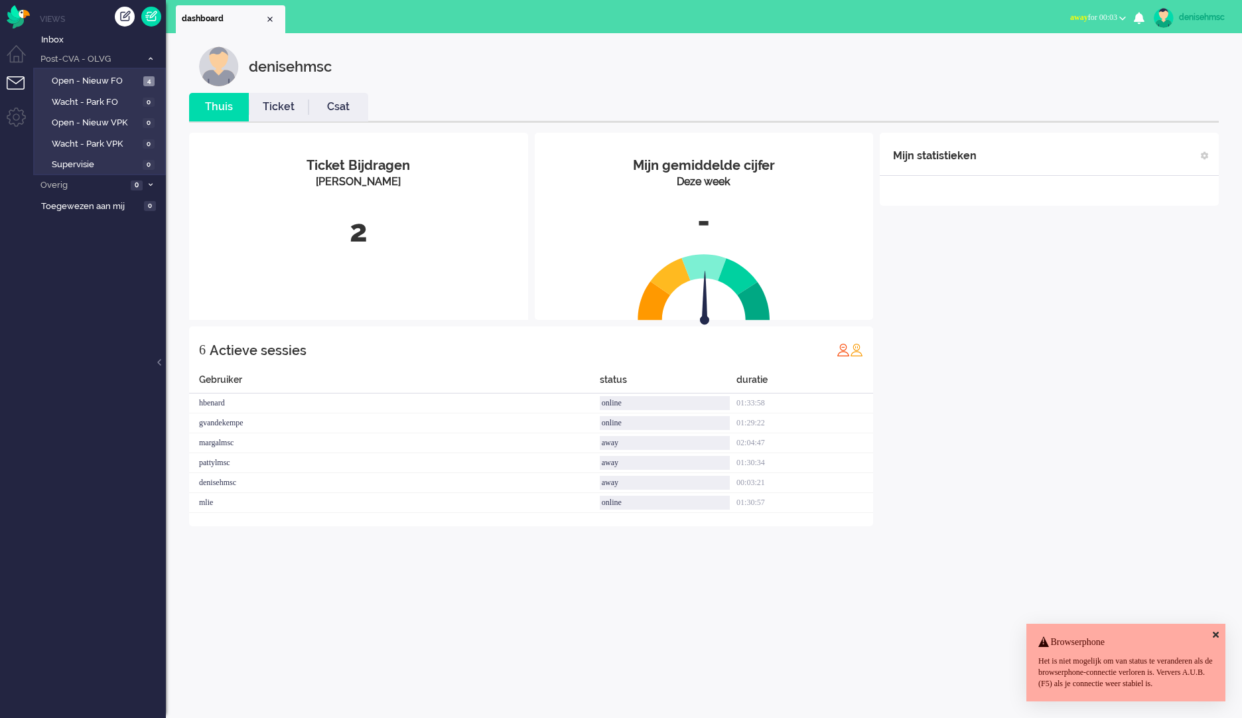
click at [1199, 12] on div "denisehmsc" at bounding box center [1204, 17] width 50 height 13
click at [1183, 106] on link "Uitloggen" at bounding box center [1190, 106] width 92 height 13
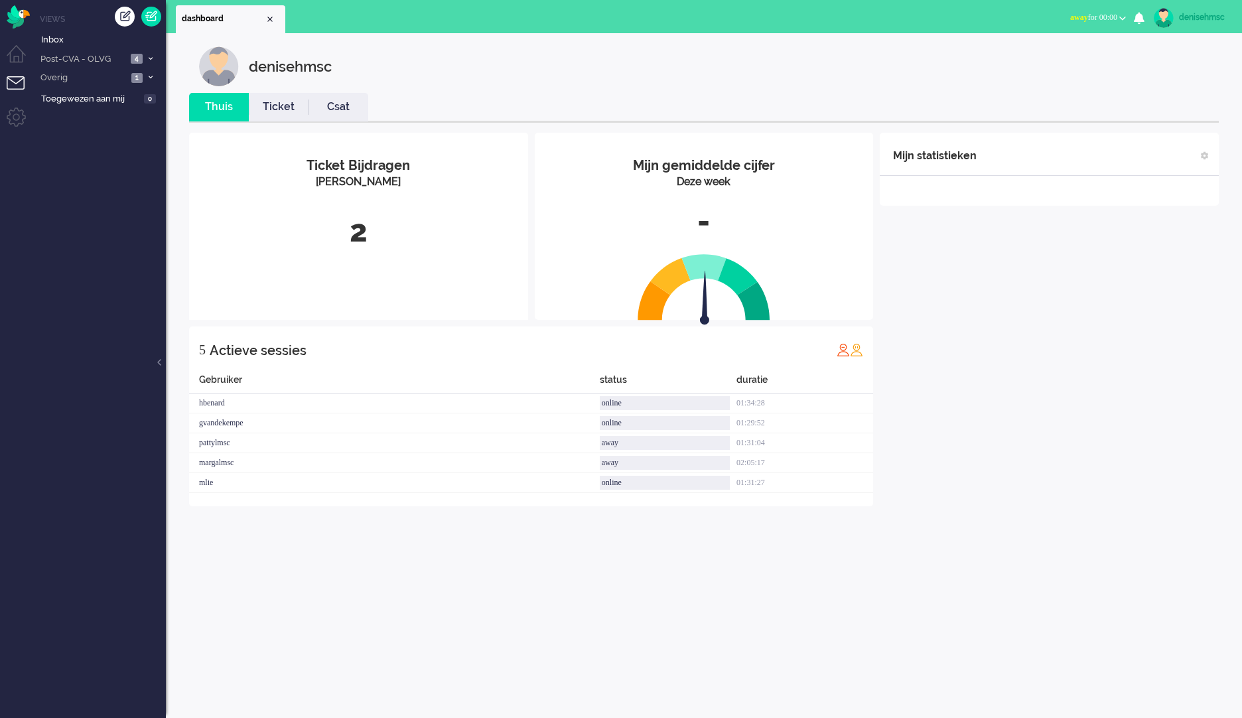
click at [1108, 19] on span "away for 00:00" at bounding box center [1094, 17] width 47 height 9
click at [1074, 58] on label "Online" at bounding box center [1071, 59] width 105 height 11
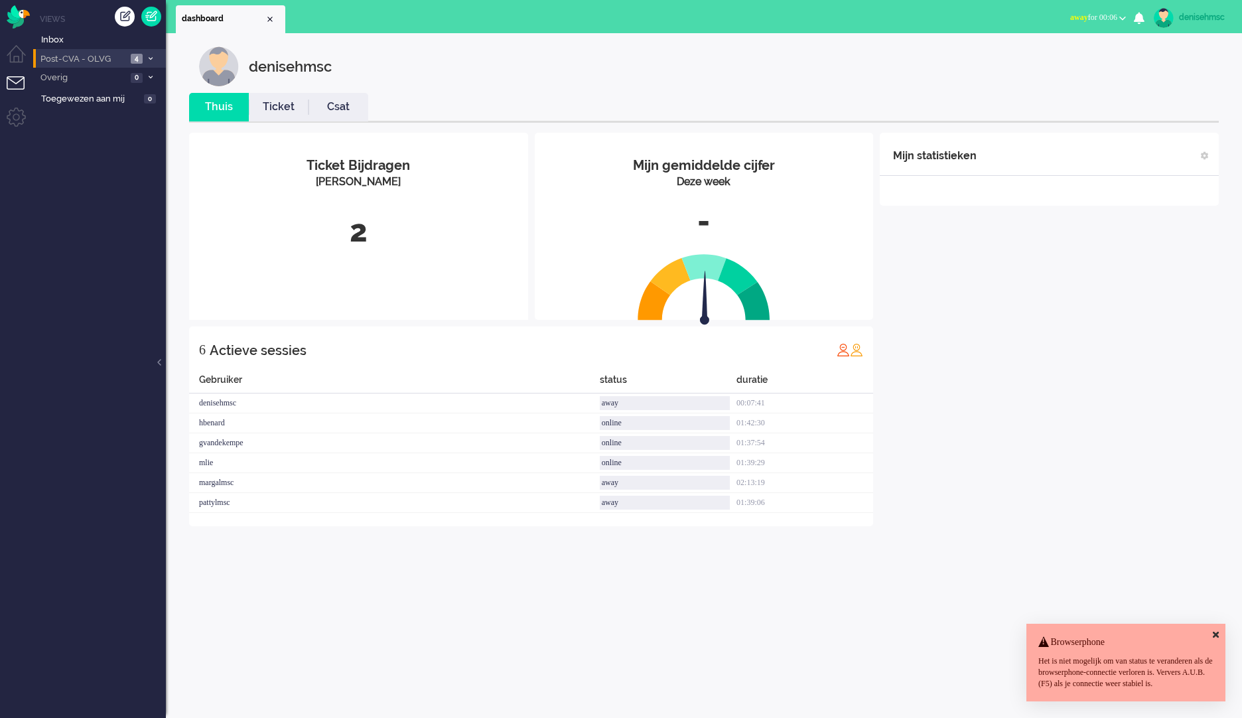
click at [133, 57] on span "4" at bounding box center [137, 59] width 12 height 10
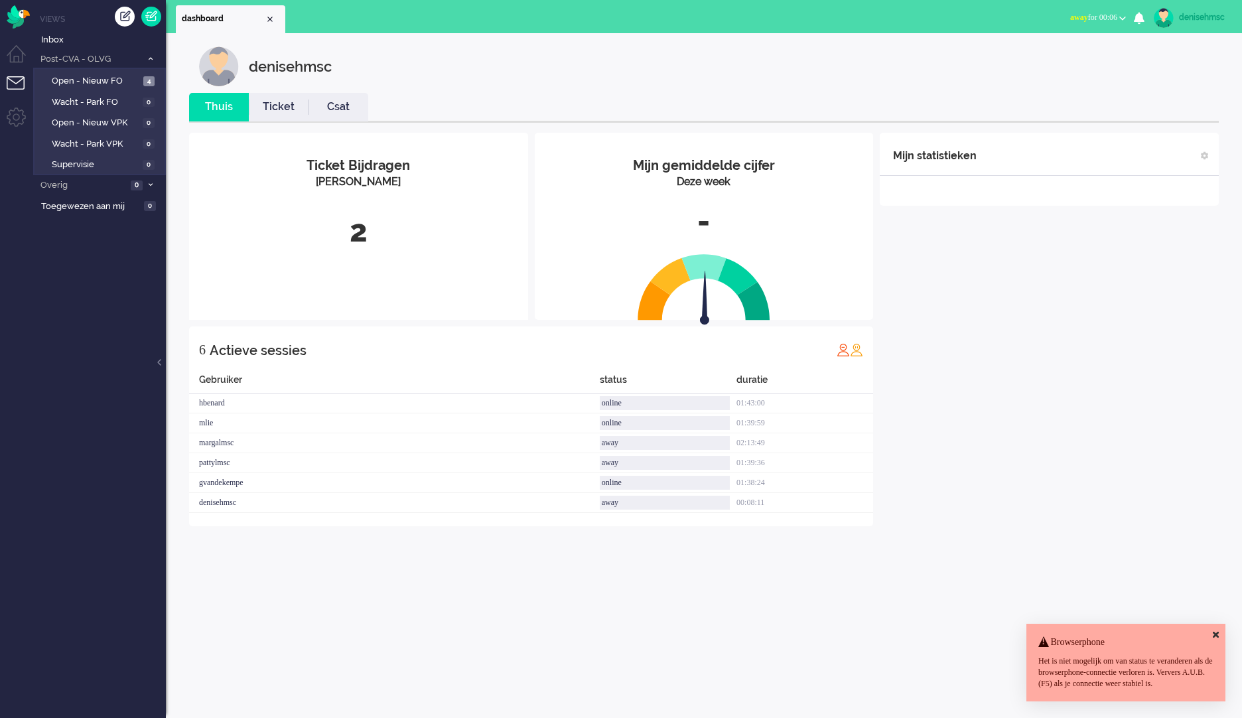
click at [1117, 22] on button "away for 00:06" at bounding box center [1099, 17] width 72 height 19
click at [1097, 54] on label "Online" at bounding box center [1071, 59] width 105 height 11
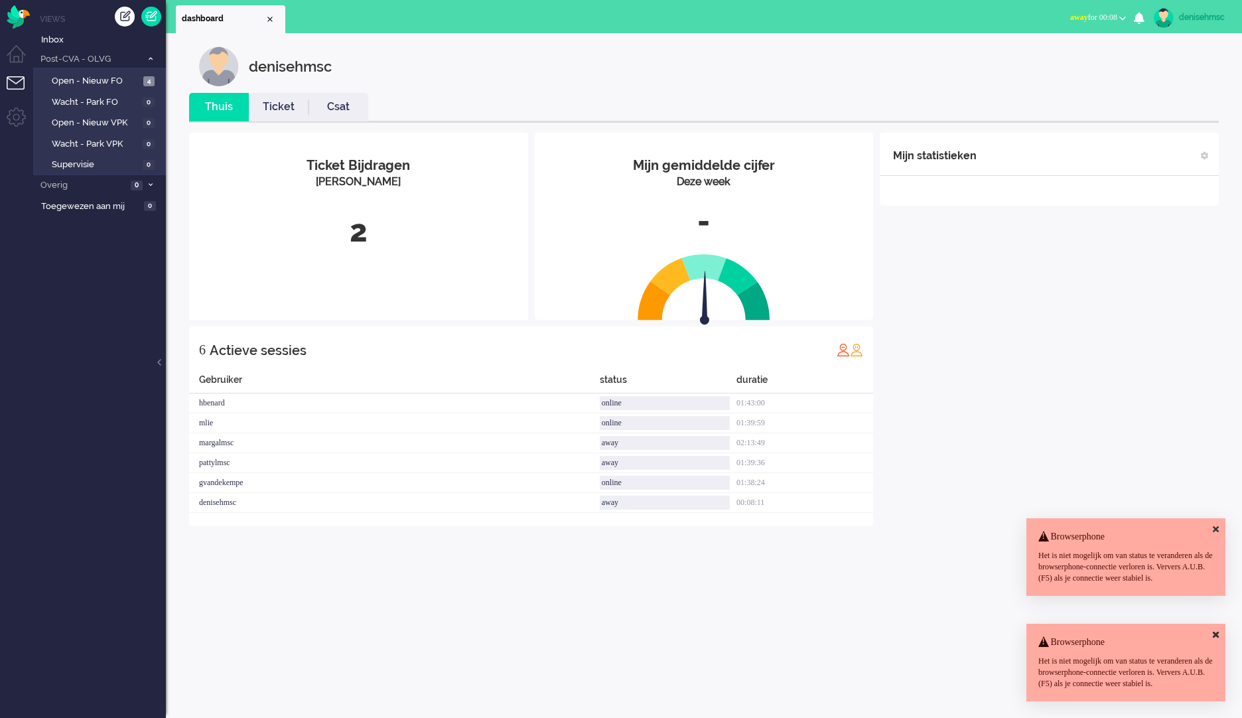
click at [1219, 526] on div "Browserphone Het is niet mogelijk om van status te veranderen als de browserpho…" at bounding box center [1126, 557] width 199 height 78
click at [1216, 525] on icon at bounding box center [1216, 529] width 6 height 9
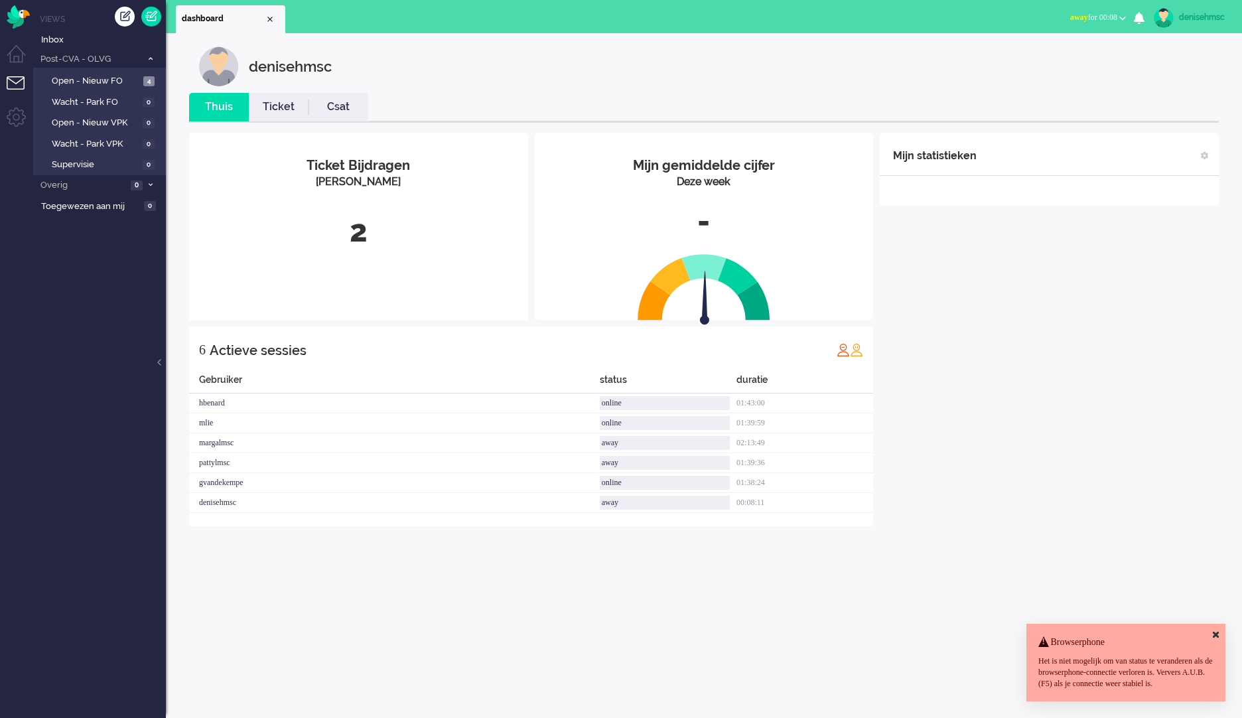
click at [1212, 625] on div "Browserphone Het is niet mogelijk om van status te veranderen als de browserpho…" at bounding box center [1126, 663] width 199 height 78
click at [1215, 630] on icon at bounding box center [1216, 634] width 6 height 9
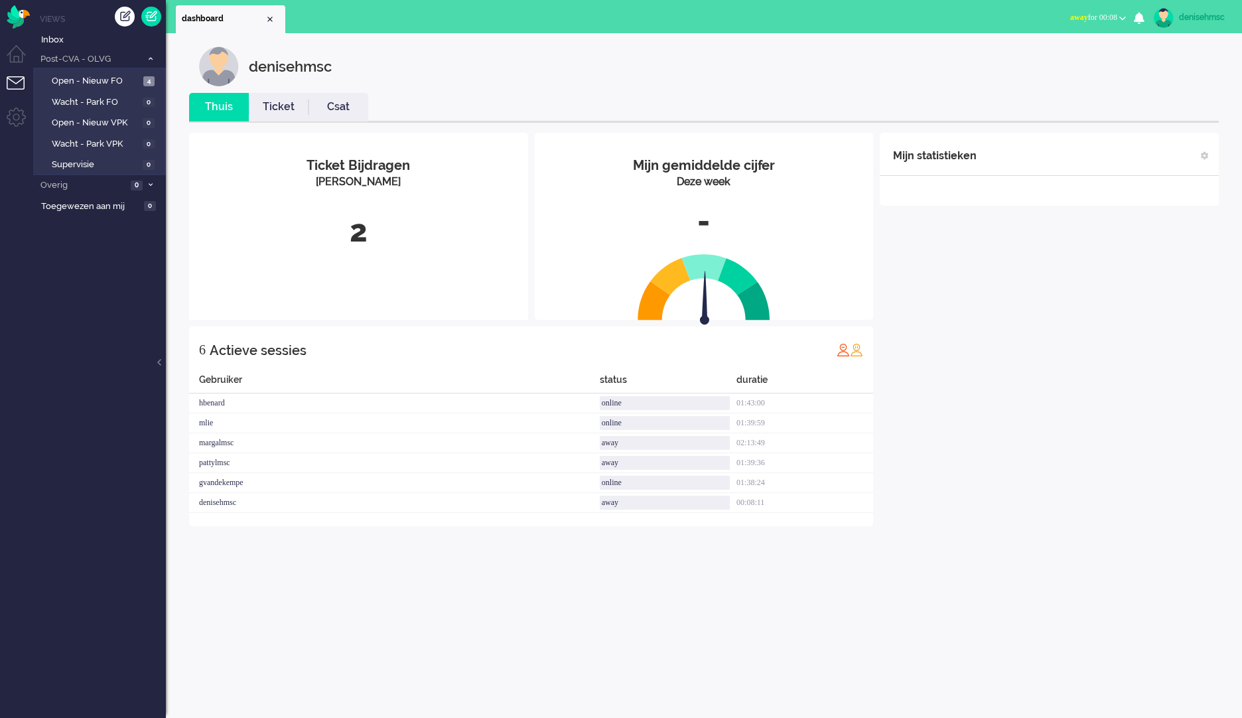
click at [1116, 29] on li "Away Online Outbound pending away for 00:08 Away Online Outbound pending" at bounding box center [1099, 18] width 72 height 29
click at [1116, 10] on button "away for 00:08" at bounding box center [1099, 17] width 72 height 19
click at [1093, 71] on label "Outbound pending" at bounding box center [1071, 73] width 105 height 11
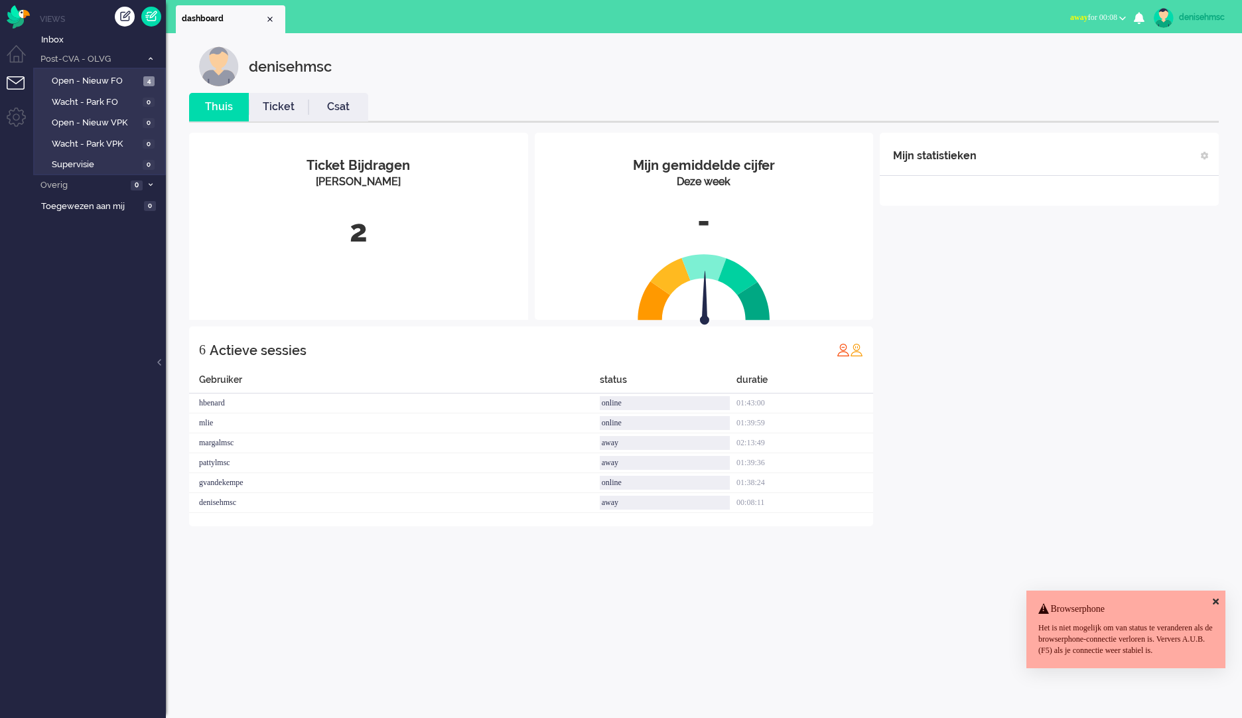
click at [1216, 597] on icon at bounding box center [1216, 601] width 6 height 9
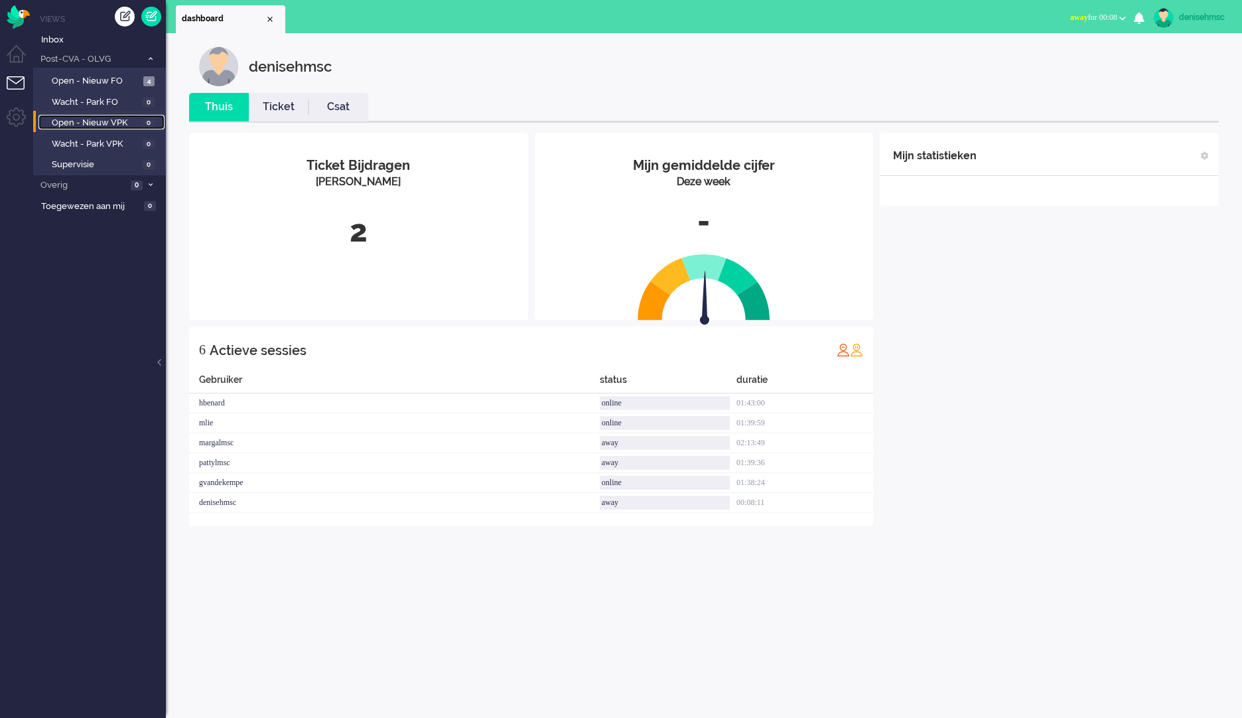
click at [128, 123] on span "Open - Nieuw VPK" at bounding box center [96, 123] width 88 height 13
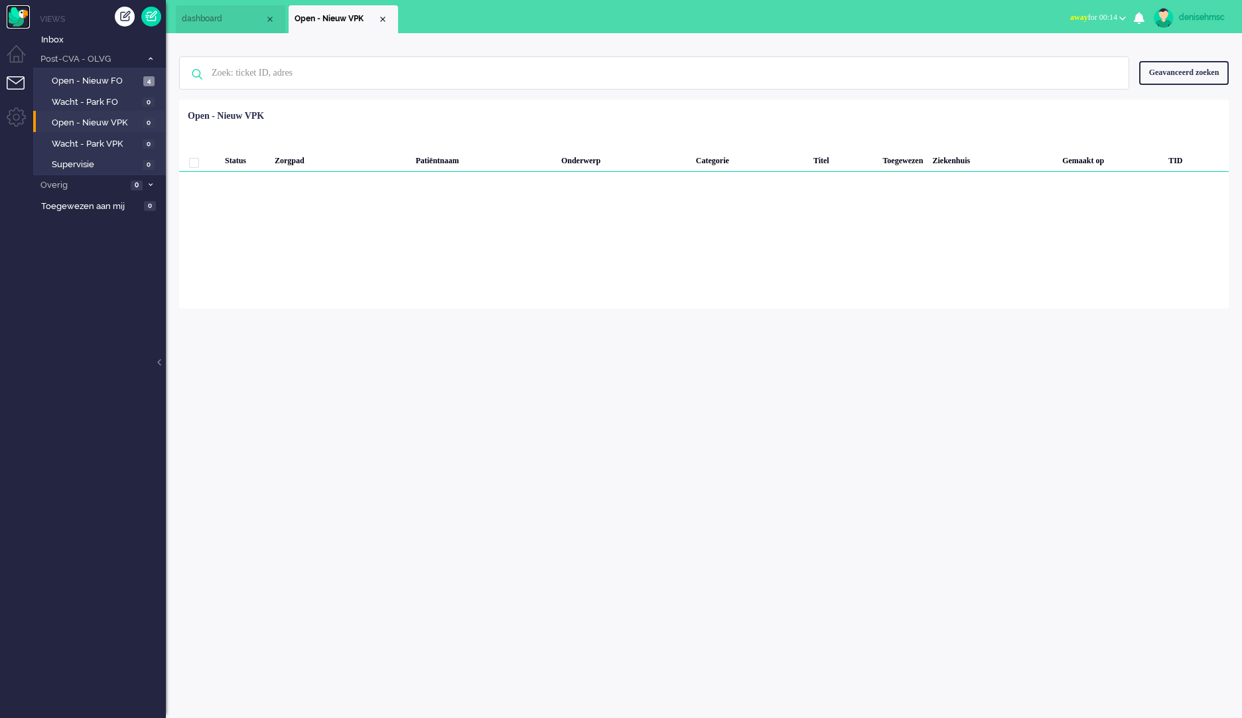
click at [25, 15] on img "Omnidesk" at bounding box center [18, 16] width 23 height 23
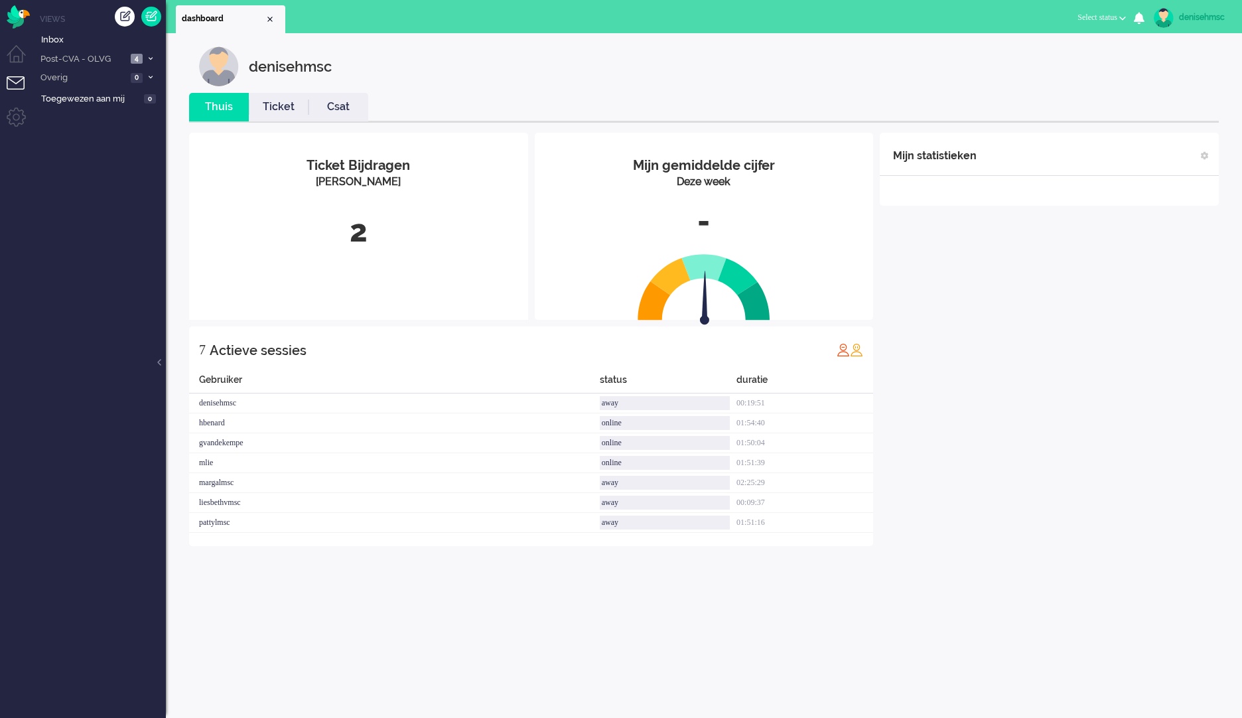
click at [1114, 14] on span "Select status" at bounding box center [1098, 17] width 40 height 9
click at [1110, 55] on label "Online" at bounding box center [1071, 59] width 105 height 11
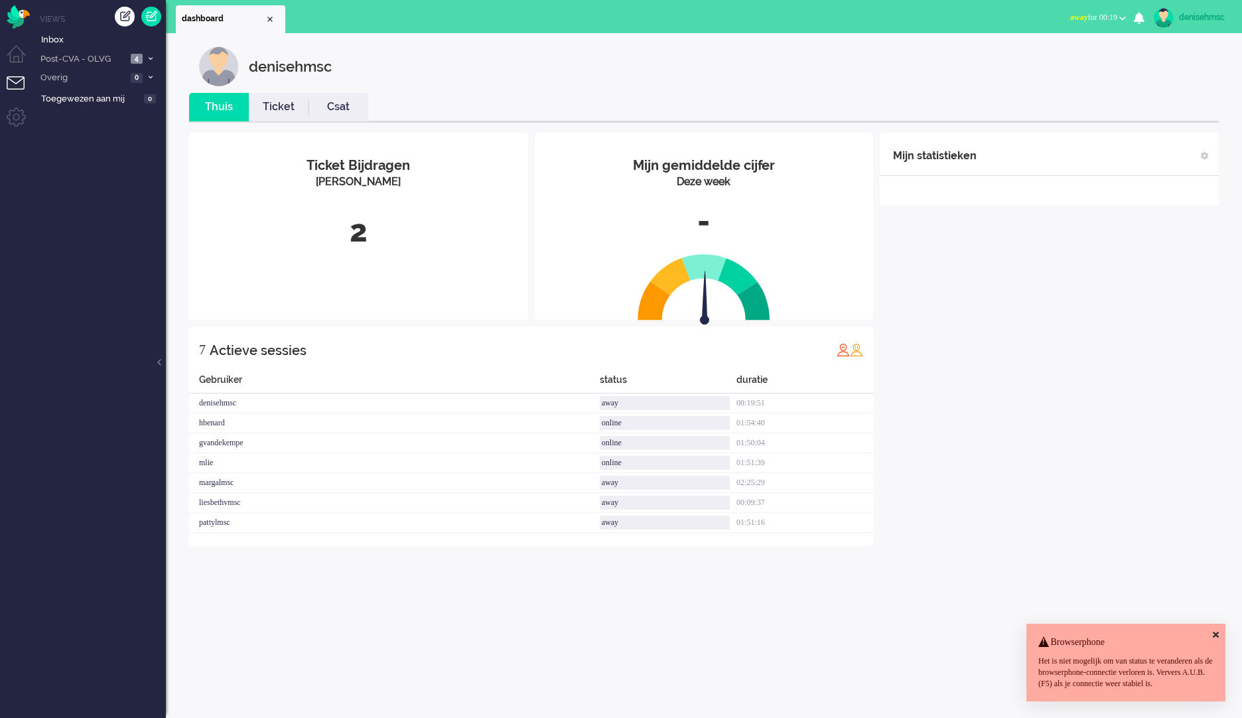
click at [1224, 627] on div "Browserphone Het is niet mogelijk om van status te veranderen als de browserpho…" at bounding box center [1126, 663] width 199 height 78
click at [1219, 625] on div "Browserphone Het is niet mogelijk om van status te veranderen als de browserpho…" at bounding box center [1126, 663] width 199 height 78
drag, startPoint x: 678, startPoint y: 402, endPoint x: 581, endPoint y: 411, distance: 97.4
click at [581, 413] on div "denisehmsc away 00:19:51" at bounding box center [531, 423] width 684 height 20
drag, startPoint x: 581, startPoint y: 411, endPoint x: 451, endPoint y: 525, distance: 173.1
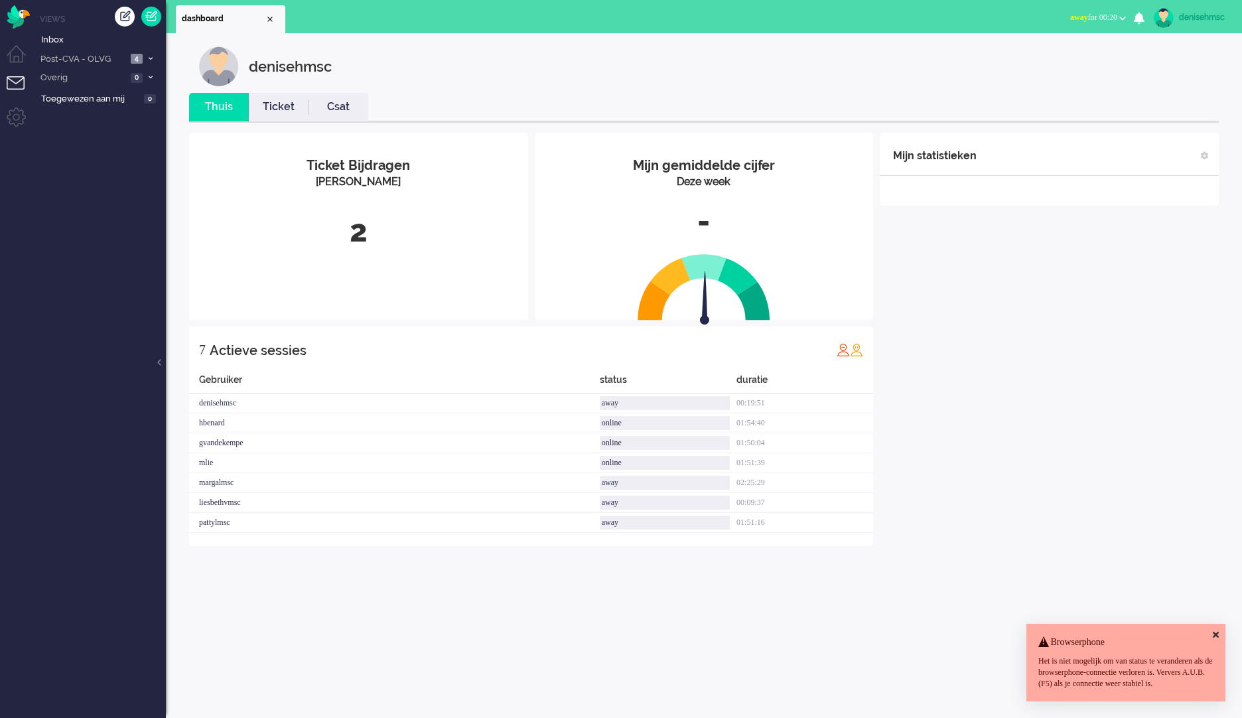
click at [451, 525] on div "pattylmsc" at bounding box center [394, 523] width 411 height 20
click at [108, 56] on span "Post-CVA - OLVG" at bounding box center [82, 59] width 88 height 13
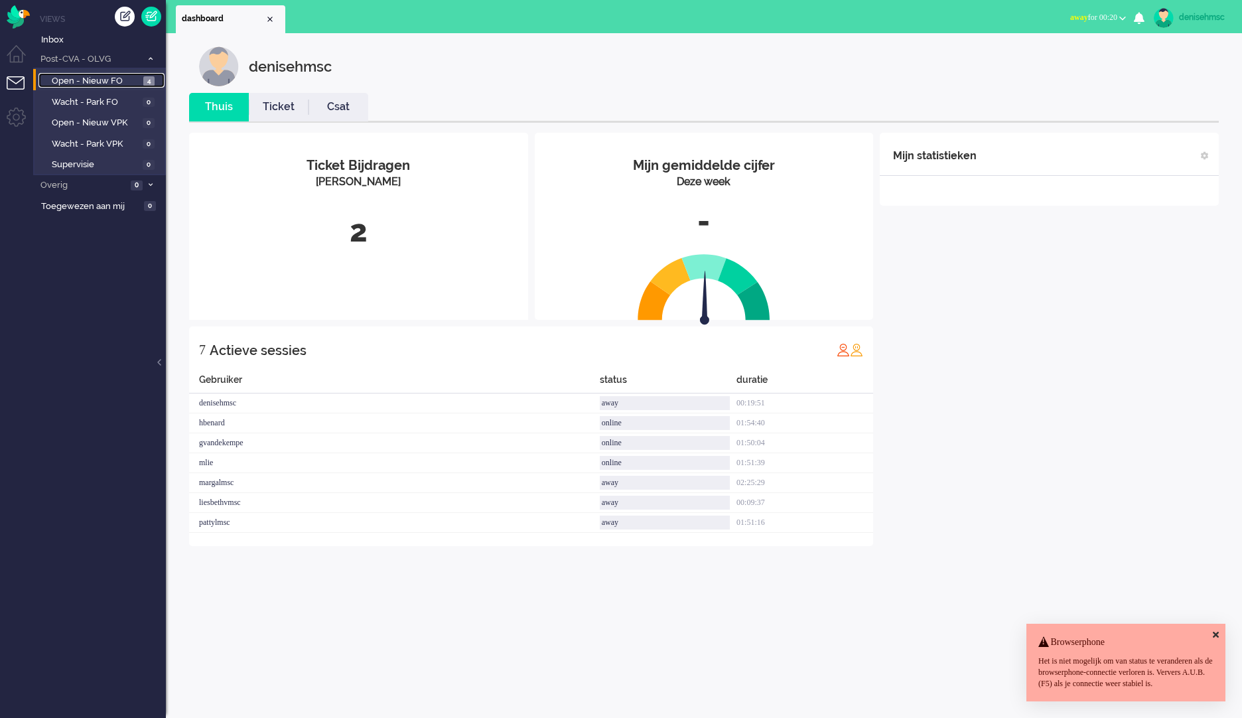
click at [128, 76] on span "Open - Nieuw FO" at bounding box center [96, 81] width 88 height 13
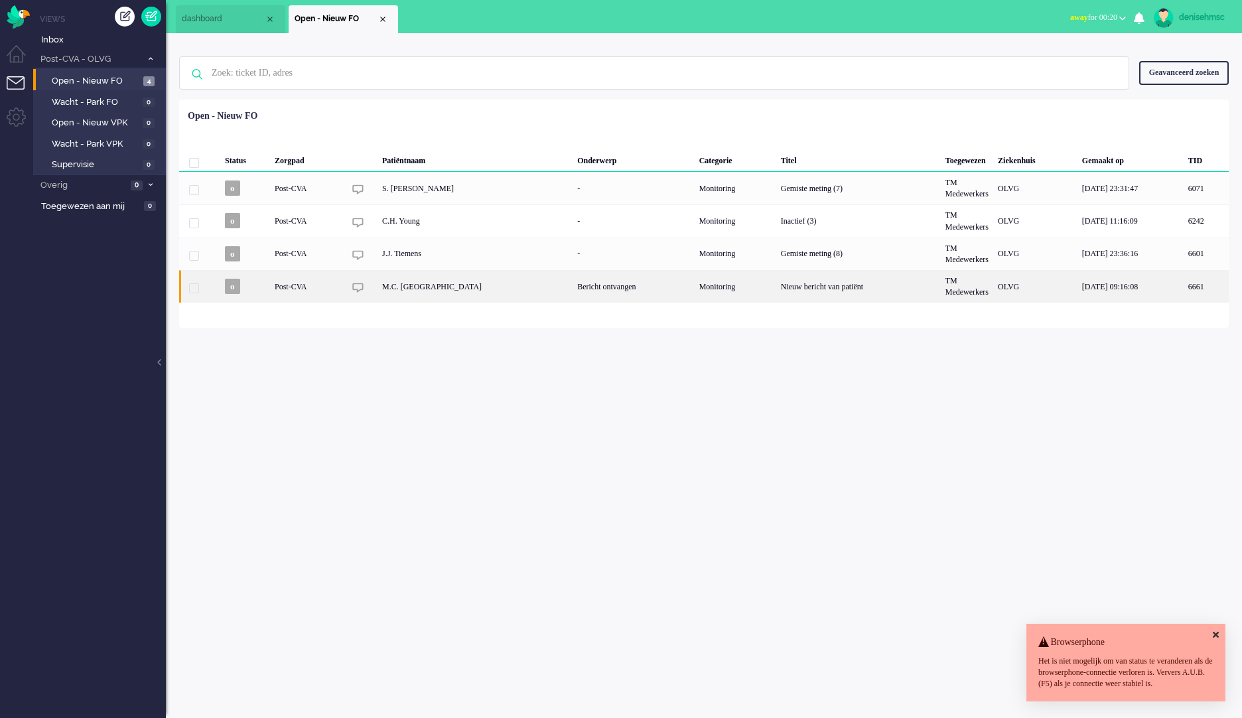
click at [777, 291] on div "Nieuw bericht van patiënt" at bounding box center [859, 286] width 165 height 33
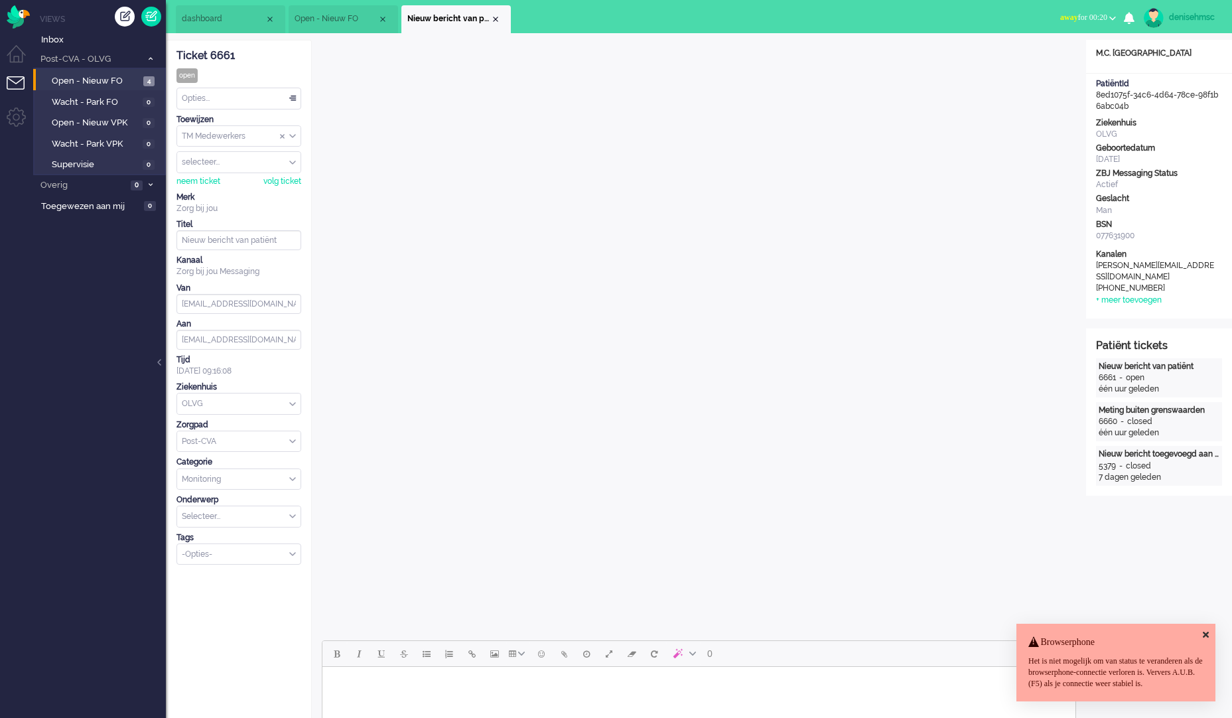
click at [290, 136] on div "TM Medewerkers" at bounding box center [238, 136] width 123 height 21
click at [308, 53] on div "Ticket 6661 open Kijkend Opties... Zet Status Open In afwachting Geparkeerd Opg…" at bounding box center [239, 647] width 146 height 1215
click at [285, 160] on input "Assign User" at bounding box center [238, 162] width 123 height 21
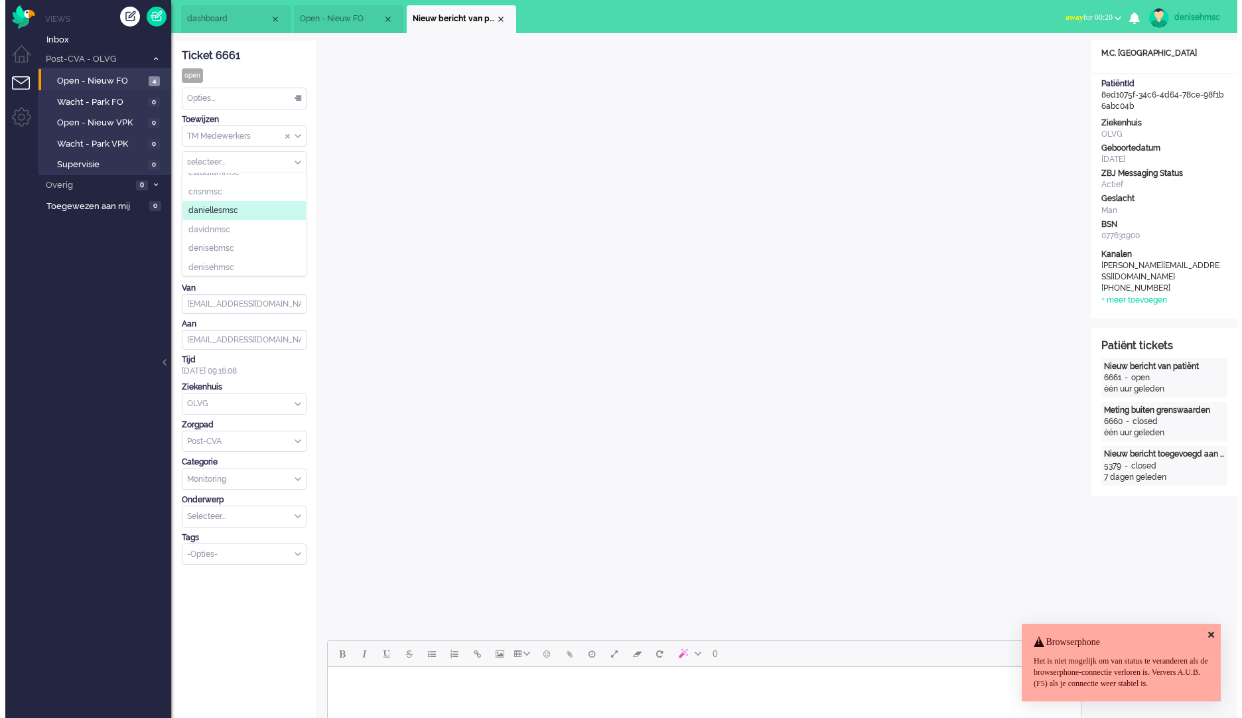
scroll to position [133, 0]
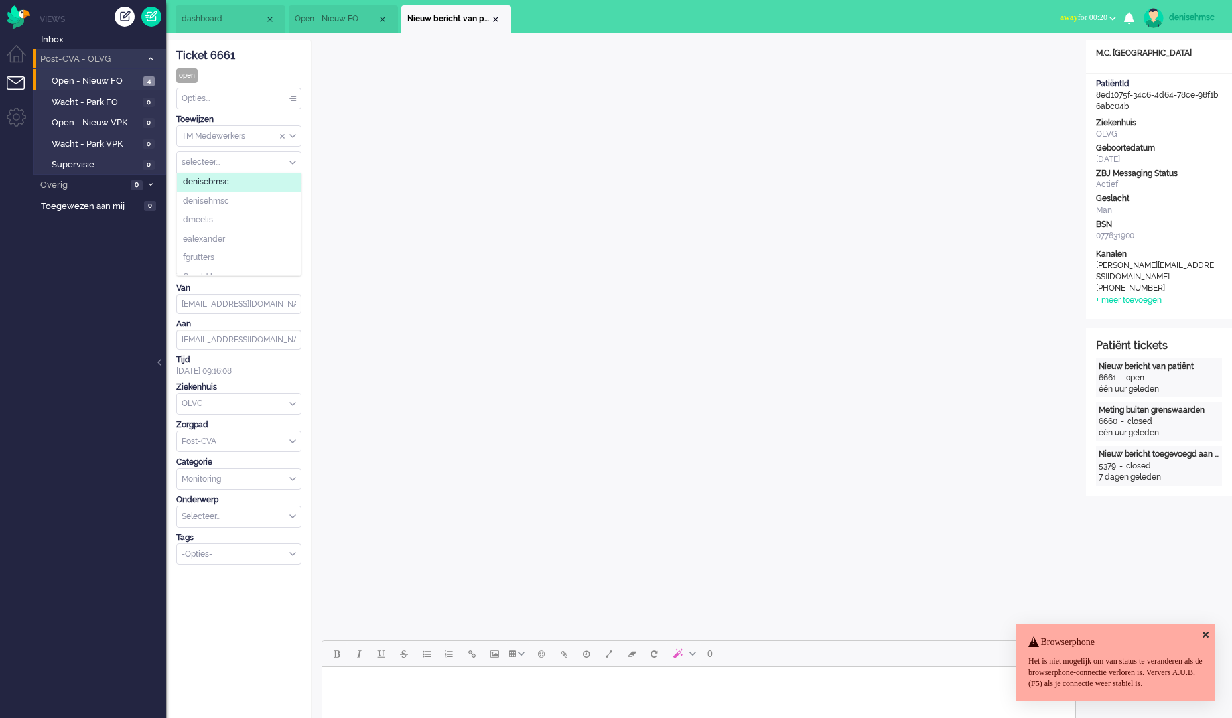
click at [59, 51] on li "Post-CVA - OLVG 4" at bounding box center [99, 58] width 133 height 19
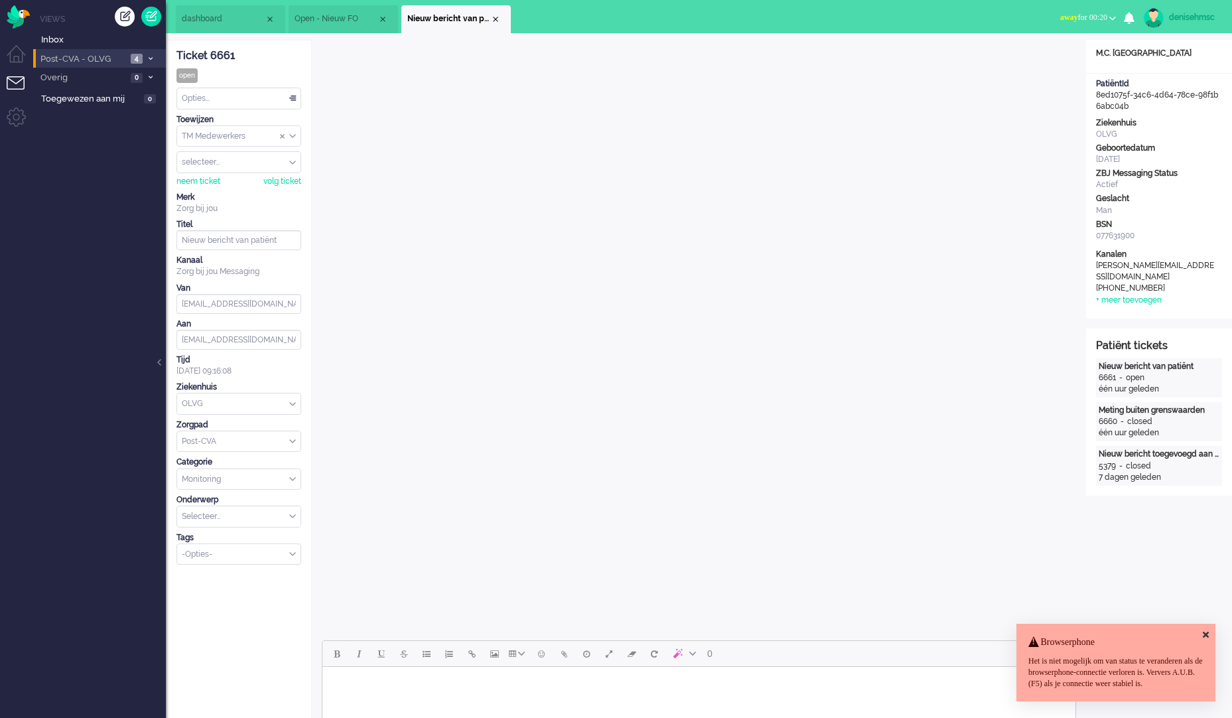
click at [95, 64] on span "Post-CVA - OLVG" at bounding box center [82, 59] width 88 height 13
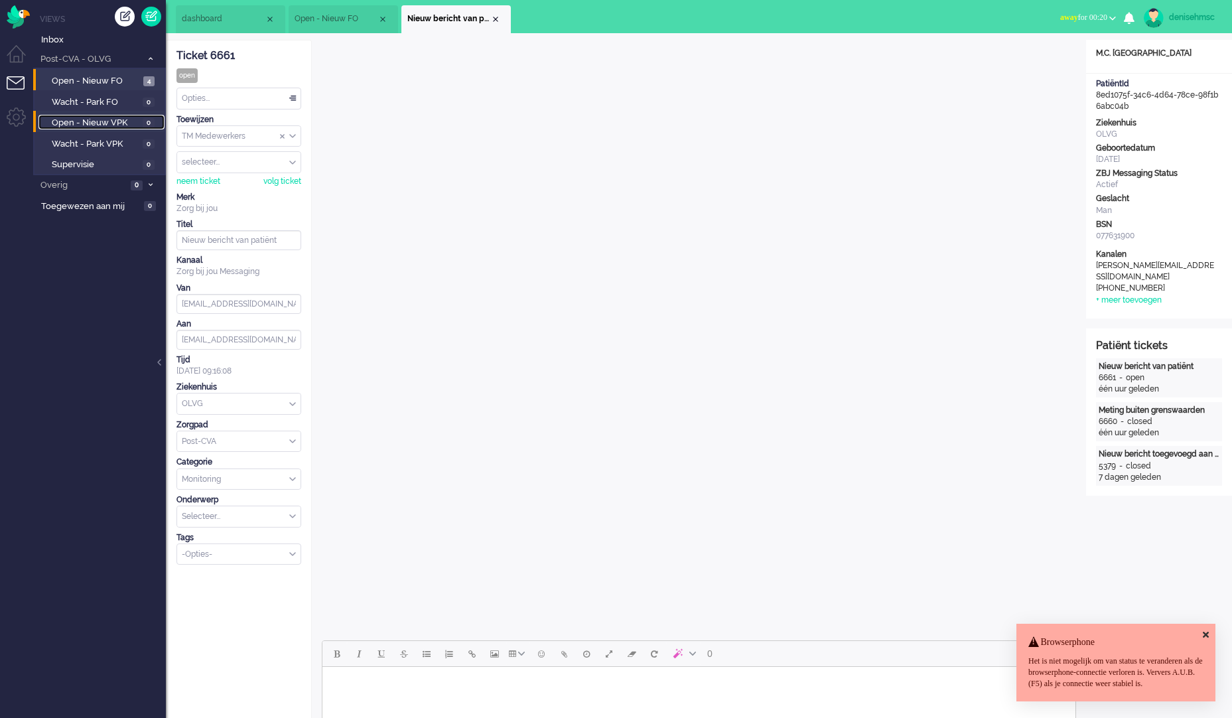
click at [102, 120] on span "Open - Nieuw VPK" at bounding box center [96, 123] width 88 height 13
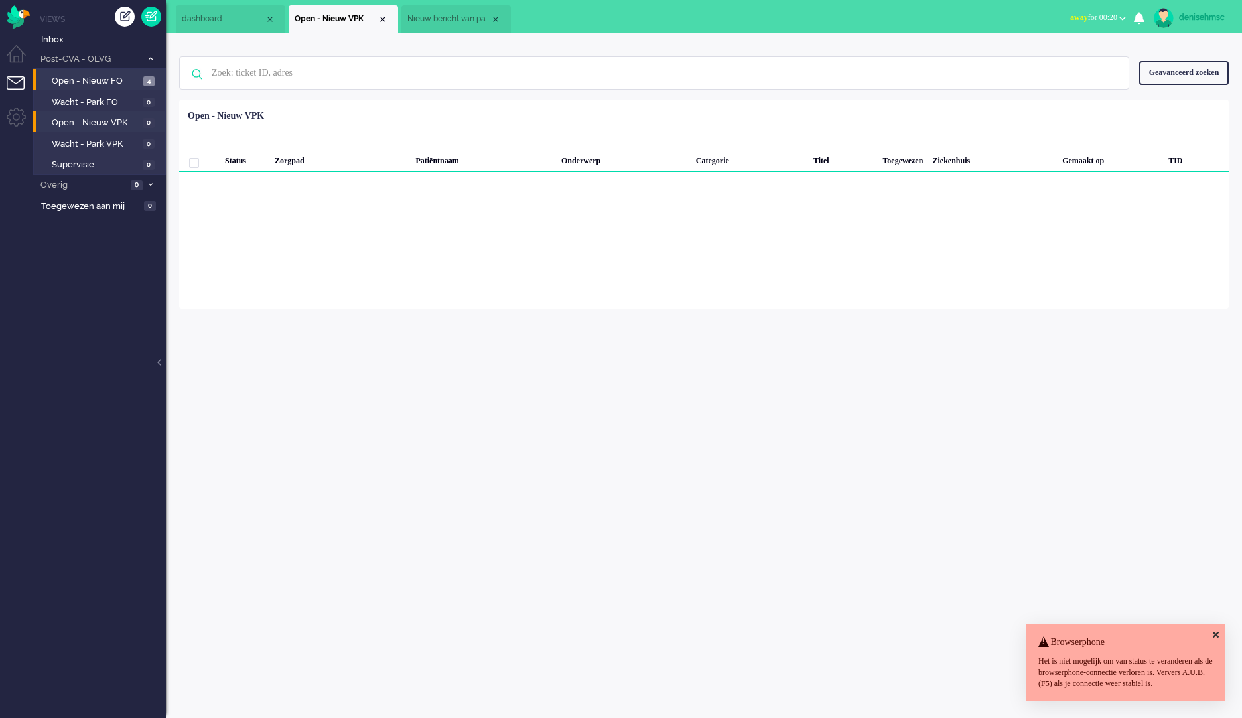
click at [132, 71] on li "Open - Nieuw FO 4" at bounding box center [98, 79] width 131 height 21
click at [128, 81] on span "Open - Nieuw FO" at bounding box center [96, 81] width 88 height 13
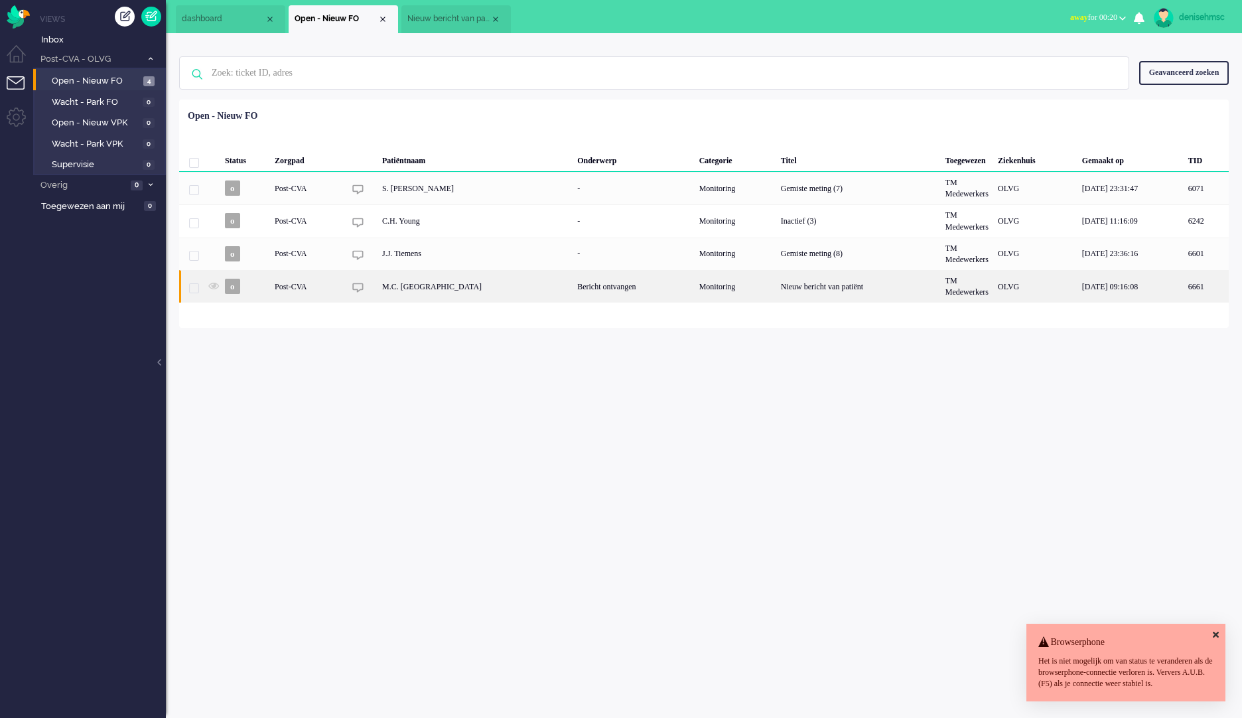
click at [406, 289] on div "M.C. [GEOGRAPHIC_DATA]" at bounding box center [475, 286] width 195 height 33
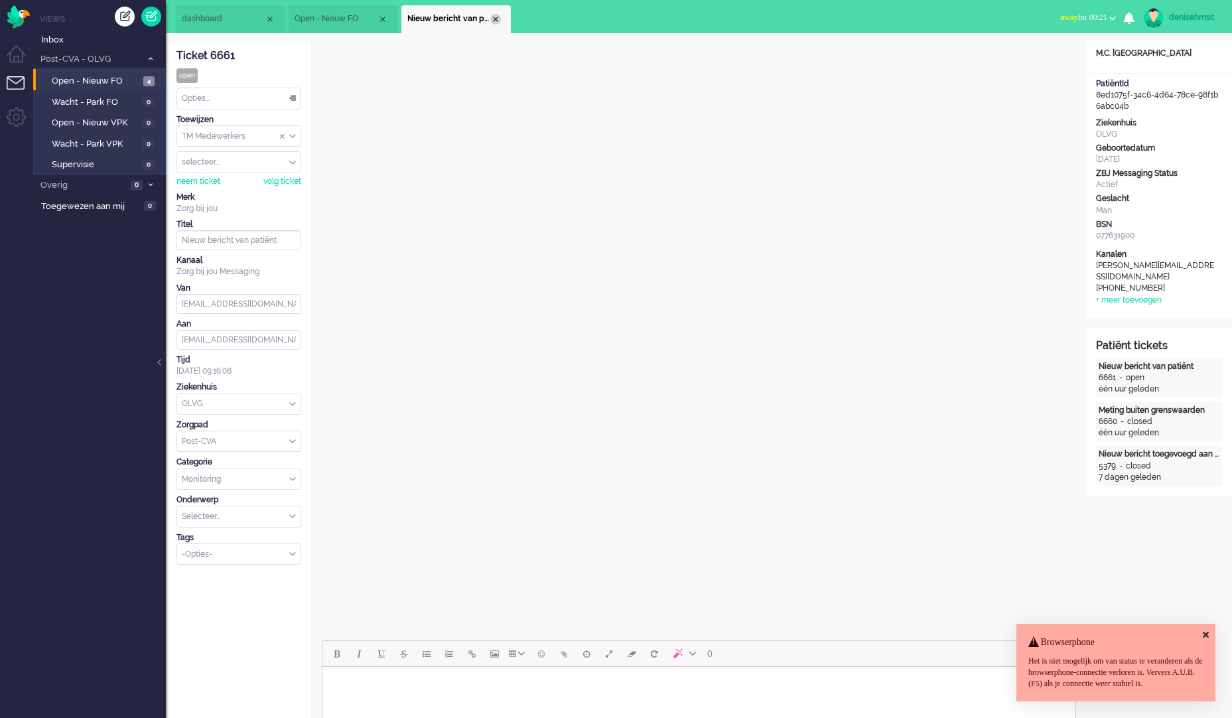
click at [493, 17] on div "Close tab" at bounding box center [495, 19] width 11 height 11
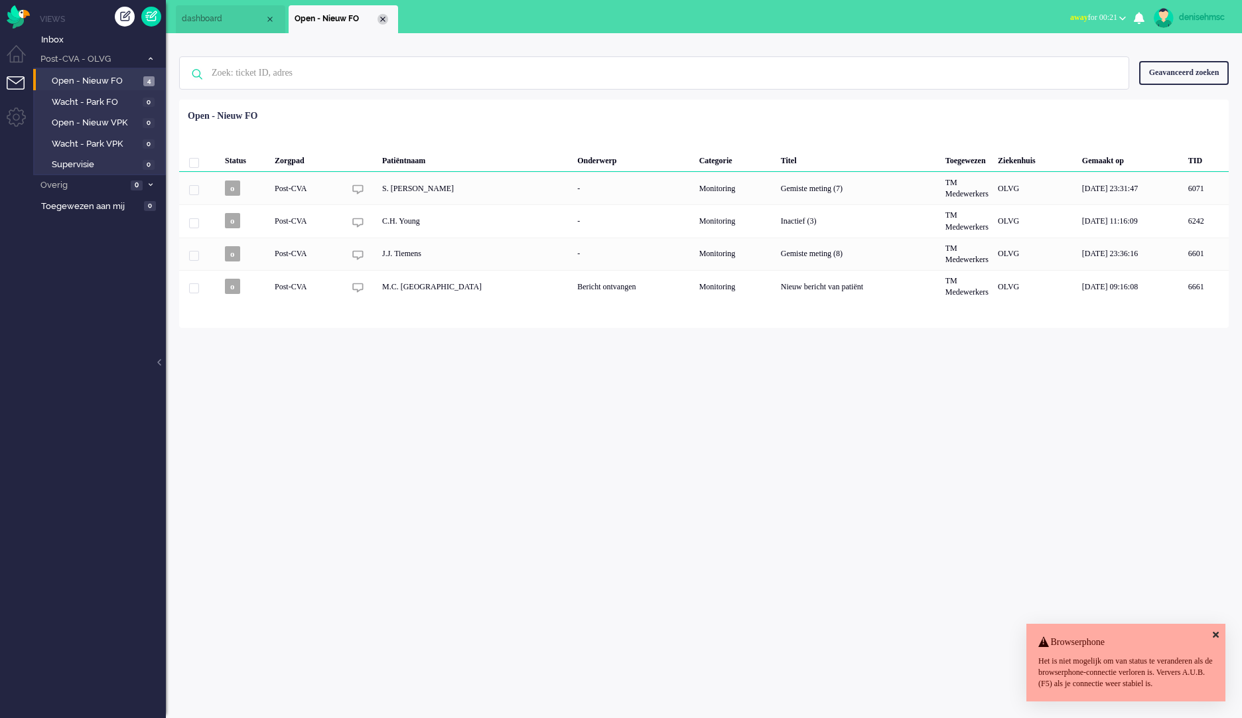
click at [382, 19] on div "Close tab" at bounding box center [383, 19] width 11 height 11
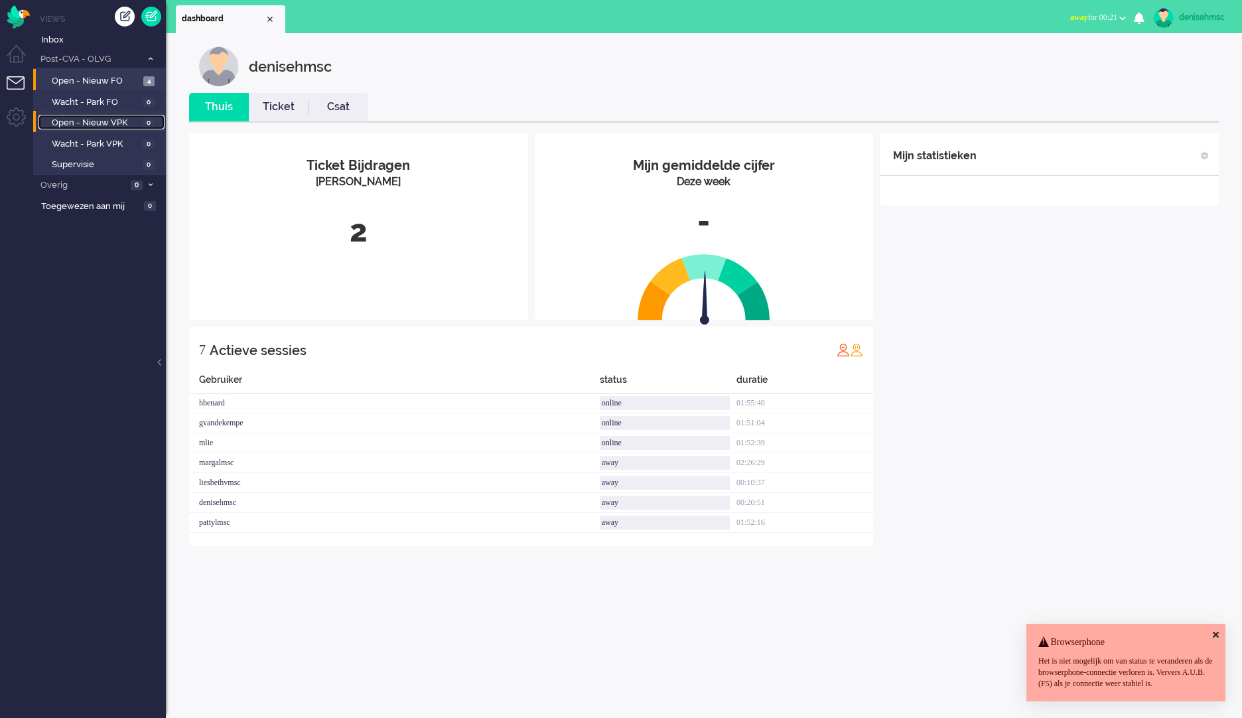
click at [128, 123] on span "Open - Nieuw VPK" at bounding box center [96, 123] width 88 height 13
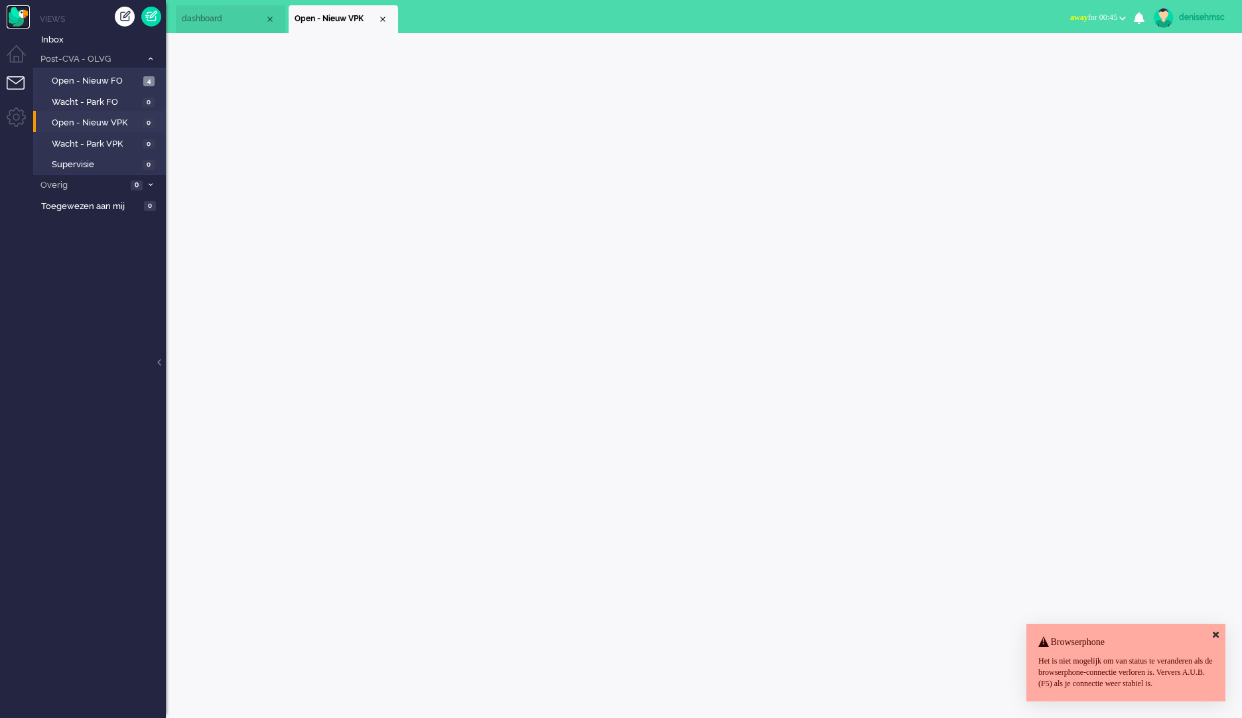
click at [22, 17] on img "Omnidesk" at bounding box center [18, 16] width 23 height 23
click at [98, 120] on span "Open - Nieuw VPK" at bounding box center [96, 123] width 88 height 13
click at [104, 86] on span "Open - Nieuw FO" at bounding box center [96, 81] width 88 height 13
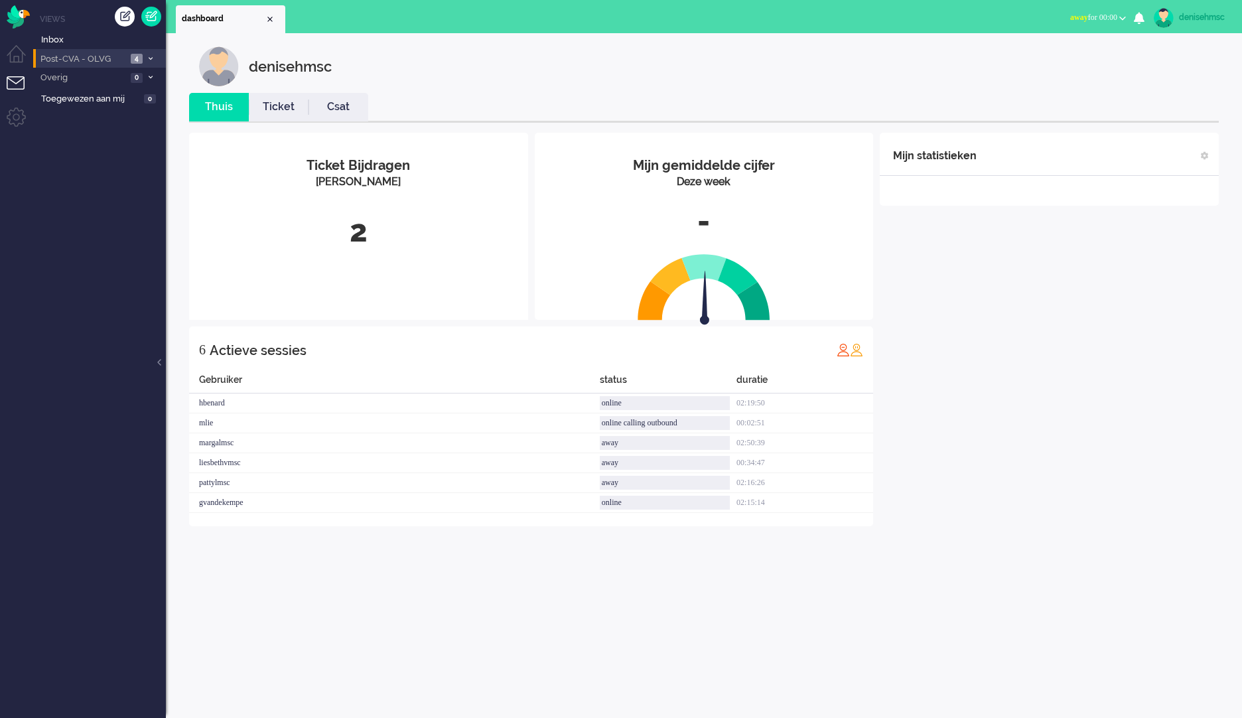
click at [157, 56] on li "Post-CVA - OLVG 4" at bounding box center [99, 58] width 133 height 19
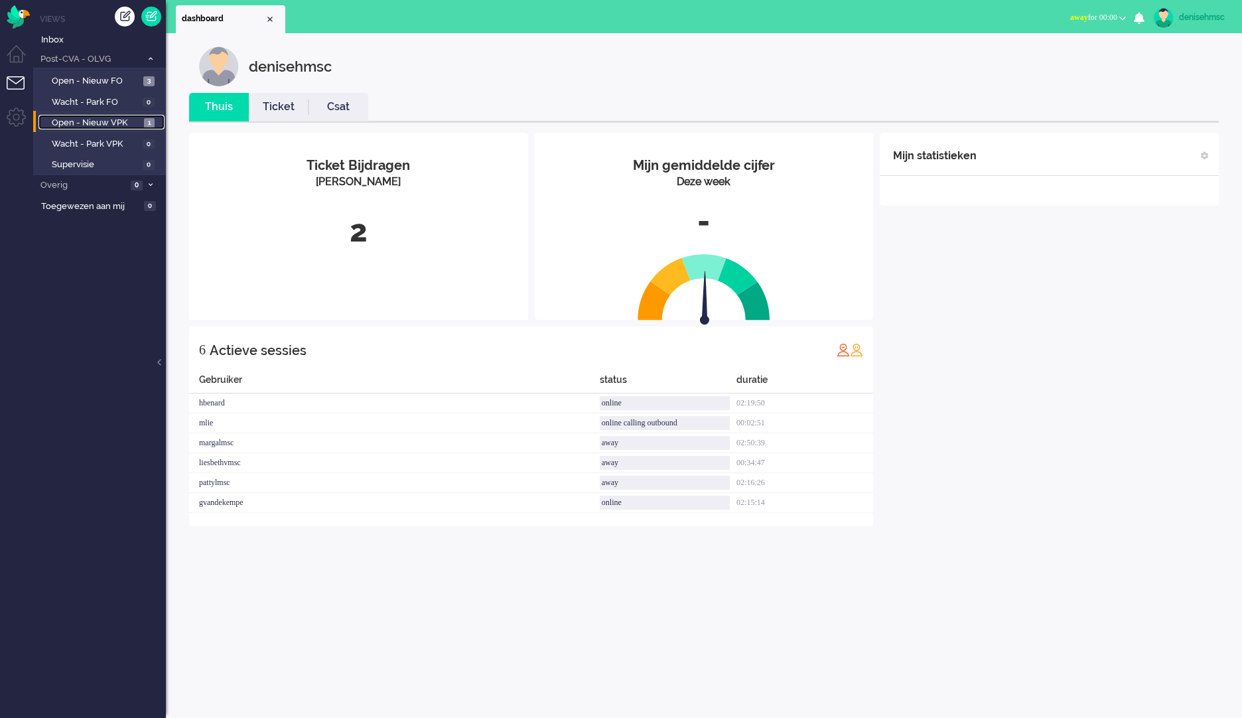
click at [142, 126] on link "Open - Nieuw VPK 1" at bounding box center [101, 122] width 126 height 15
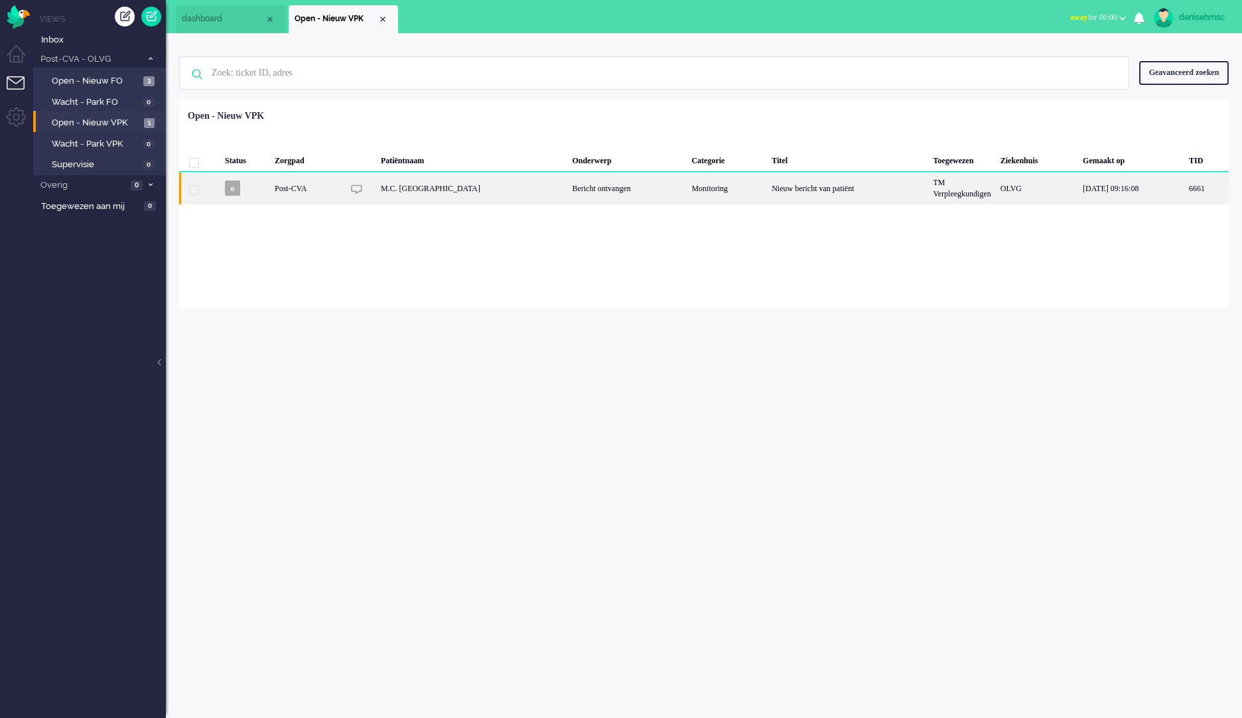
click at [362, 192] on img "6661" at bounding box center [356, 189] width 11 height 11
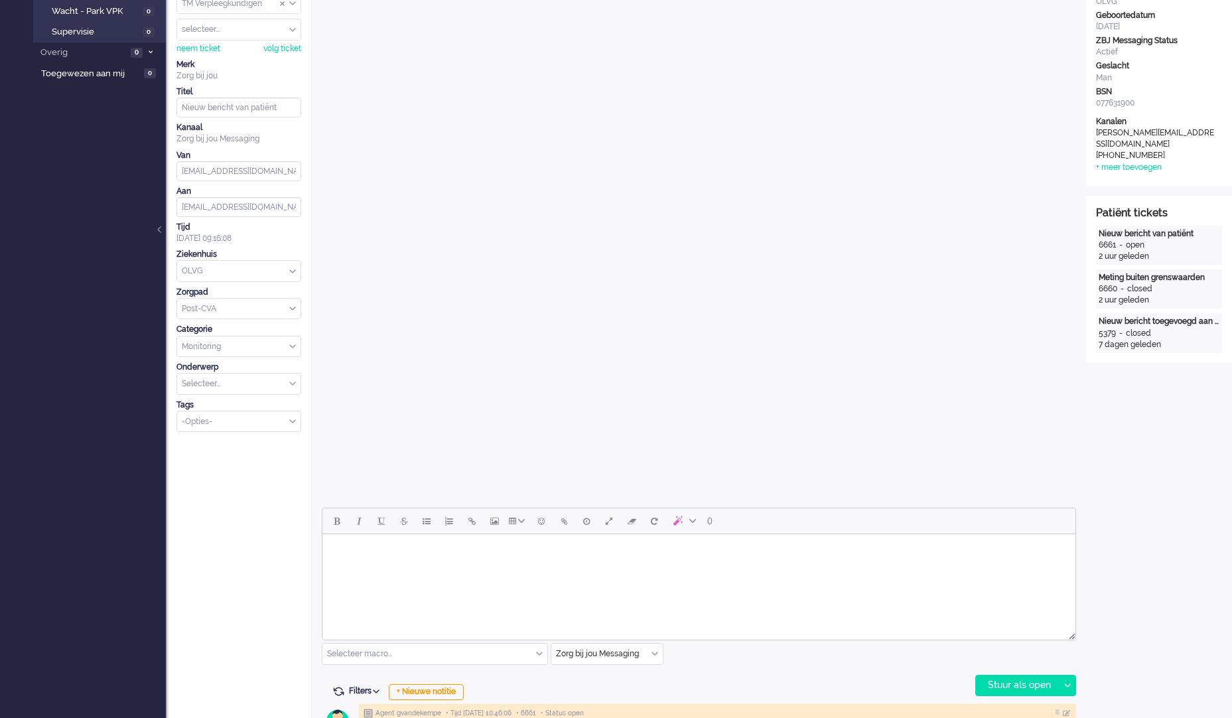
scroll to position [531, 0]
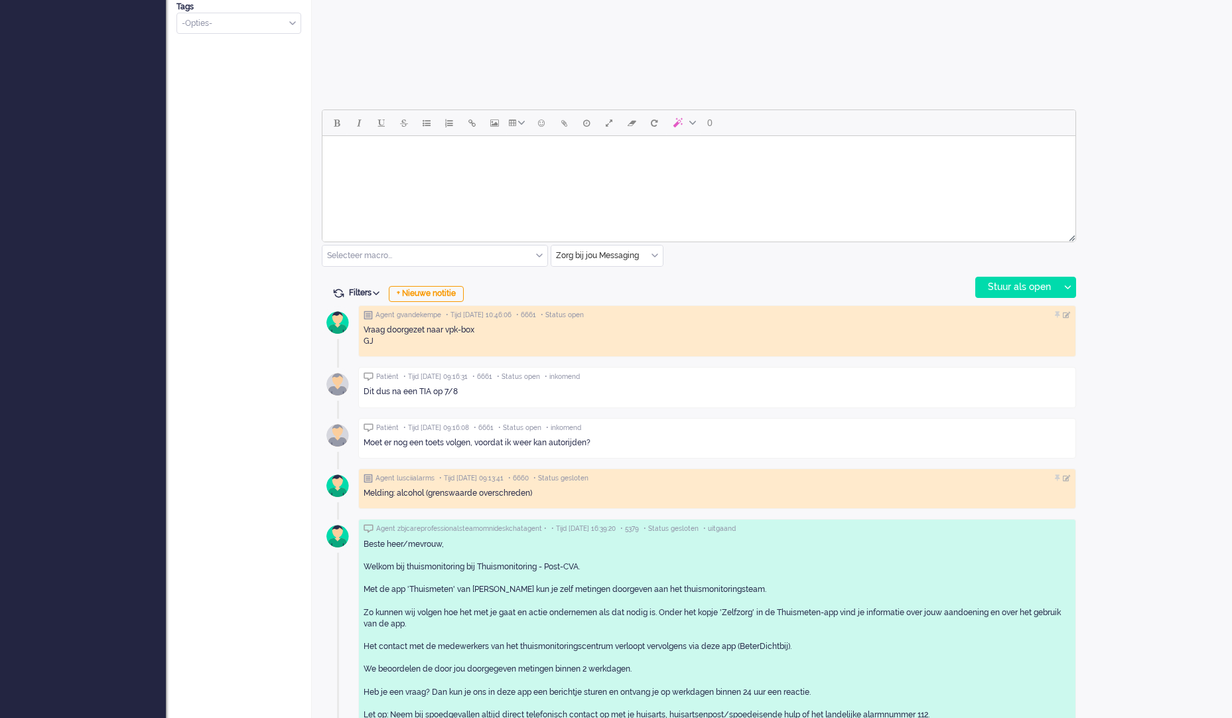
click at [589, 170] on html at bounding box center [699, 153] width 753 height 34
click at [406, 170] on html at bounding box center [699, 153] width 753 height 34
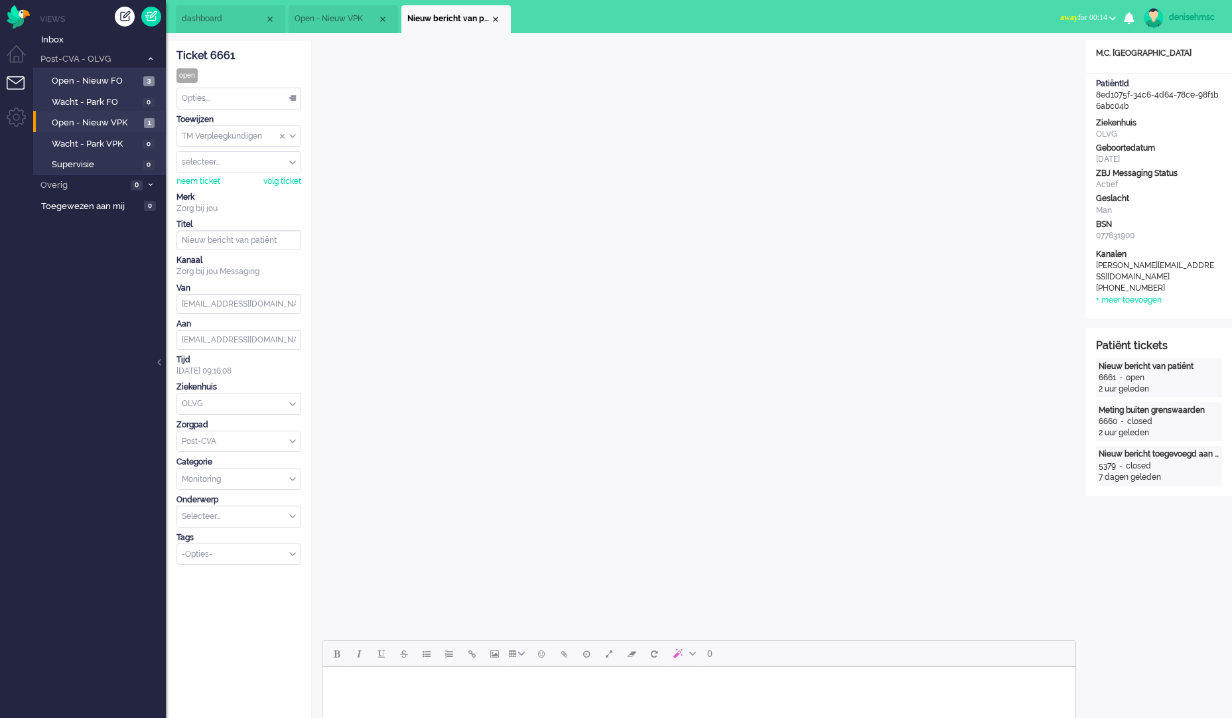
scroll to position [133, 0]
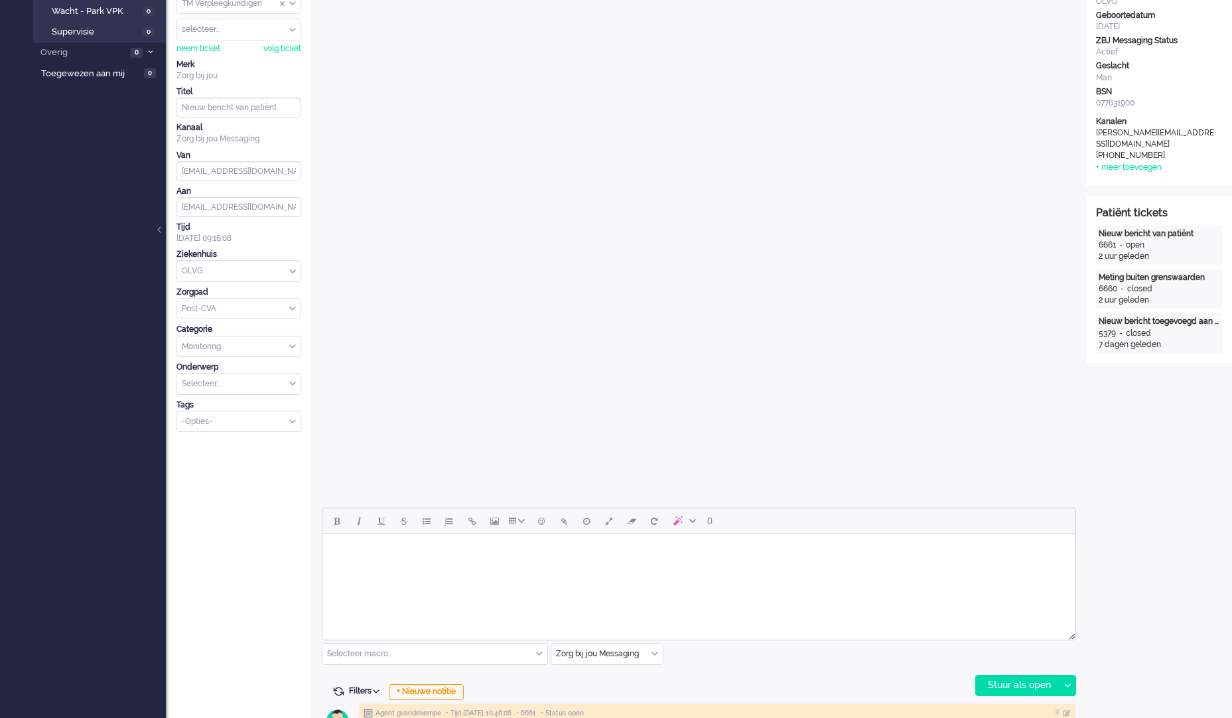
click at [589, 563] on html at bounding box center [699, 551] width 753 height 34
click at [1067, 688] on div at bounding box center [1067, 686] width 17 height 20
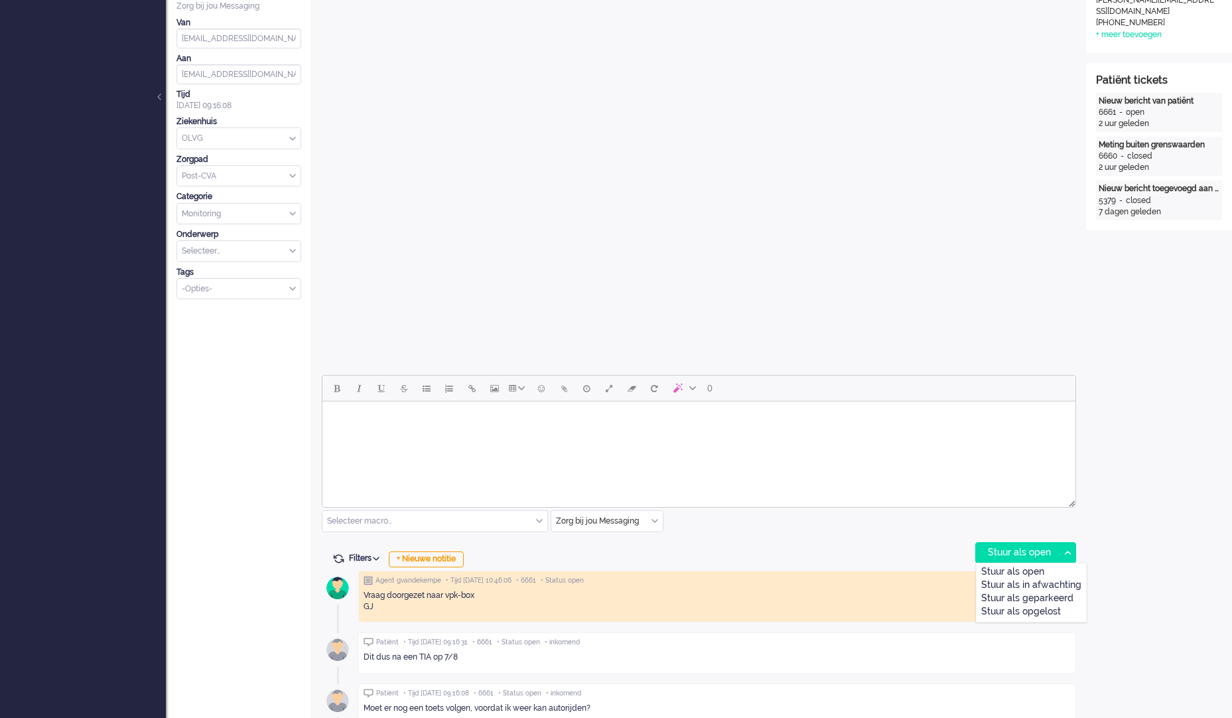
click at [540, 434] on html at bounding box center [699, 419] width 753 height 34
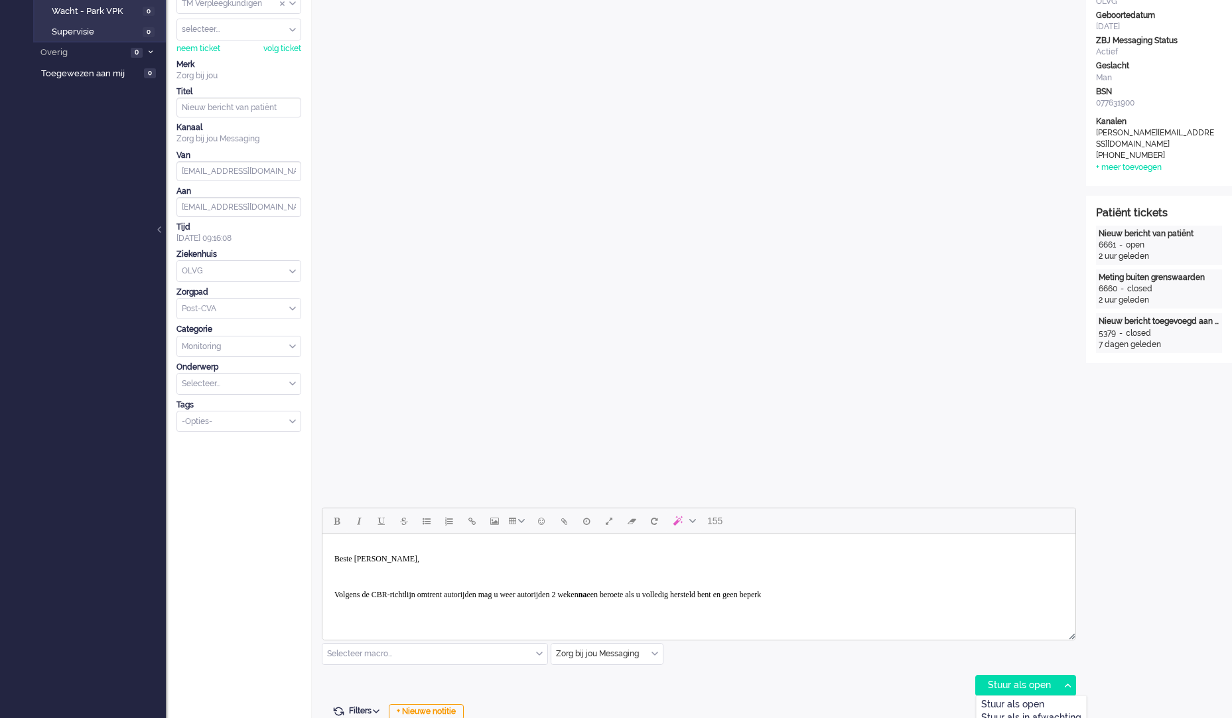
scroll to position [199, 0]
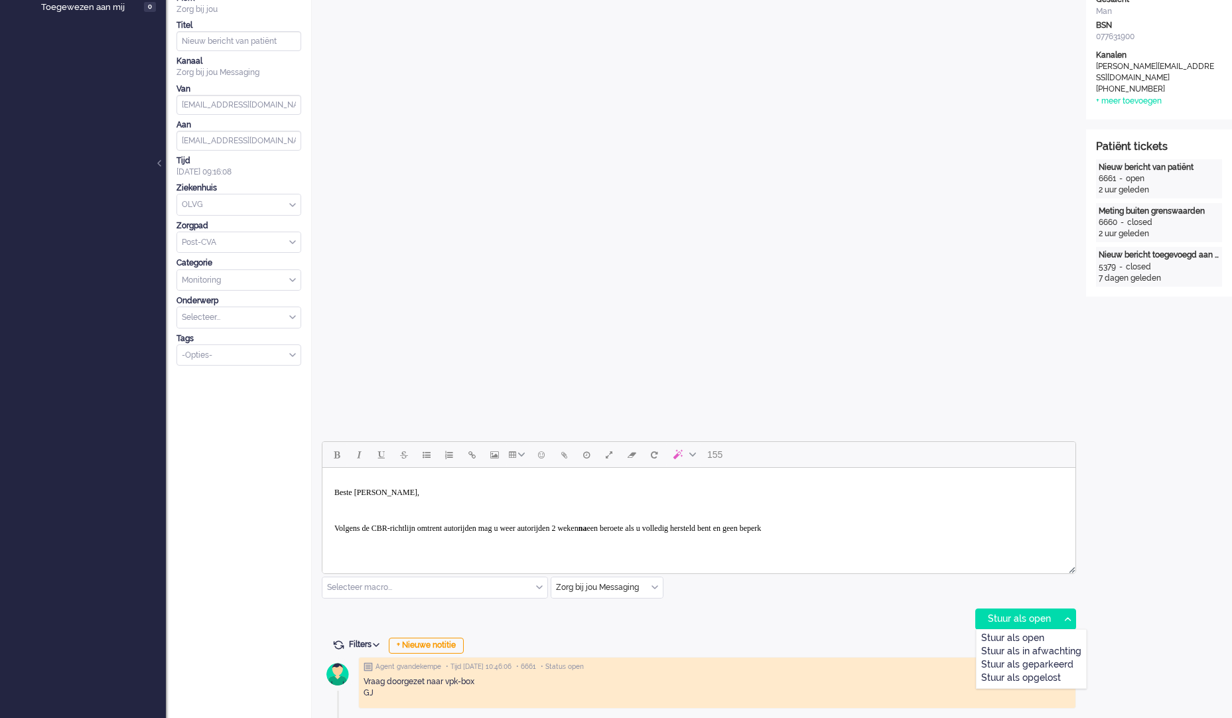
drag, startPoint x: 927, startPoint y: 528, endPoint x: 507, endPoint y: 526, distance: 420.1
click at [507, 526] on p "Volgens de CBR-richtlijn omtrent autorijden mag u weer autorijden 2 weken na ﻿ …" at bounding box center [698, 529] width 729 height 10
drag, startPoint x: 567, startPoint y: 528, endPoint x: 515, endPoint y: 526, distance: 51.8
click at [515, 526] on span "Er is wat ons betreft conform de richtlijn vanaf 2 weken na TIA of stroke gezie…" at bounding box center [712, 528] width 467 height 9
drag, startPoint x: 599, startPoint y: 529, endPoint x: 514, endPoint y: 530, distance: 85.6
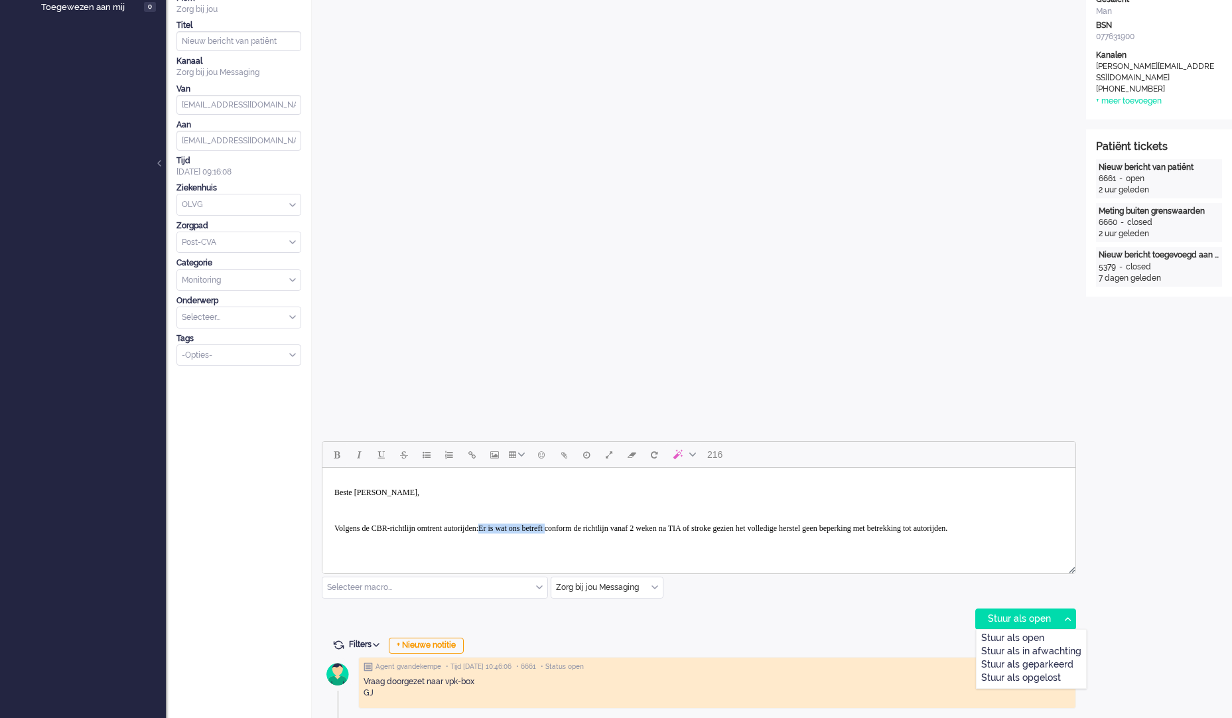
click at [514, 530] on p "Volgens de CBR-richtlijn omtrent autorijden: Er is wat ons betreft conform de r…" at bounding box center [698, 529] width 729 height 10
click at [723, 527] on span "onform de richtlijn vanaf 2 weken na TIA of stroke gezien het volledige herstel…" at bounding box center [685, 528] width 398 height 9
click at [630, 534] on p "Volgens de CBR-richtlijn omtrent autorijden: C onform de richtlijn vanaf 2 weke…" at bounding box center [698, 529] width 729 height 10
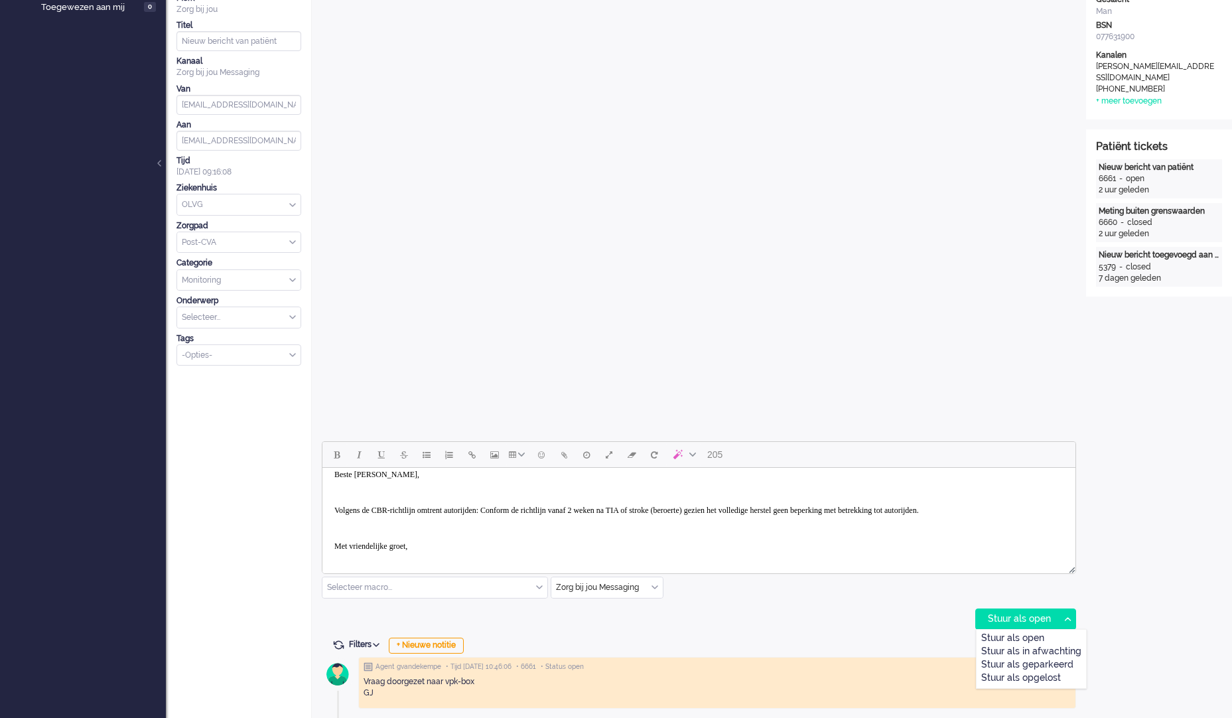
scroll to position [36, 0]
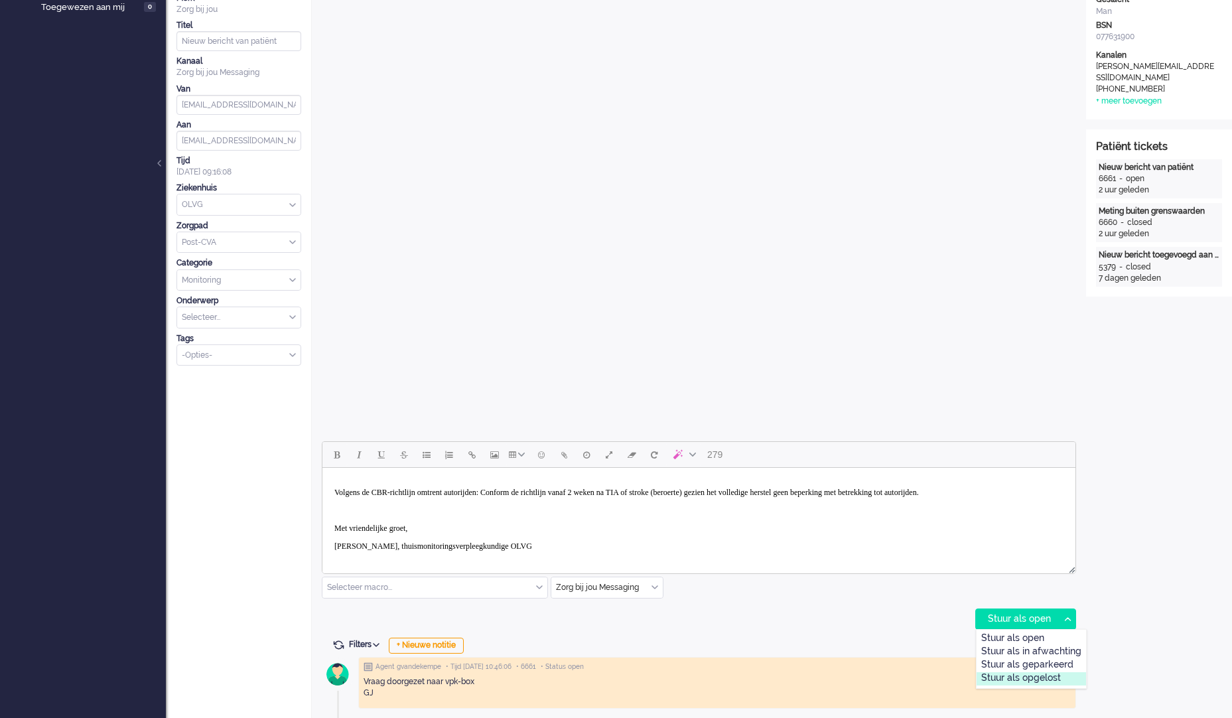
click at [1054, 674] on div "Stuur als opgelost" at bounding box center [1032, 678] width 110 height 13
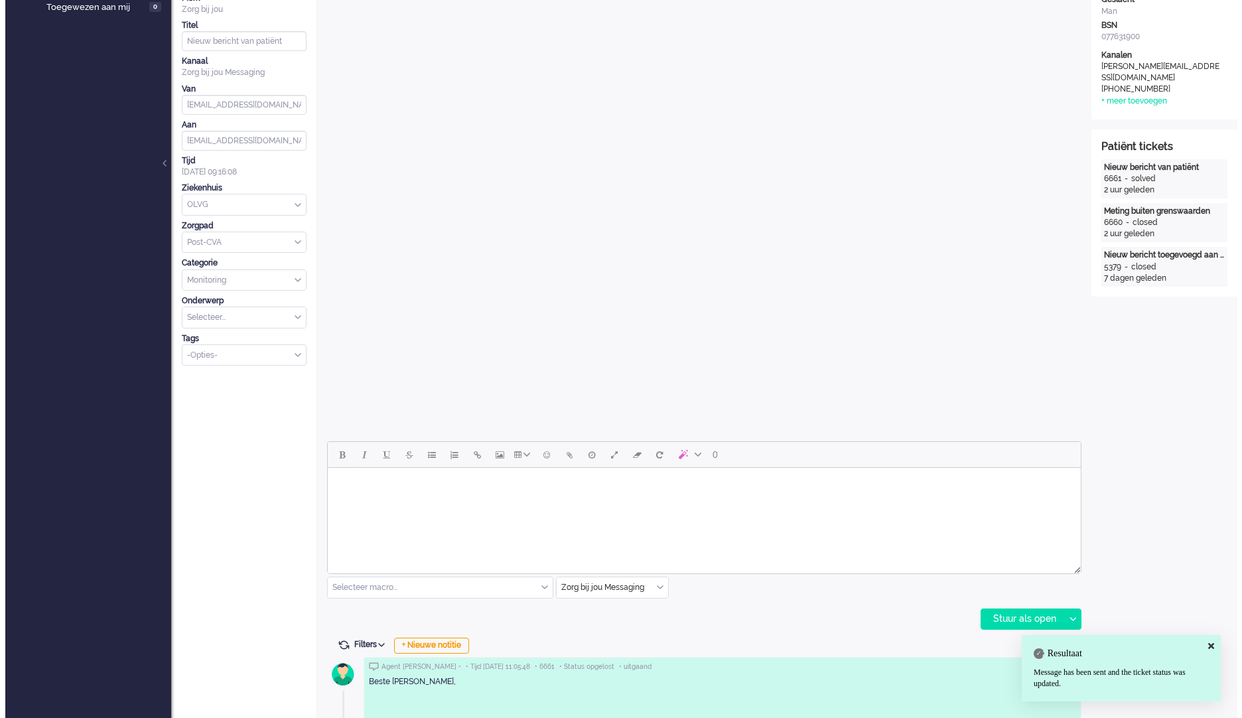
scroll to position [0, 0]
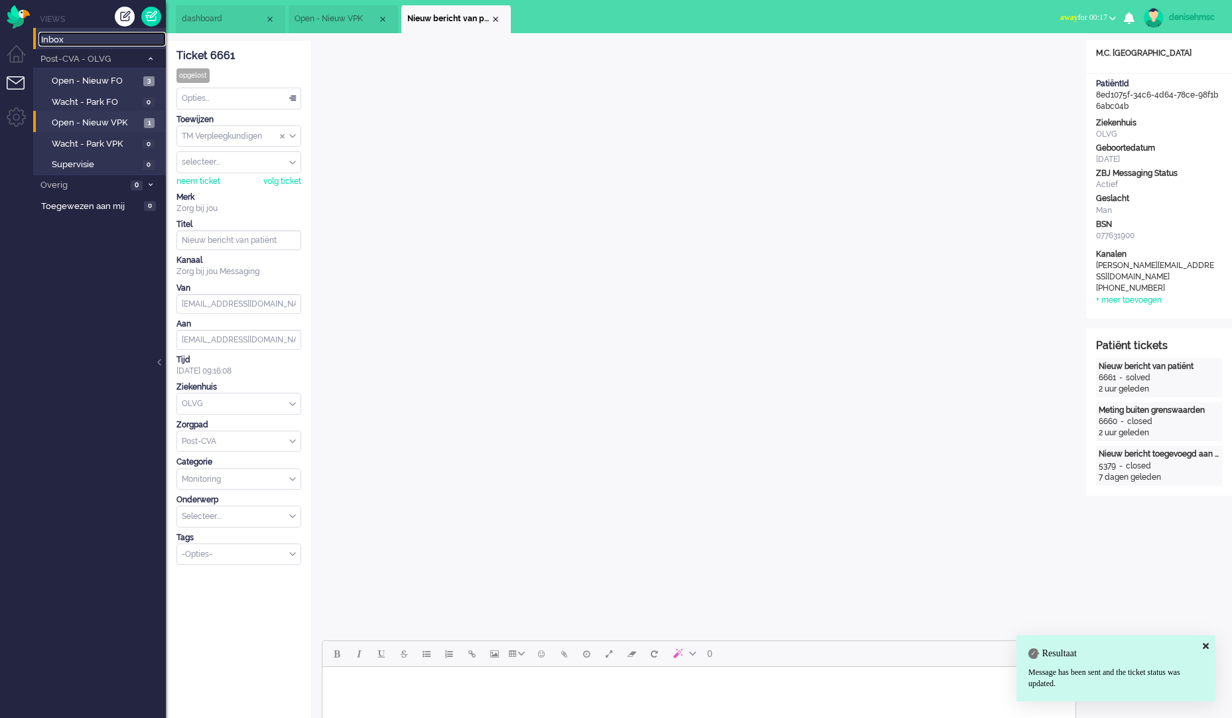
click at [84, 38] on span "Inbox" at bounding box center [103, 40] width 125 height 13
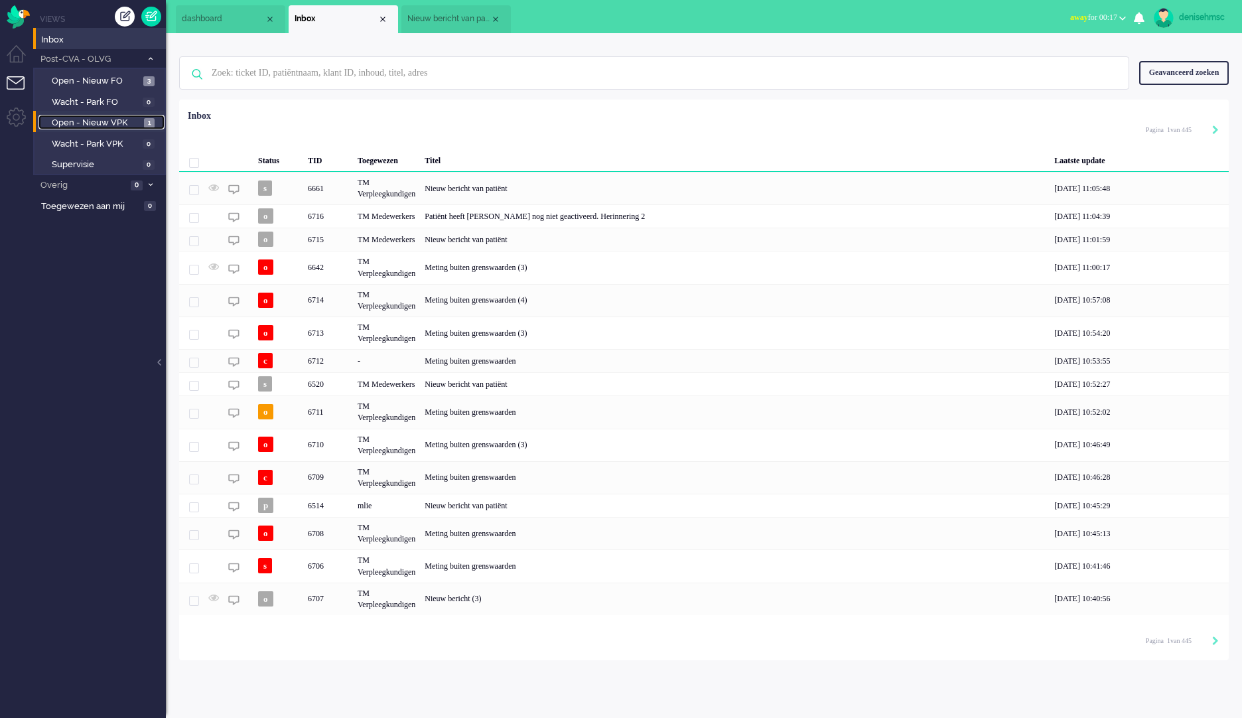
click at [135, 122] on span "Open - Nieuw VPK" at bounding box center [96, 123] width 89 height 13
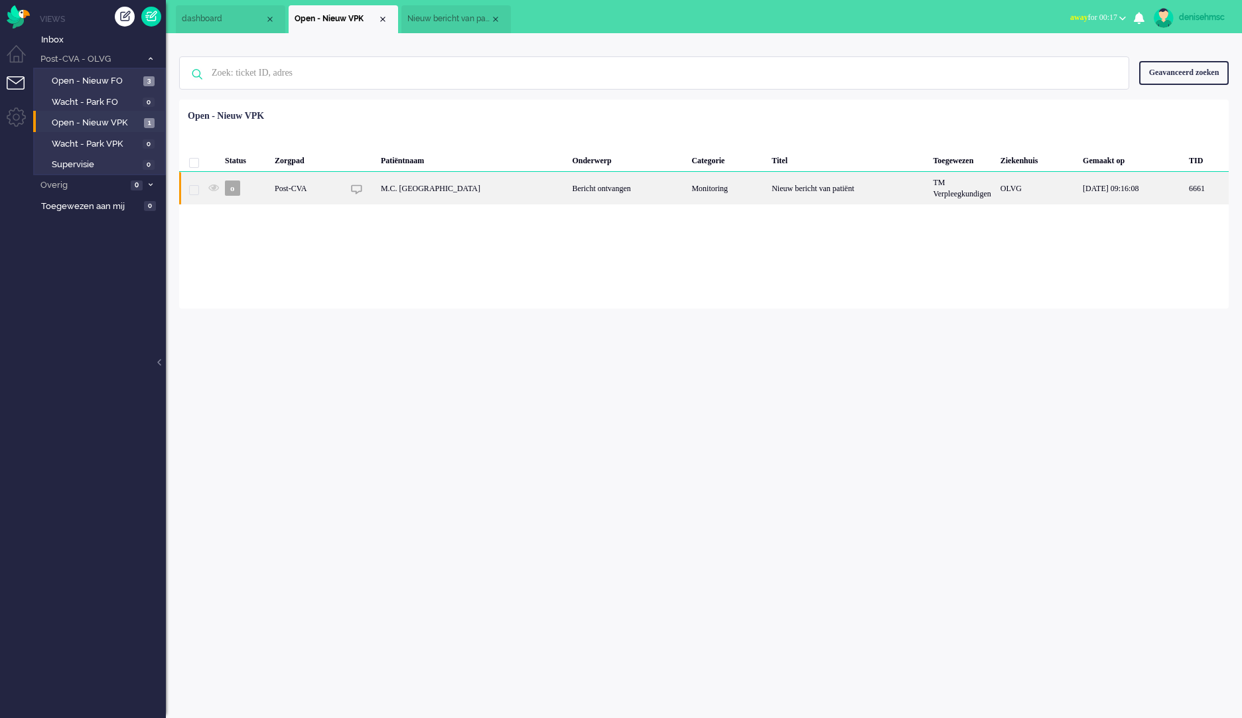
click at [687, 189] on div "Post-CVA" at bounding box center [727, 188] width 80 height 33
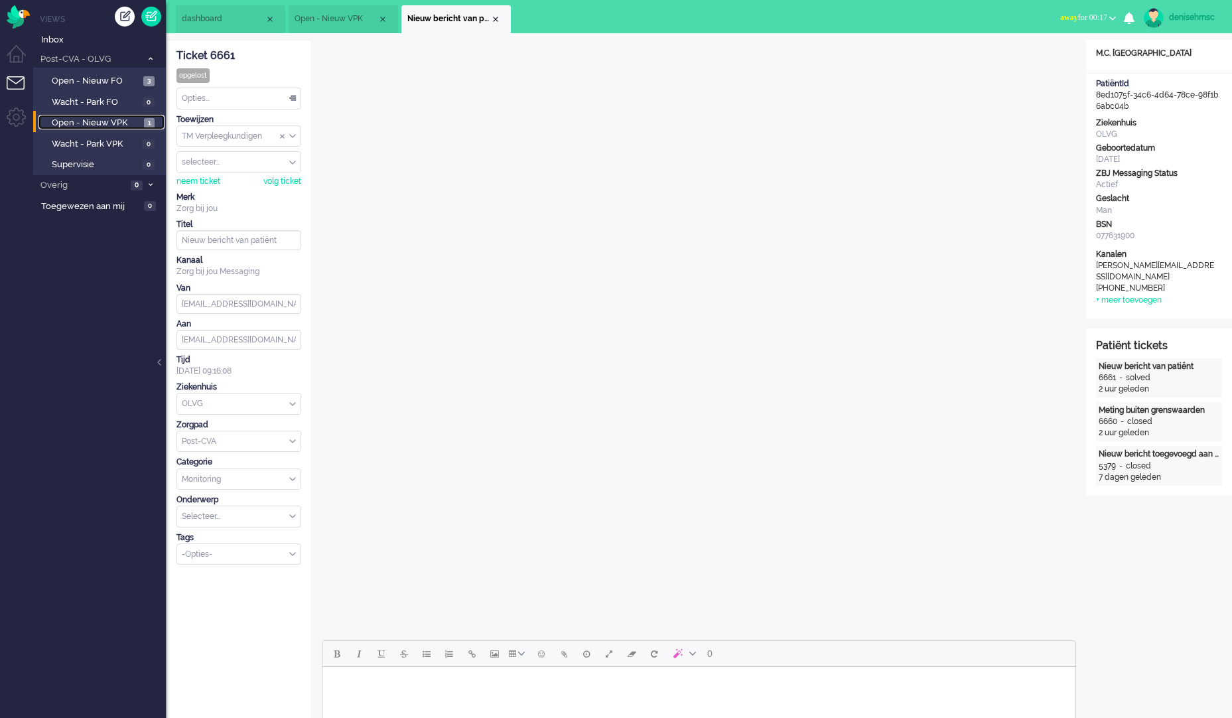
click at [110, 121] on span "Open - Nieuw VPK" at bounding box center [96, 123] width 89 height 13
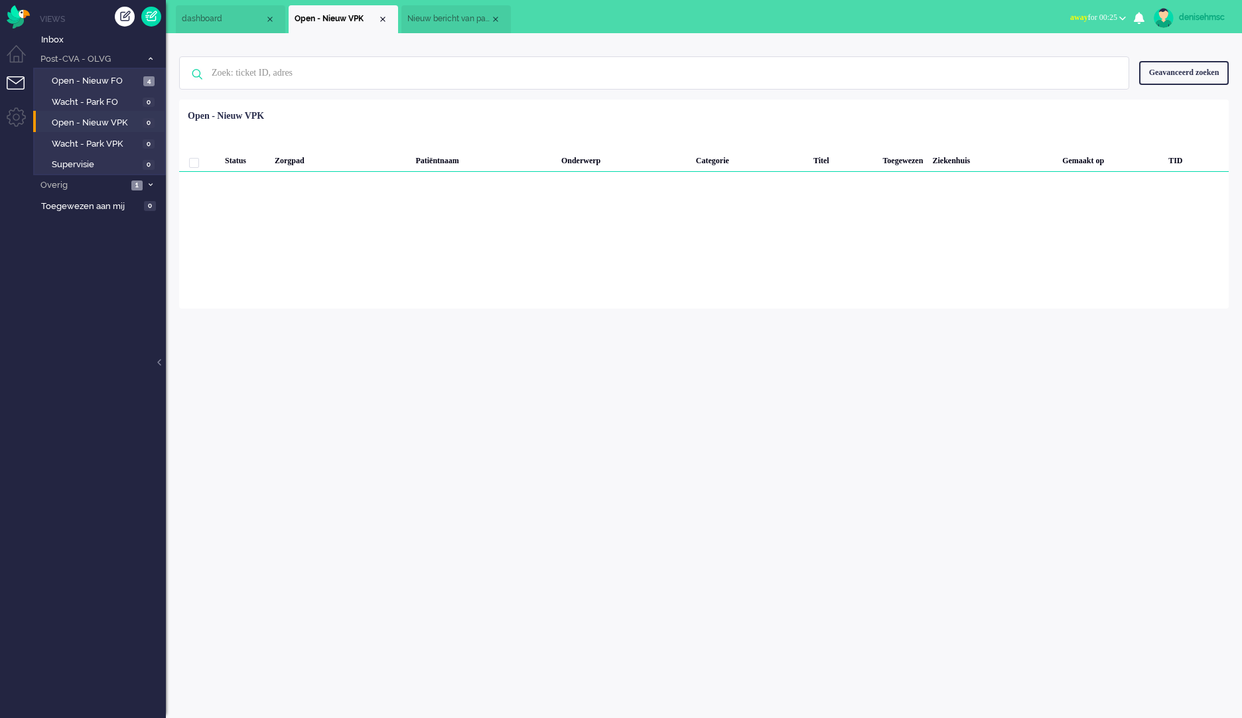
click at [1197, 25] on link "denisehmsc" at bounding box center [1190, 18] width 78 height 20
click at [1178, 91] on link "Instellingen" at bounding box center [1190, 89] width 92 height 13
select select
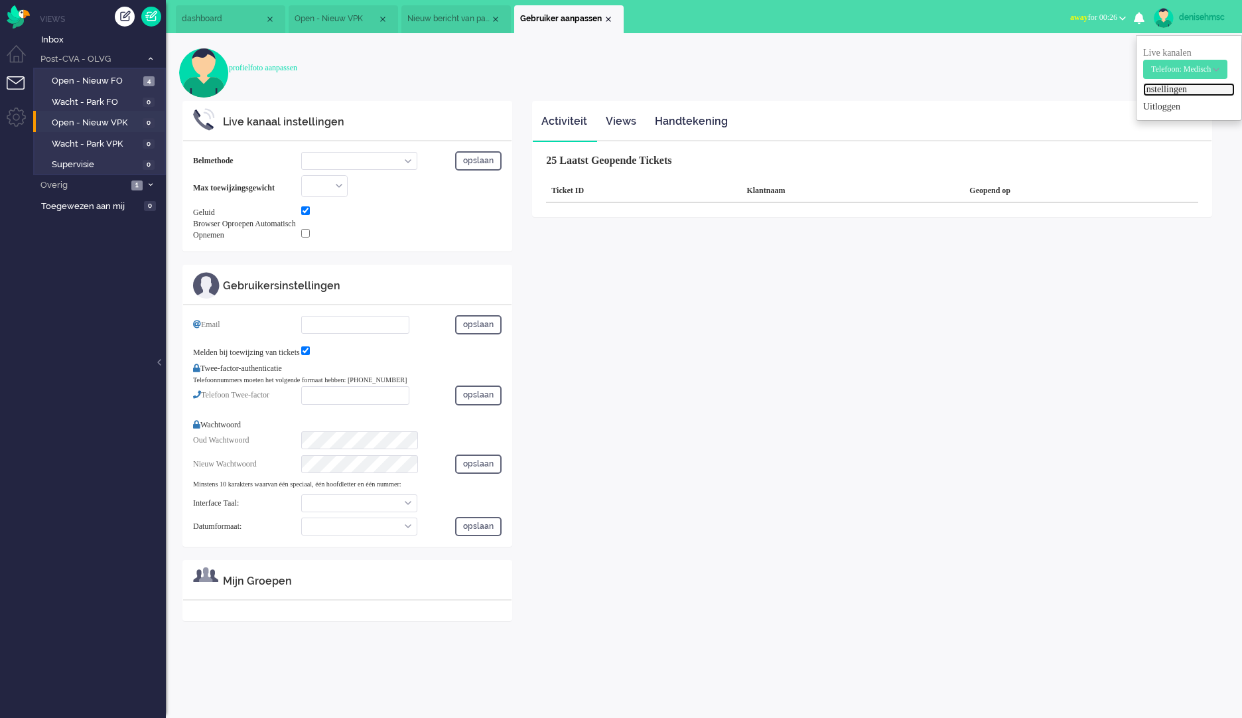
select select "browser"
checkbox input "true"
type input "deniseh.msc@zorgbijjou.nl"
checkbox input "true"
type input "+31612345678"
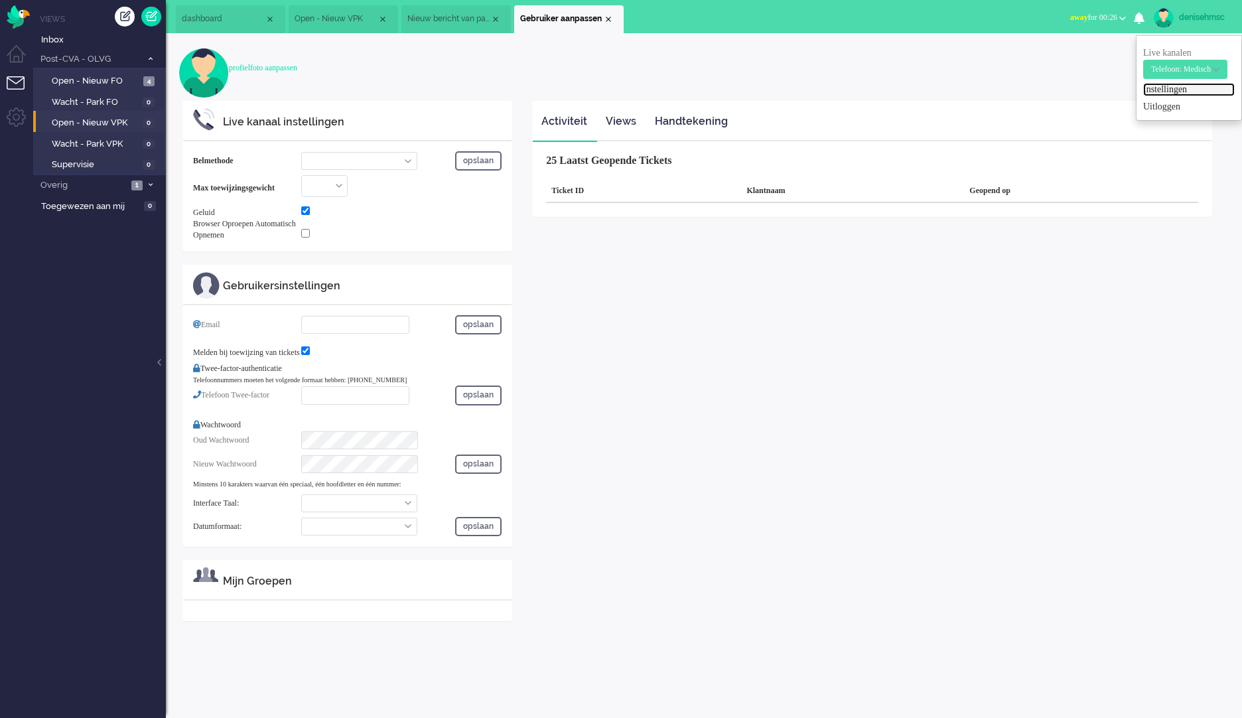
select select "nl"
select select "en_GB"
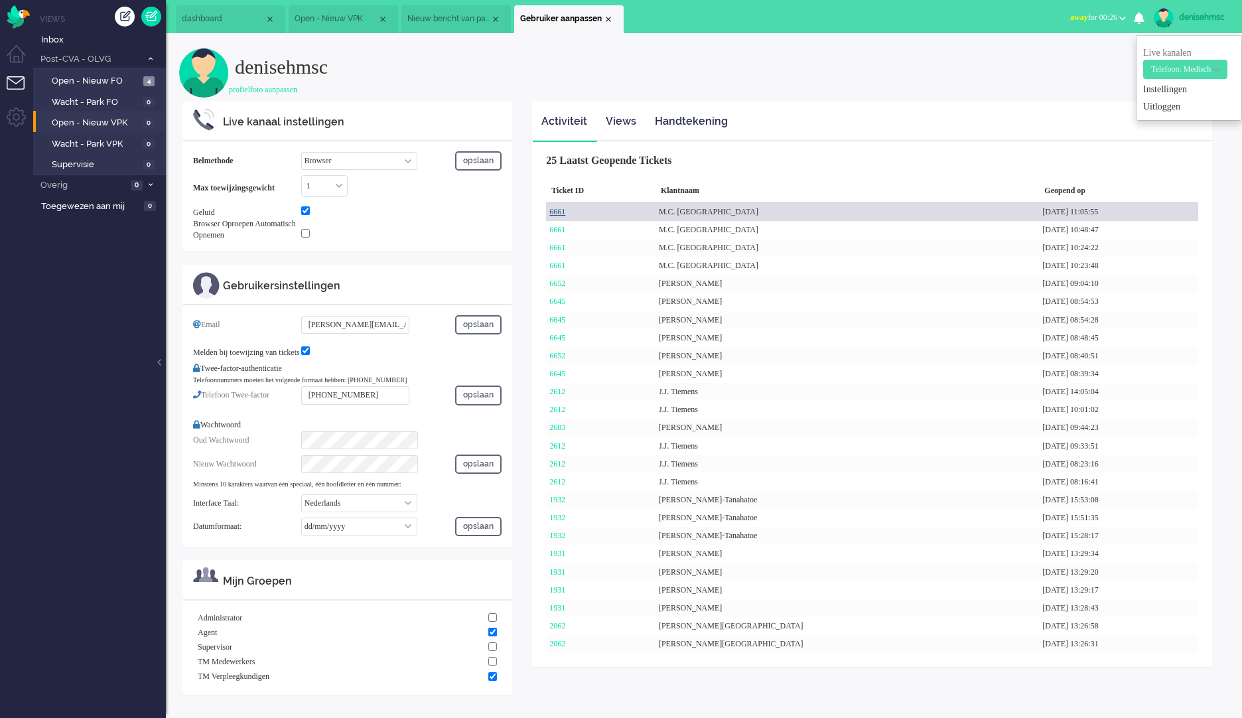
click at [556, 213] on link "6661" at bounding box center [558, 211] width 16 height 9
click at [559, 210] on link "6661" at bounding box center [558, 211] width 16 height 9
click at [559, 214] on link "6661" at bounding box center [558, 211] width 16 height 9
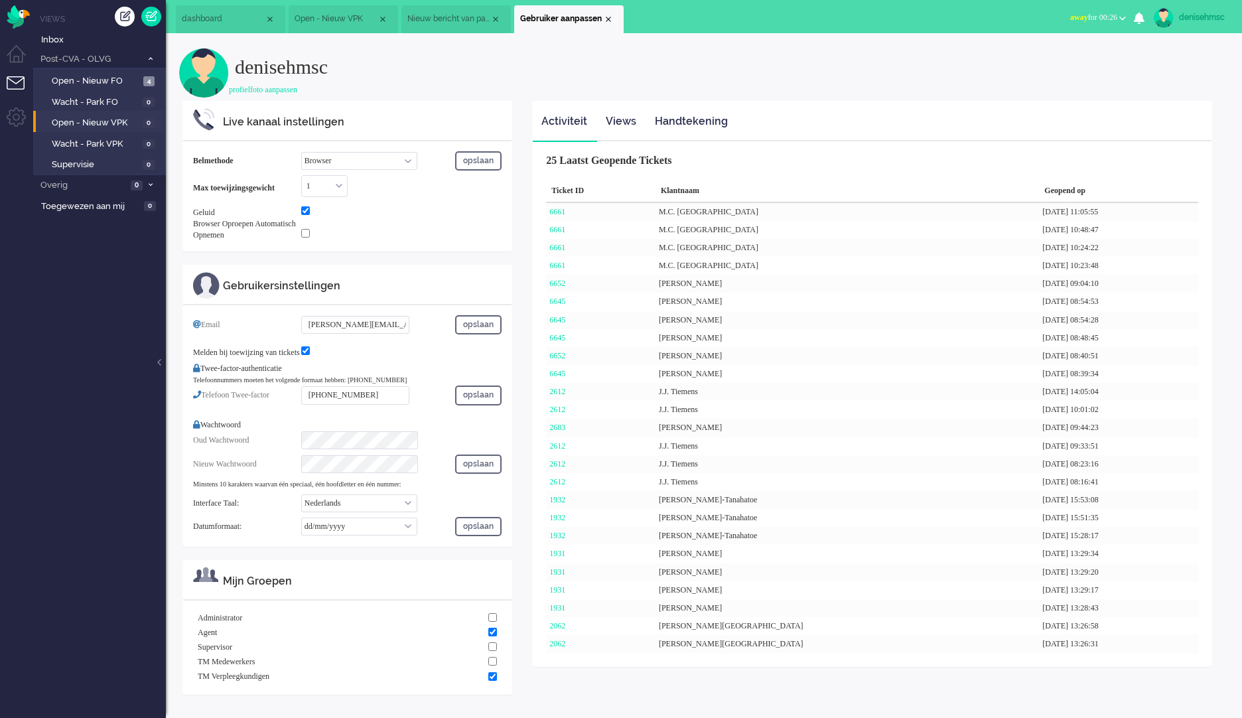
click at [473, 7] on li "Nieuw bericht van patiënt" at bounding box center [457, 19] width 110 height 28
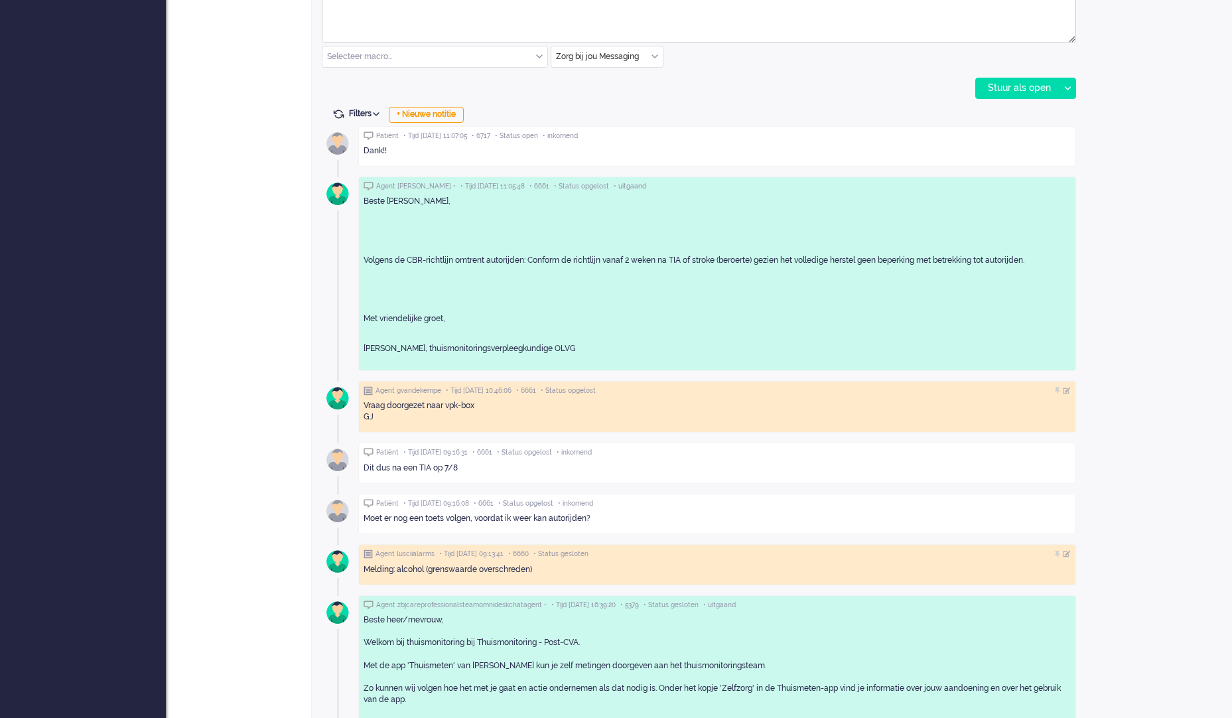
scroll to position [796, 0]
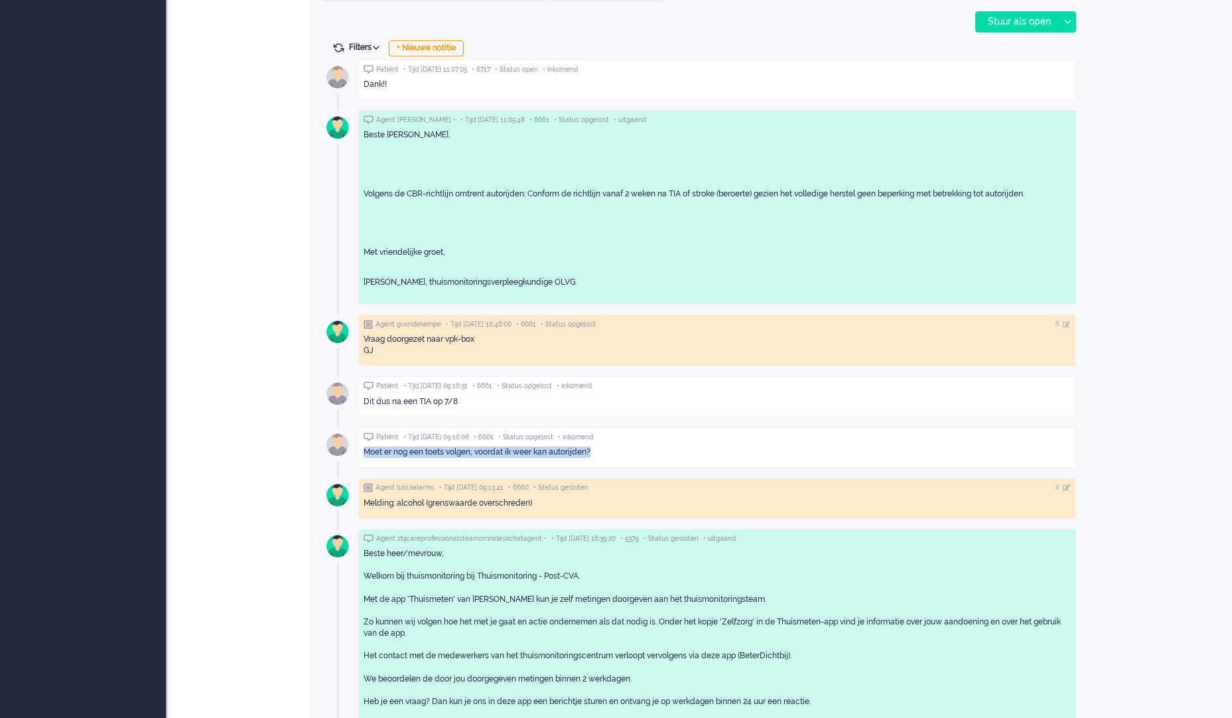
drag, startPoint x: 606, startPoint y: 451, endPoint x: 361, endPoint y: 452, distance: 244.9
click at [361, 452] on div "Patiënt • Tijd 19/08/2025 09:16:08 • 6661 • Status opgelost • inkomend Moet er …" at bounding box center [717, 447] width 718 height 40
drag, startPoint x: 361, startPoint y: 452, endPoint x: 469, endPoint y: 451, distance: 107.5
copy div "Moet er nog een toets volgen, voordat ik weer kan autorijden?"
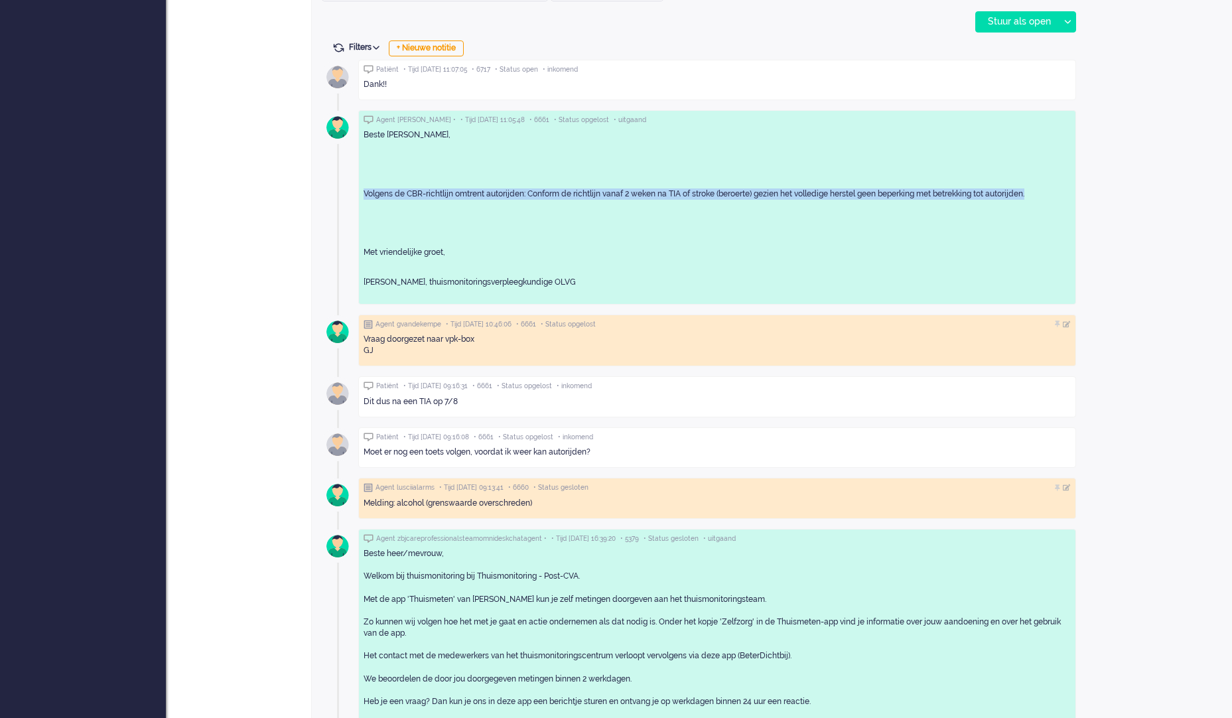
drag, startPoint x: 1045, startPoint y: 193, endPoint x: 360, endPoint y: 195, distance: 684.9
click at [360, 195] on div "Agent denisehmsc • • Tijd 19/08/2025 11:05:48 • 6661 • Status opgelost • uitgaa…" at bounding box center [717, 207] width 718 height 194
copy p "Volgens de CBR-richtlijn omtrent autorijden: C onform de richtlijn vanaf 2 weke…"
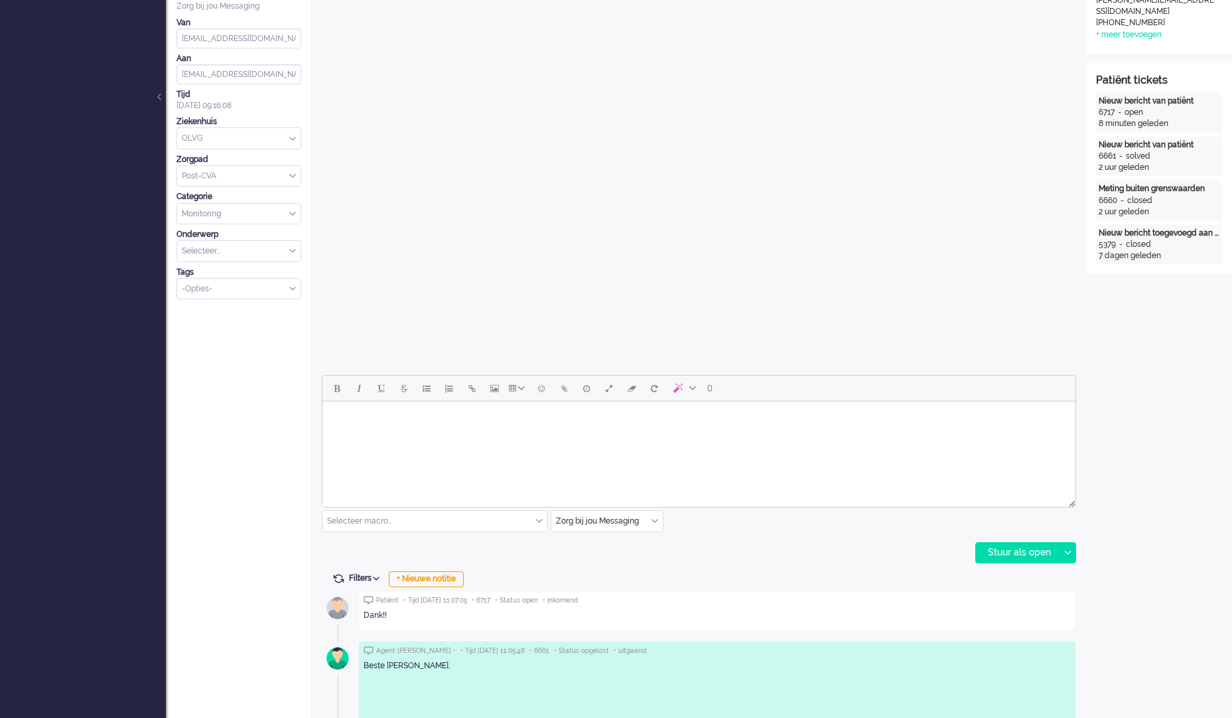
scroll to position [0, 0]
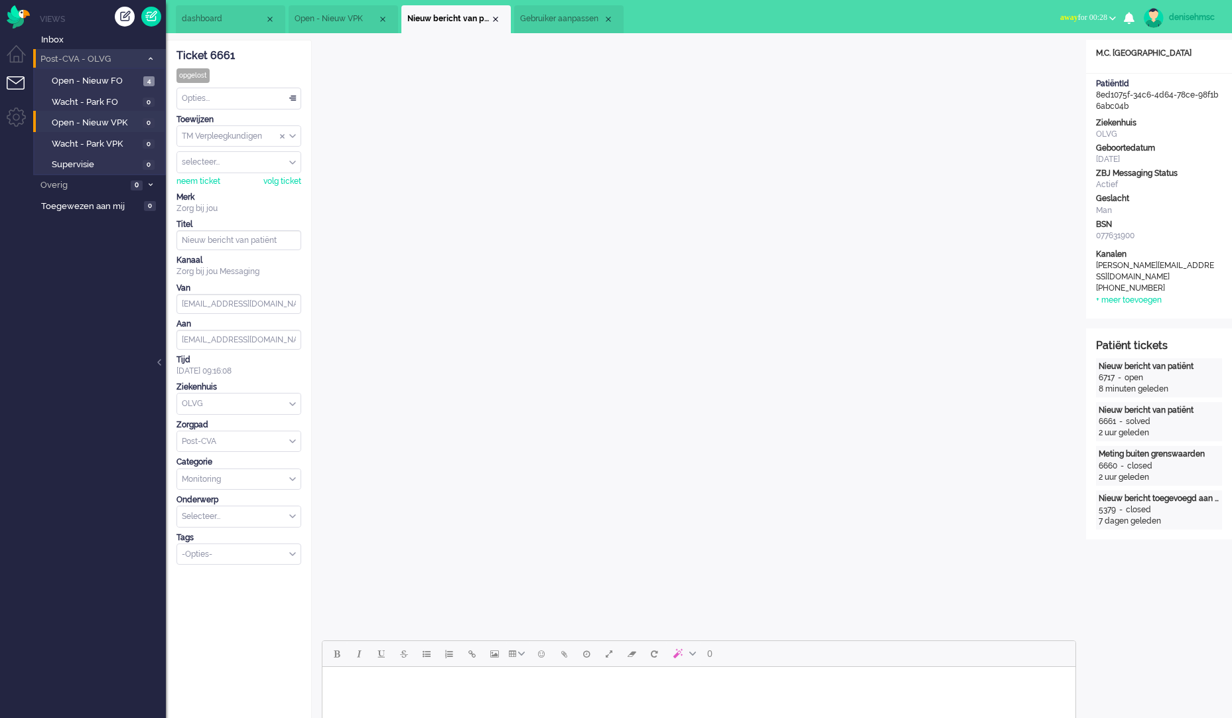
click at [137, 62] on span "Post-CVA - OLVG" at bounding box center [89, 59] width 103 height 13
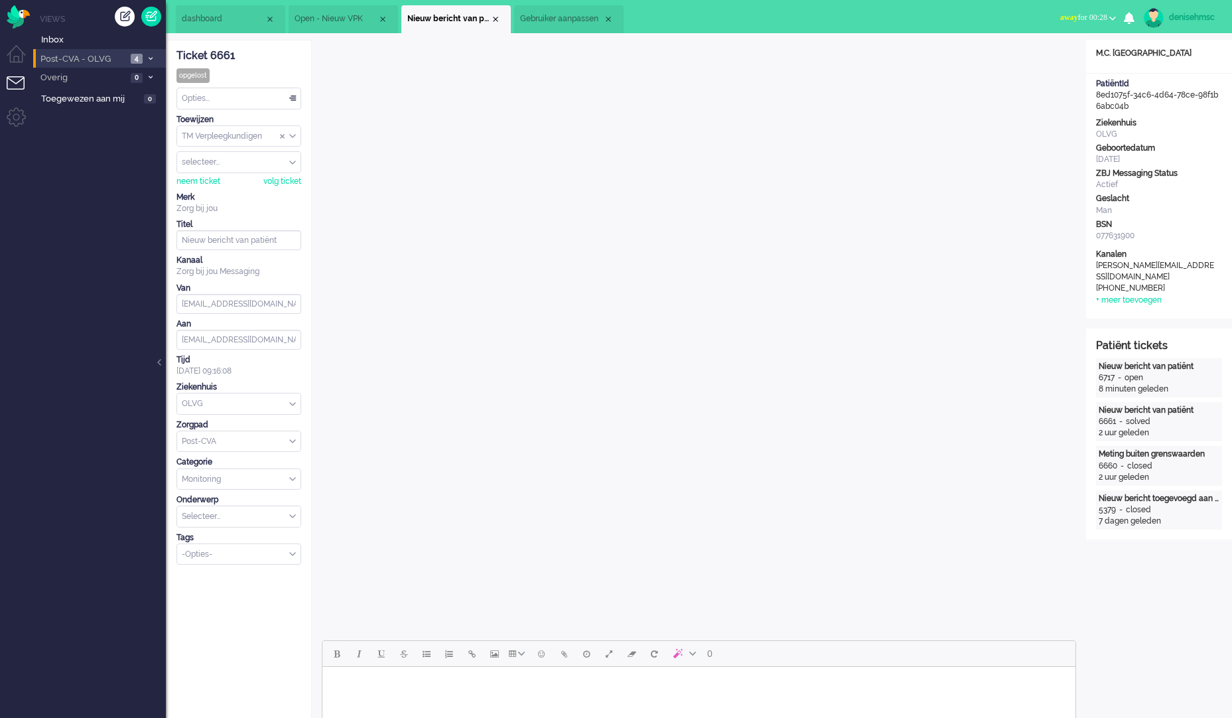
click at [137, 57] on span "4" at bounding box center [137, 59] width 12 height 10
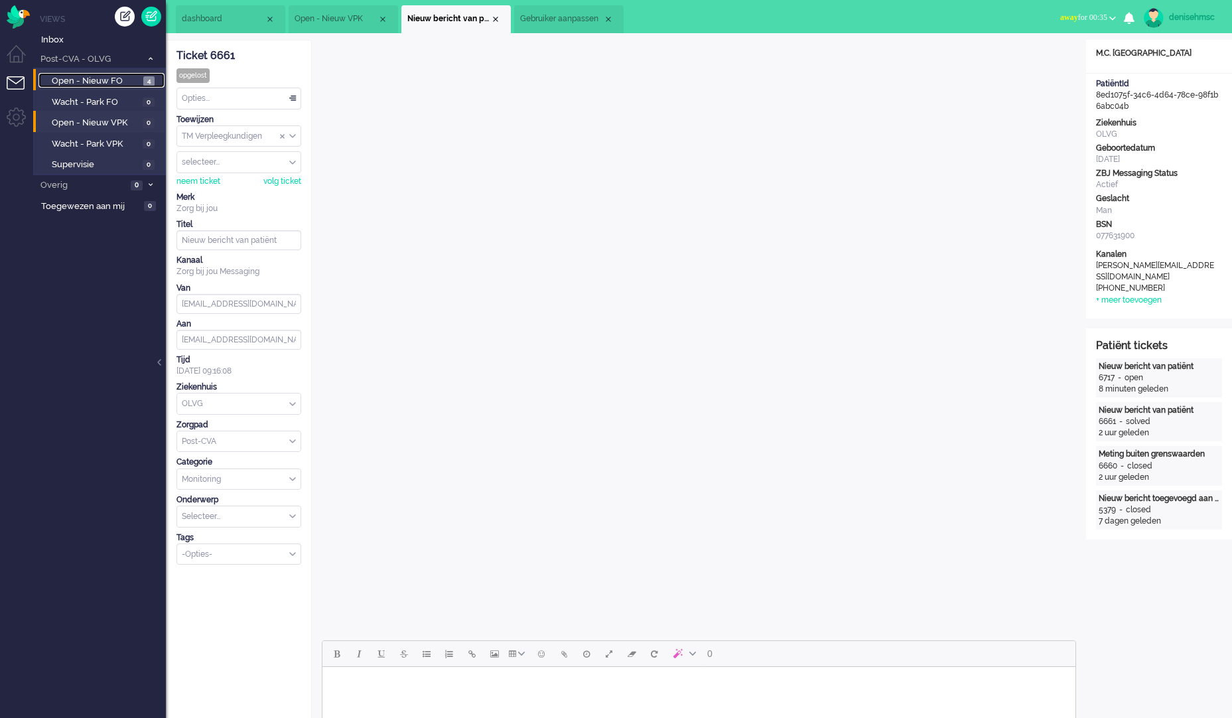
click at [135, 80] on span "Open - Nieuw FO" at bounding box center [96, 81] width 88 height 13
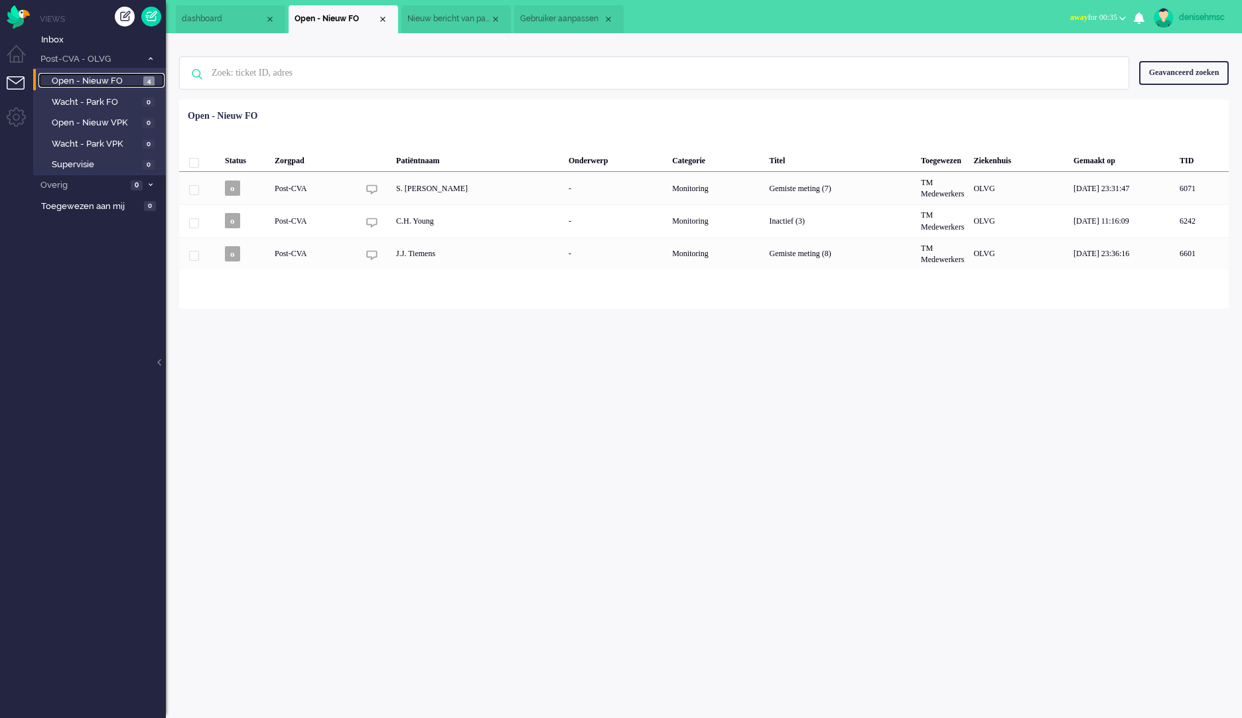
click at [76, 83] on span "Open - Nieuw FO" at bounding box center [96, 81] width 88 height 13
click at [76, 82] on span "Open - Nieuw FO" at bounding box center [96, 81] width 88 height 13
drag, startPoint x: 76, startPoint y: 82, endPoint x: 84, endPoint y: 60, distance: 23.3
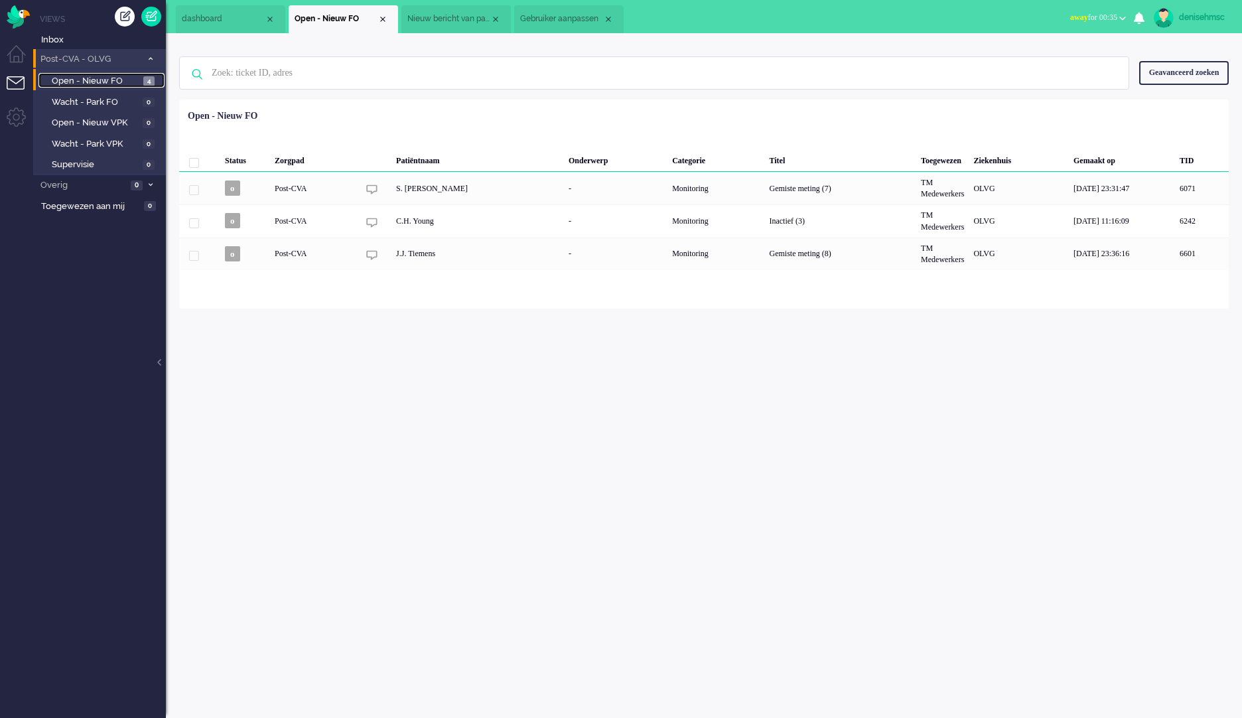
click at [77, 81] on span "Open - Nieuw FO" at bounding box center [96, 81] width 88 height 13
click at [19, 14] on img "Omnidesk" at bounding box center [18, 16] width 23 height 23
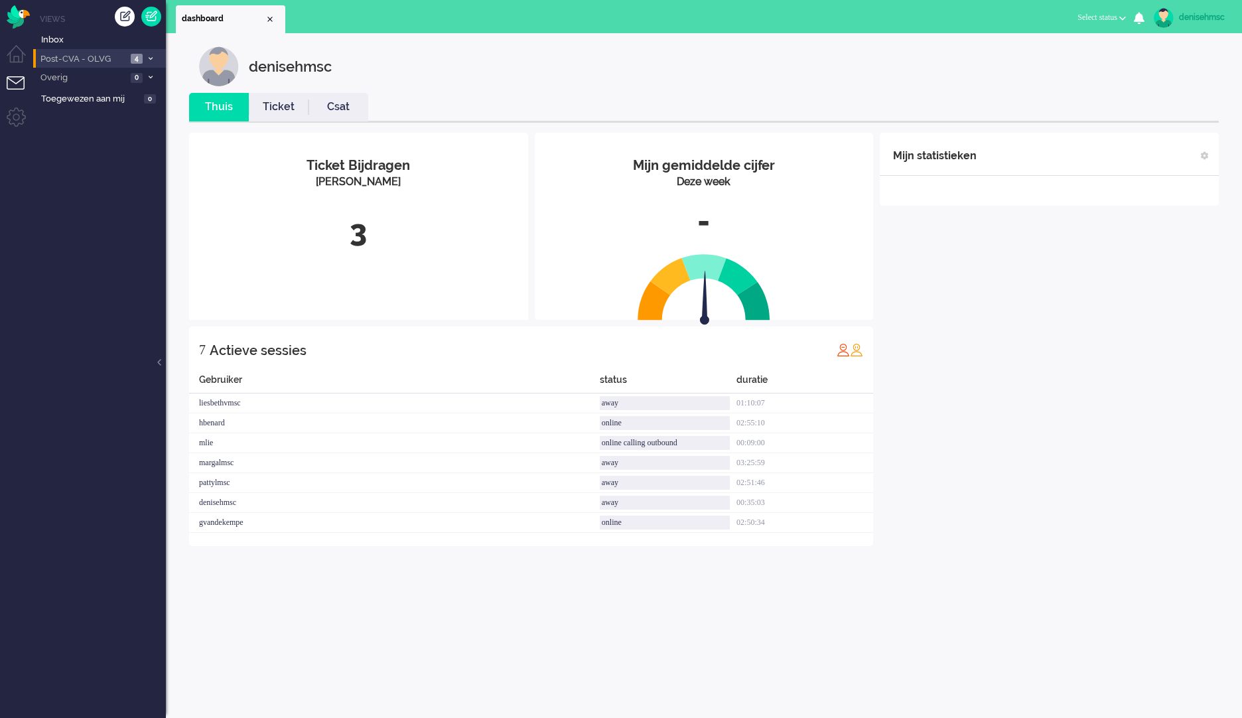
click at [150, 60] on icon at bounding box center [151, 58] width 4 height 5
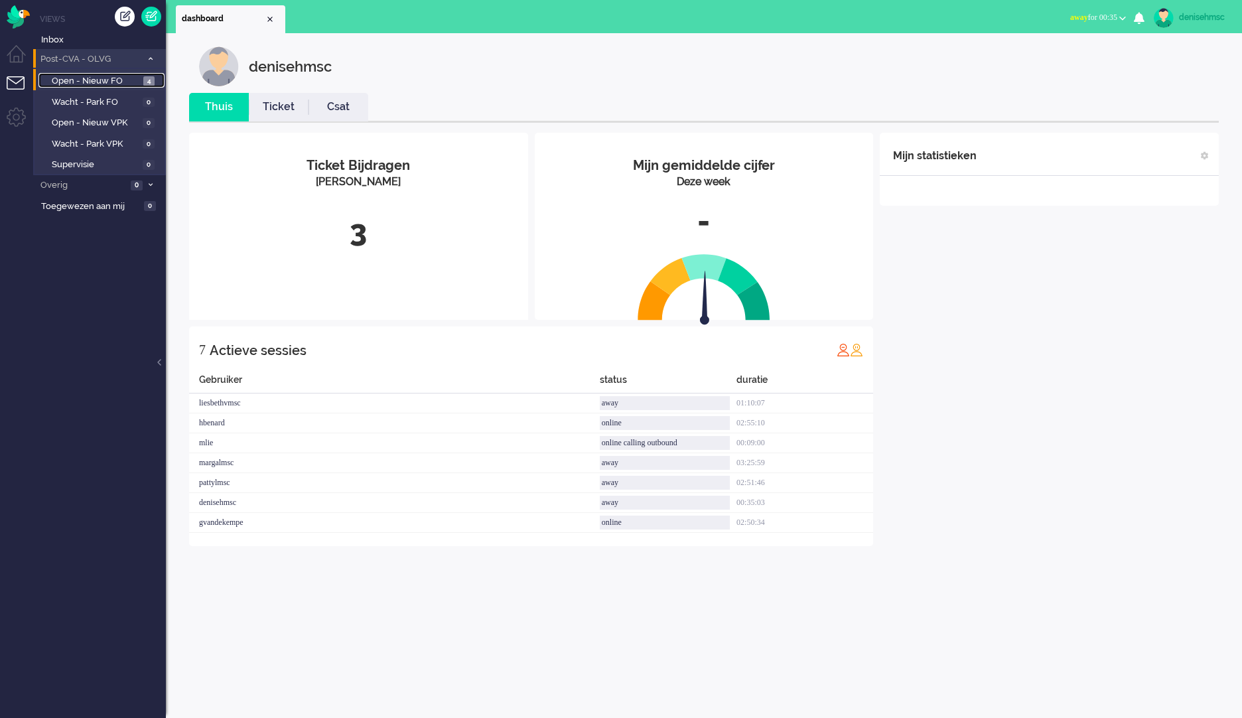
click at [137, 83] on span "Open - Nieuw FO" at bounding box center [96, 81] width 88 height 13
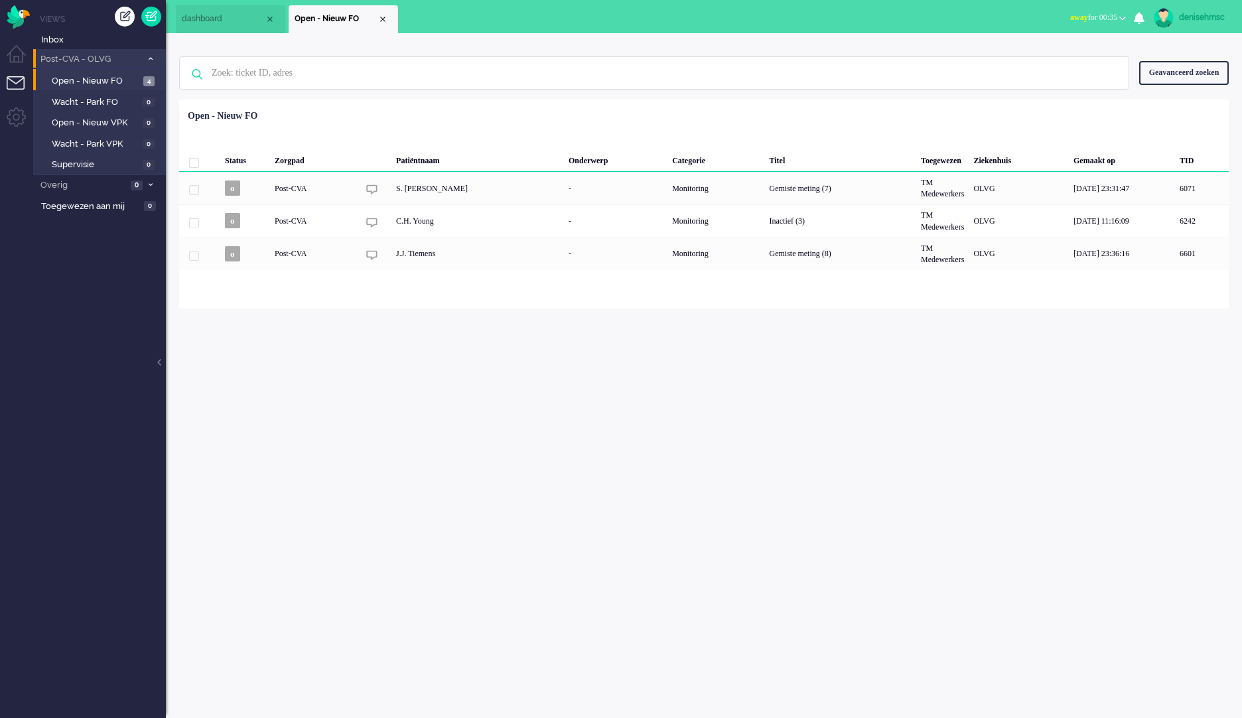
click at [1105, 13] on span "away for 00:35" at bounding box center [1094, 17] width 47 height 9
click at [1071, 60] on label "Online" at bounding box center [1071, 59] width 105 height 11
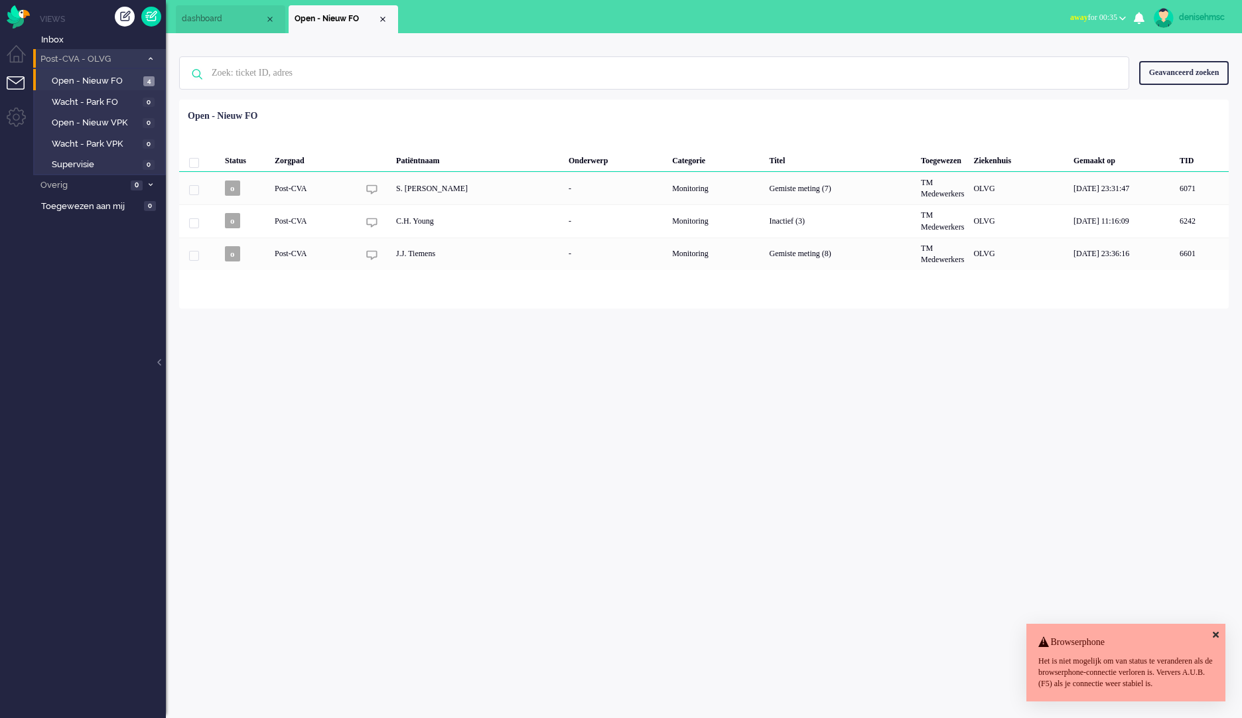
click at [913, 531] on div "denisehmsc Thuis Ticket Csat Mijn gemiddelde cijfer Deze week - Ticket Bijdrage…" at bounding box center [704, 375] width 1076 height 685
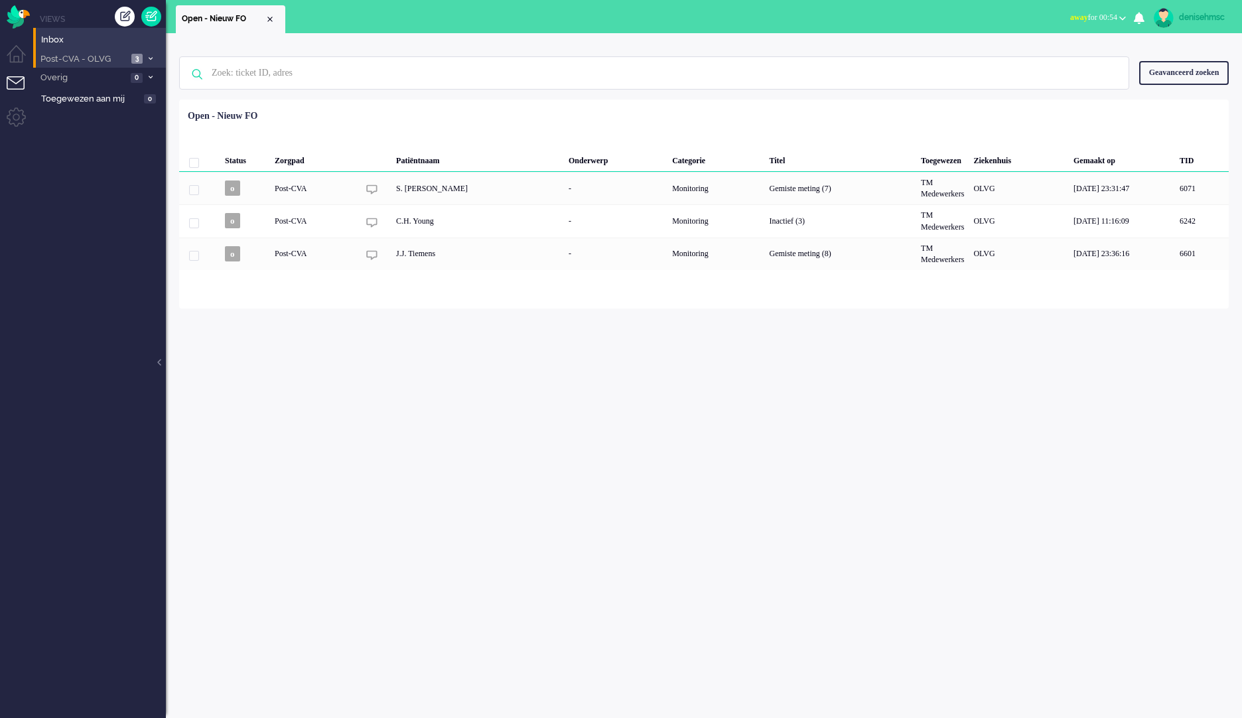
click at [131, 57] on span "3" at bounding box center [136, 59] width 11 height 10
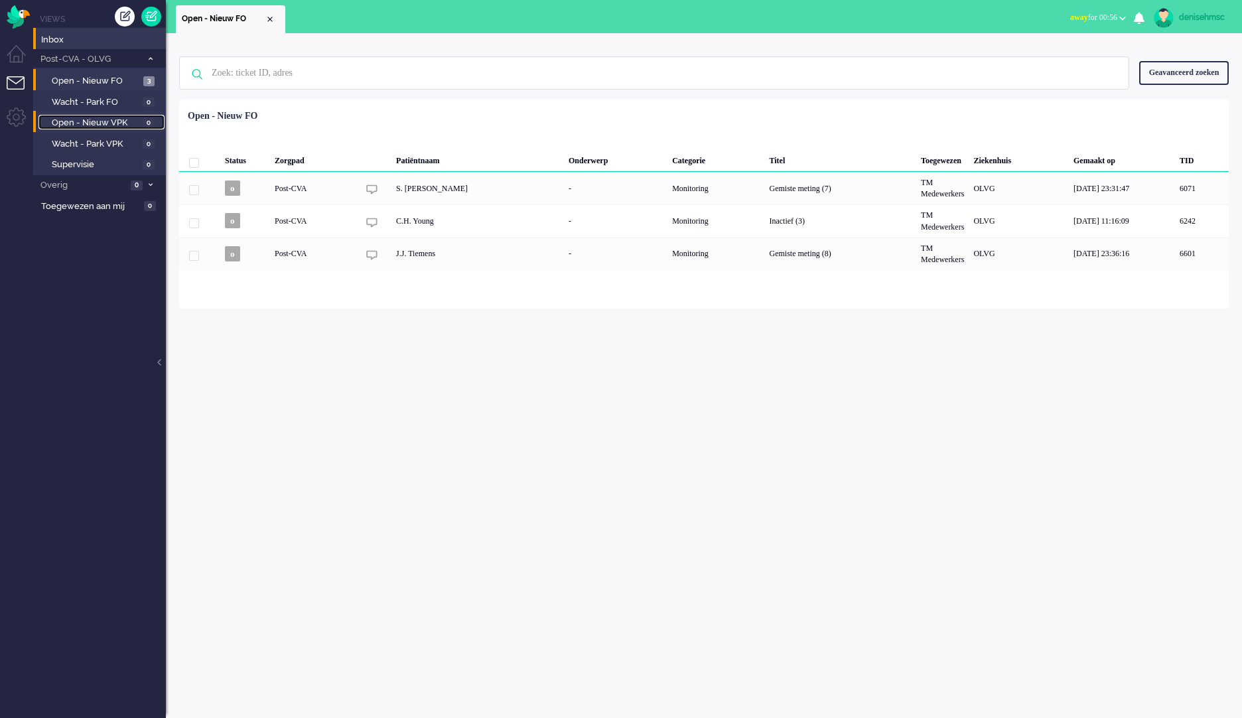
click at [133, 123] on span "Open - Nieuw VPK" at bounding box center [96, 123] width 88 height 13
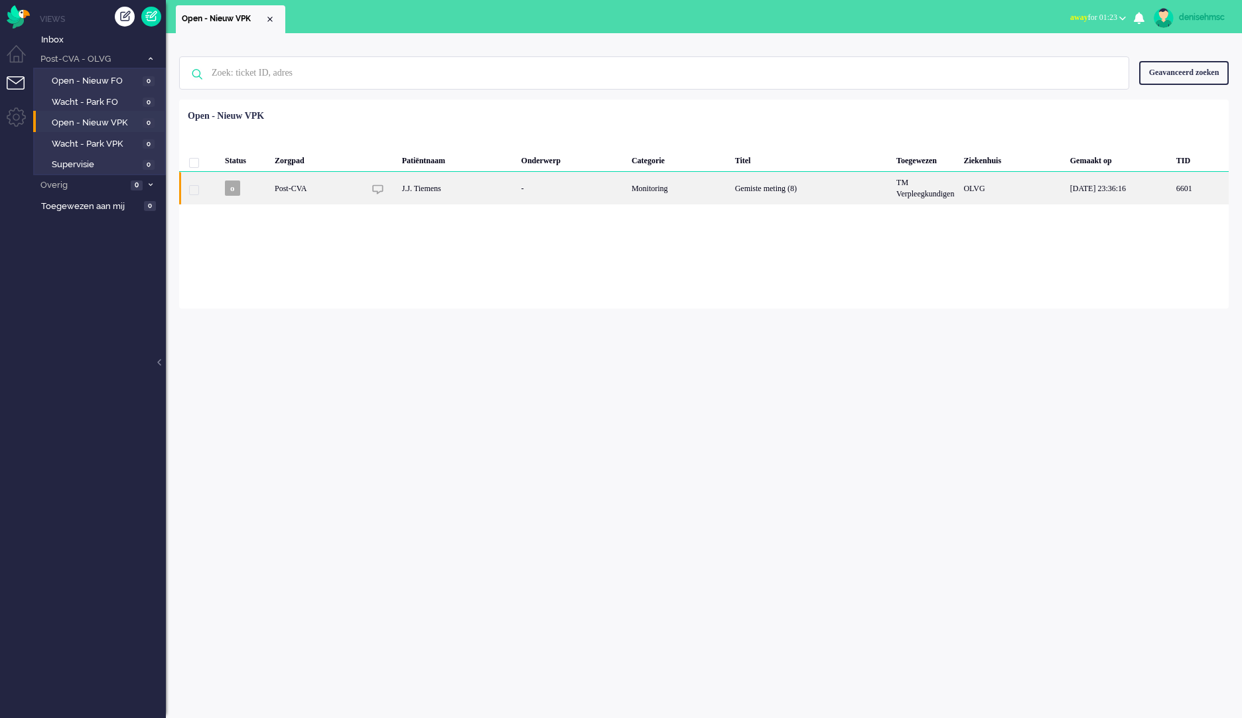
click at [627, 184] on div "Post-CVA" at bounding box center [679, 188] width 104 height 33
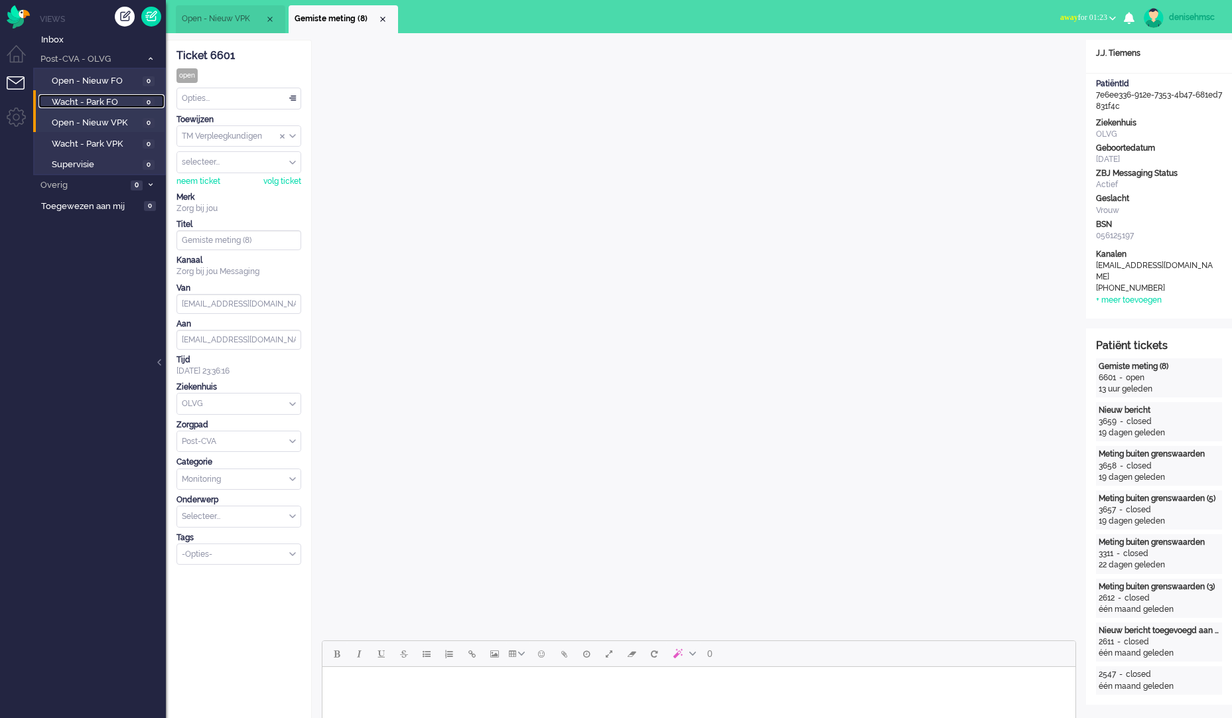
click at [119, 101] on span "Wacht - Park FO" at bounding box center [96, 102] width 88 height 13
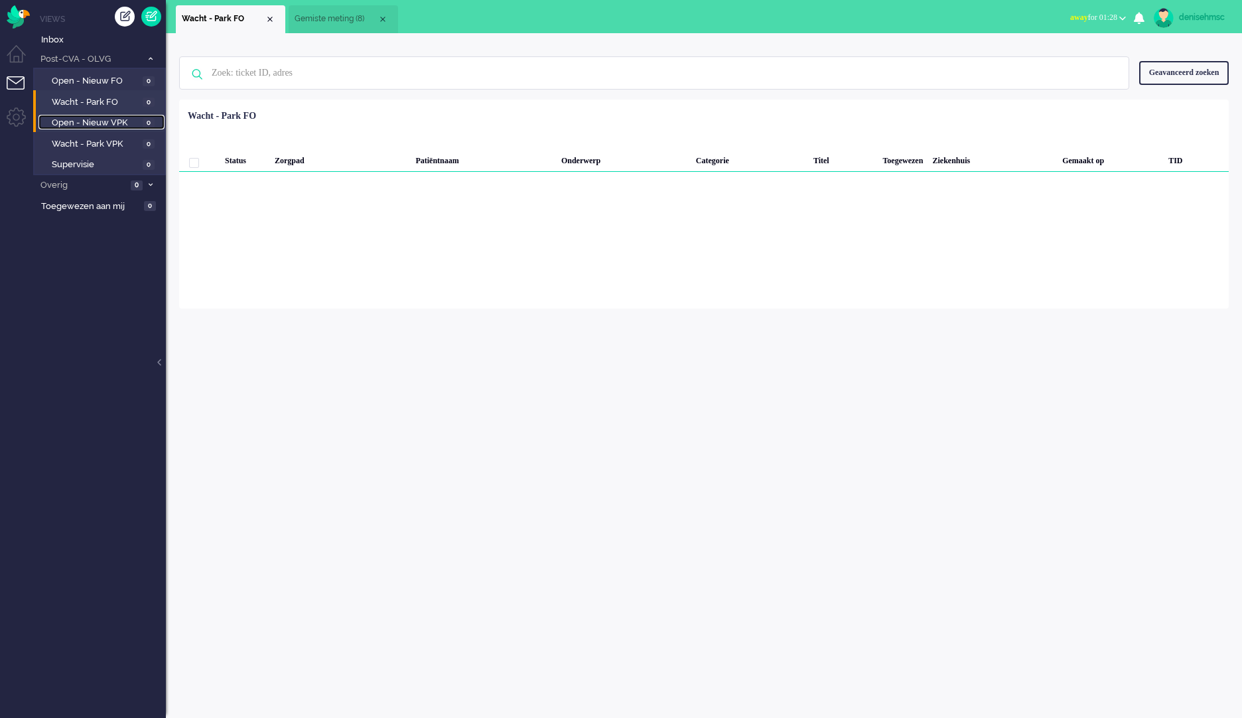
click at [121, 121] on span "Open - Nieuw VPK" at bounding box center [96, 123] width 88 height 13
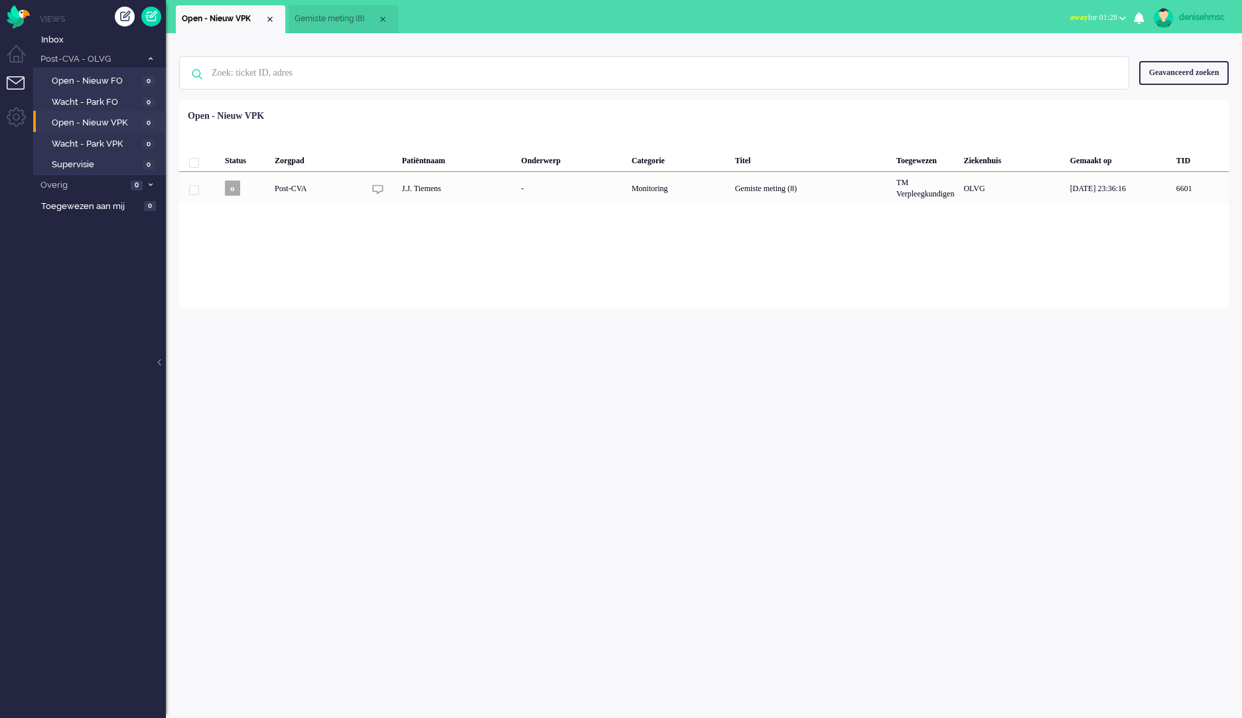
click at [104, 129] on li "Open - Nieuw VPK 0" at bounding box center [98, 121] width 131 height 21
click at [111, 122] on span "Open - Nieuw VPK" at bounding box center [96, 123] width 88 height 13
click at [107, 145] on span "Wacht - Park VPK" at bounding box center [96, 144] width 88 height 13
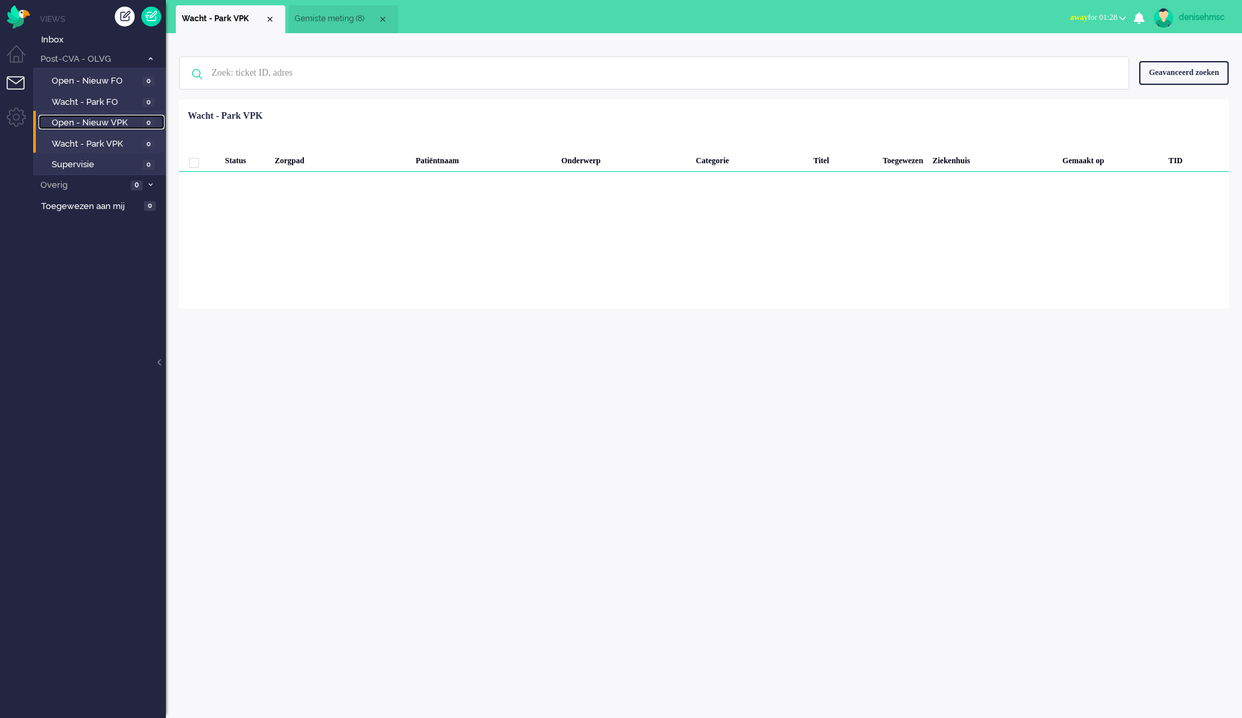
click at [117, 116] on link "Open - Nieuw VPK 0" at bounding box center [101, 122] width 126 height 15
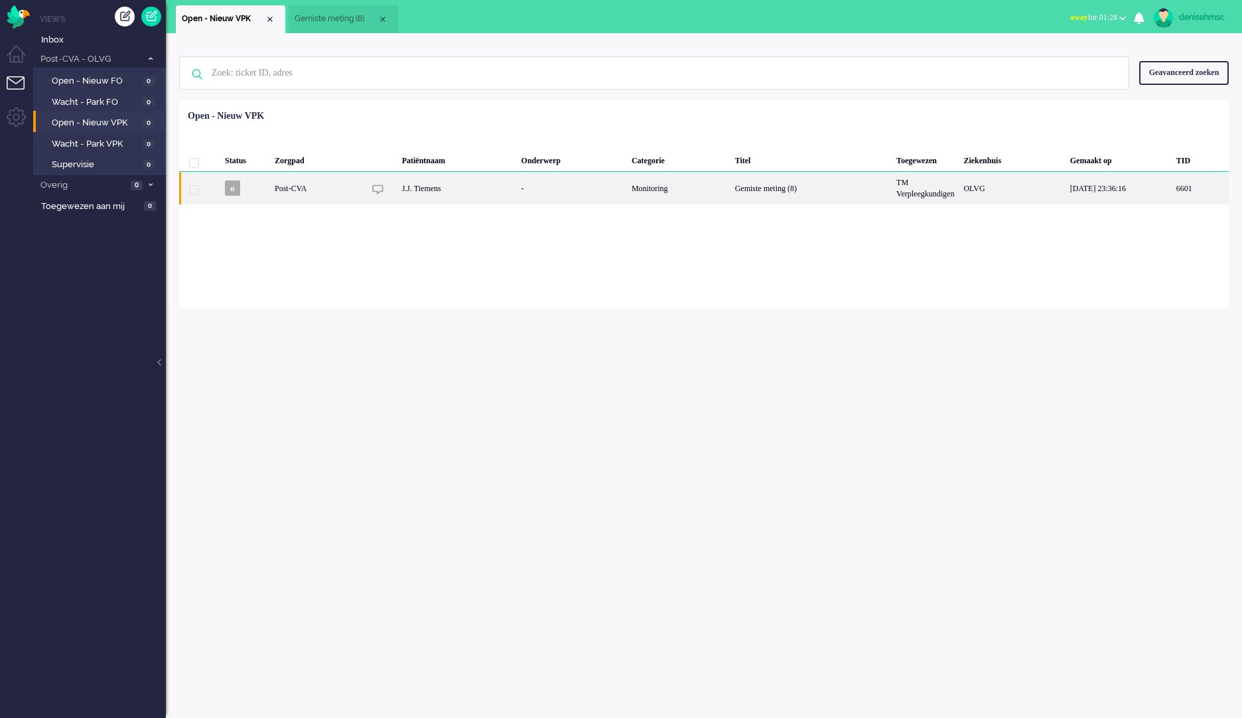
click at [423, 199] on div "J.J. Tiemens" at bounding box center [457, 188] width 119 height 33
